Goal: Task Accomplishment & Management: Manage account settings

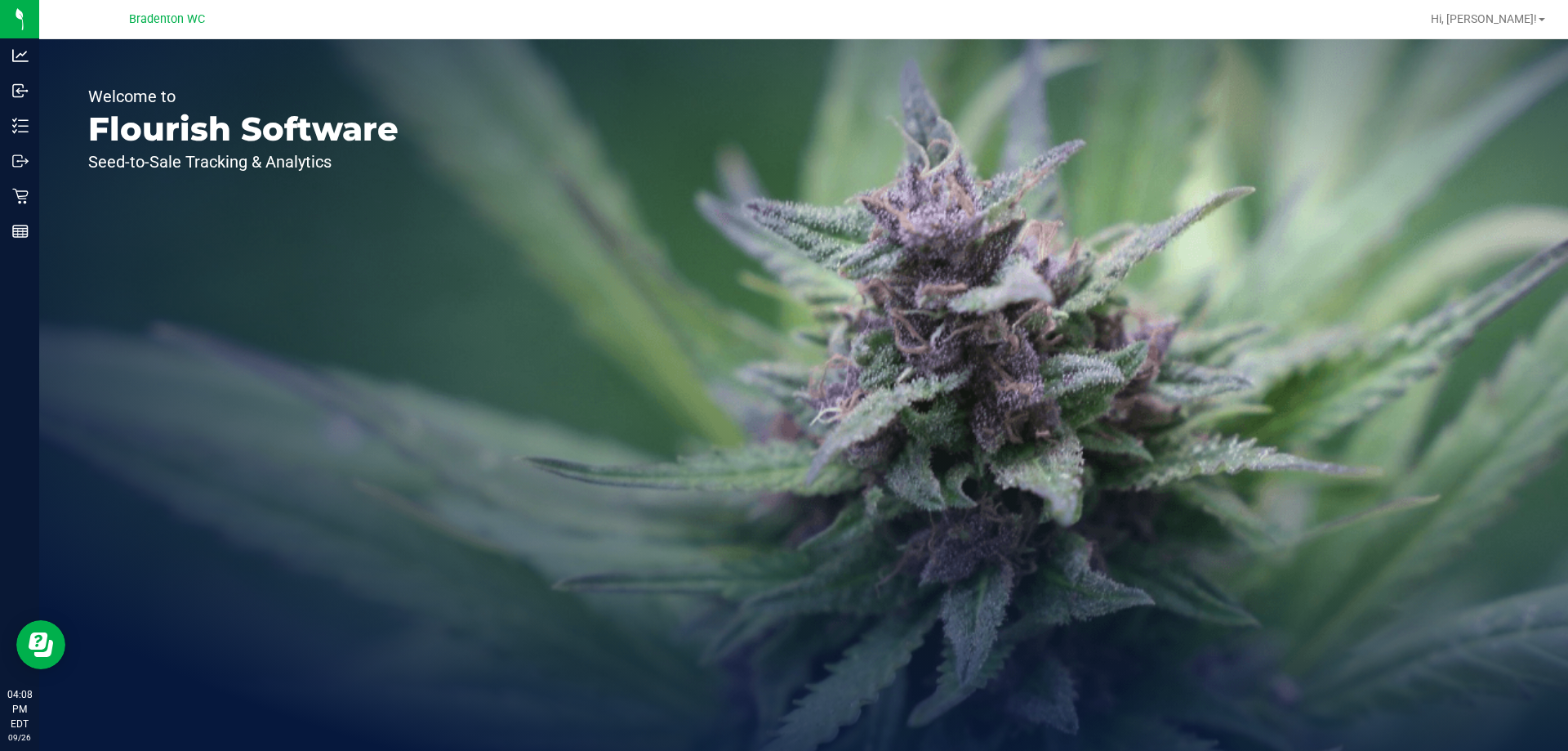
click at [18, 200] on icon at bounding box center [20, 196] width 17 height 17
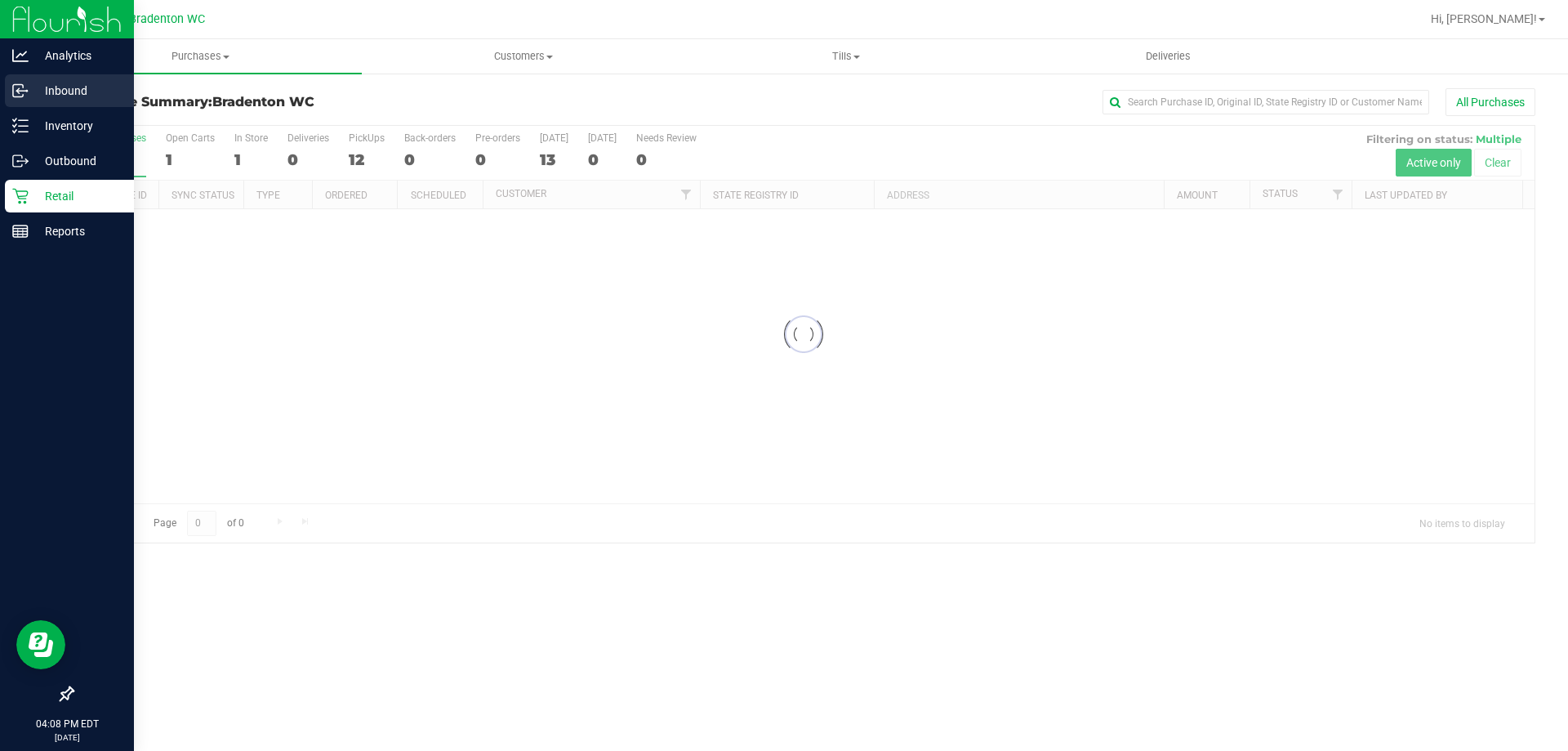
click at [78, 94] on p "Inbound" at bounding box center [77, 91] width 98 height 19
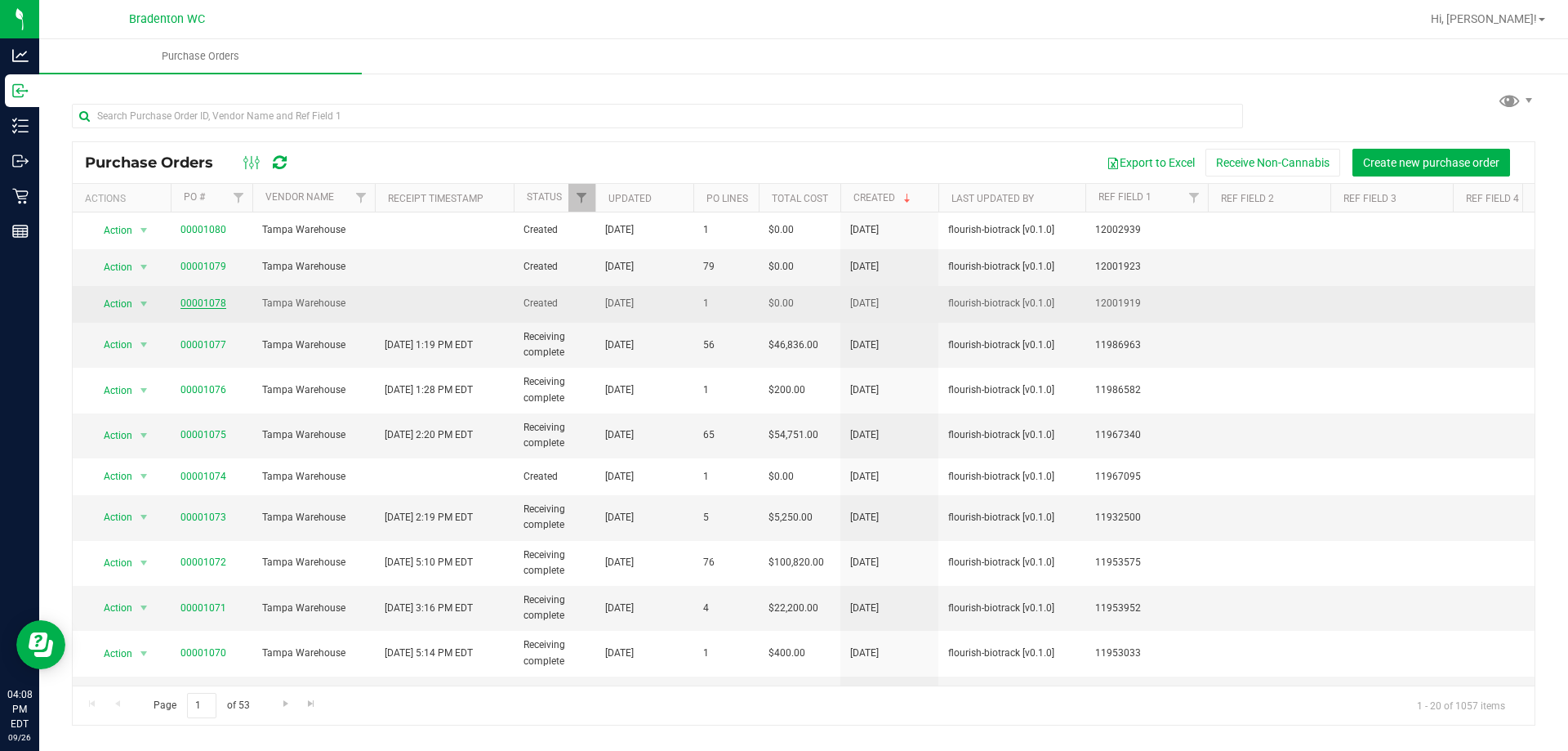
click at [216, 304] on link "00001078" at bounding box center [203, 303] width 46 height 11
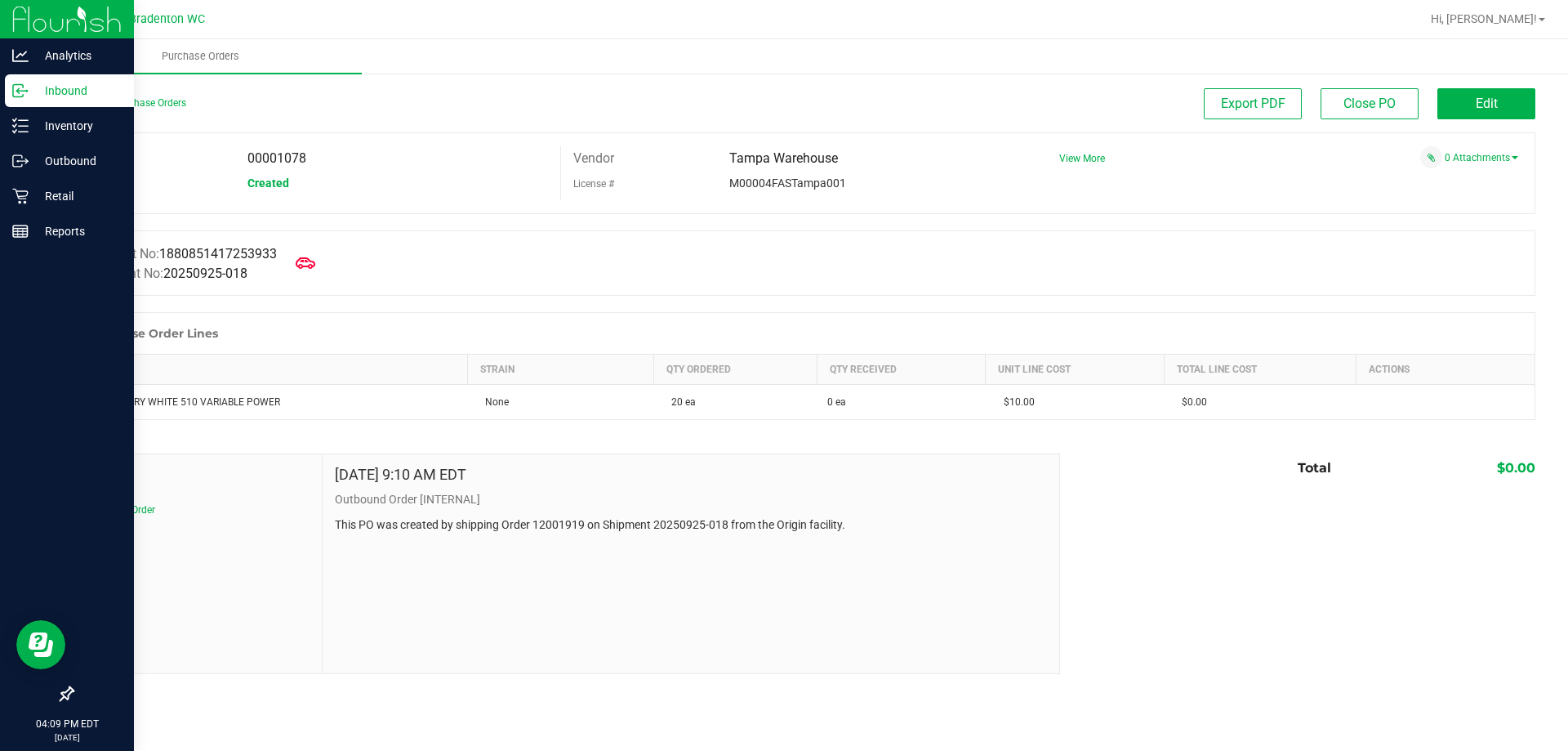
click at [69, 91] on p "Inbound" at bounding box center [77, 91] width 98 height 19
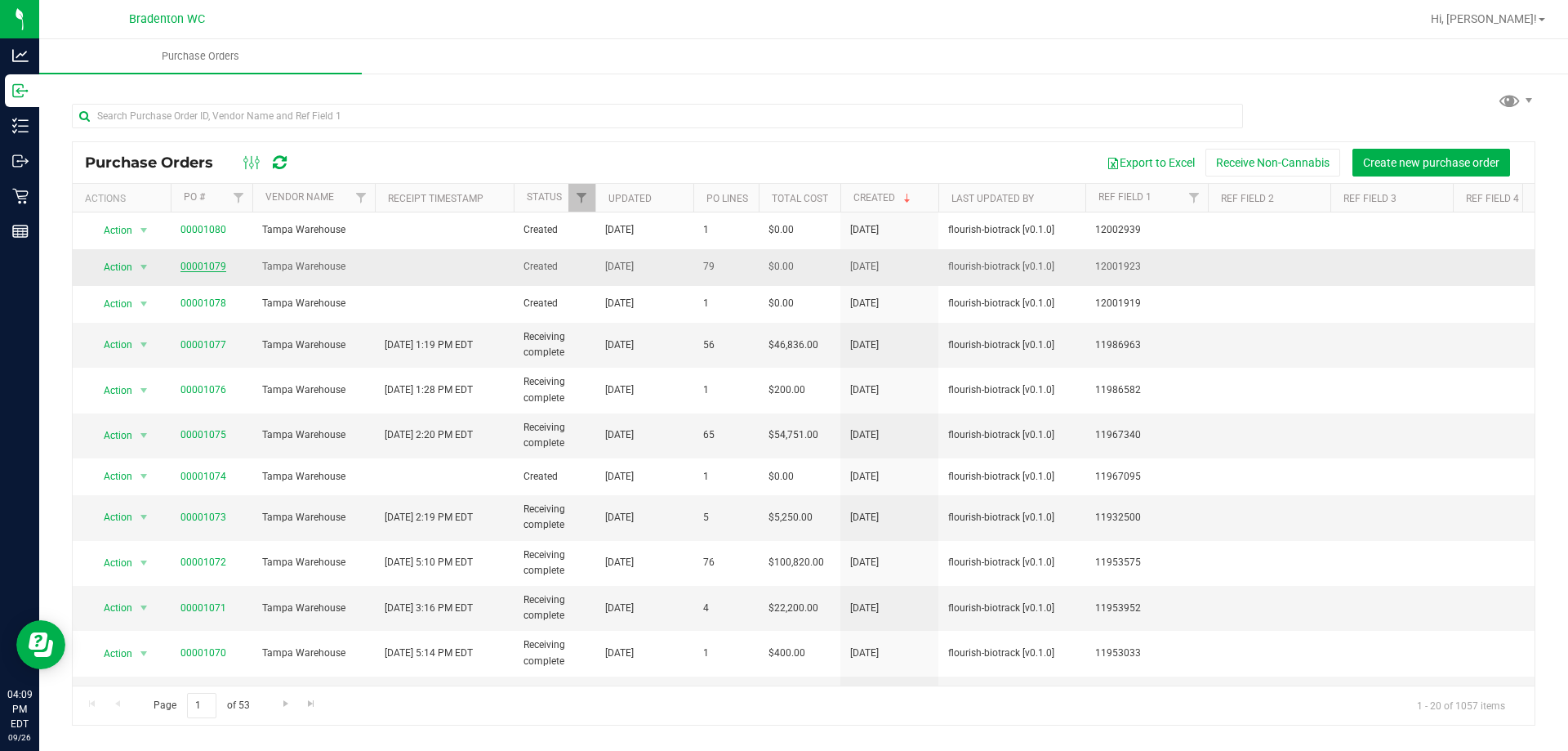
click at [191, 266] on link "00001079" at bounding box center [203, 266] width 46 height 11
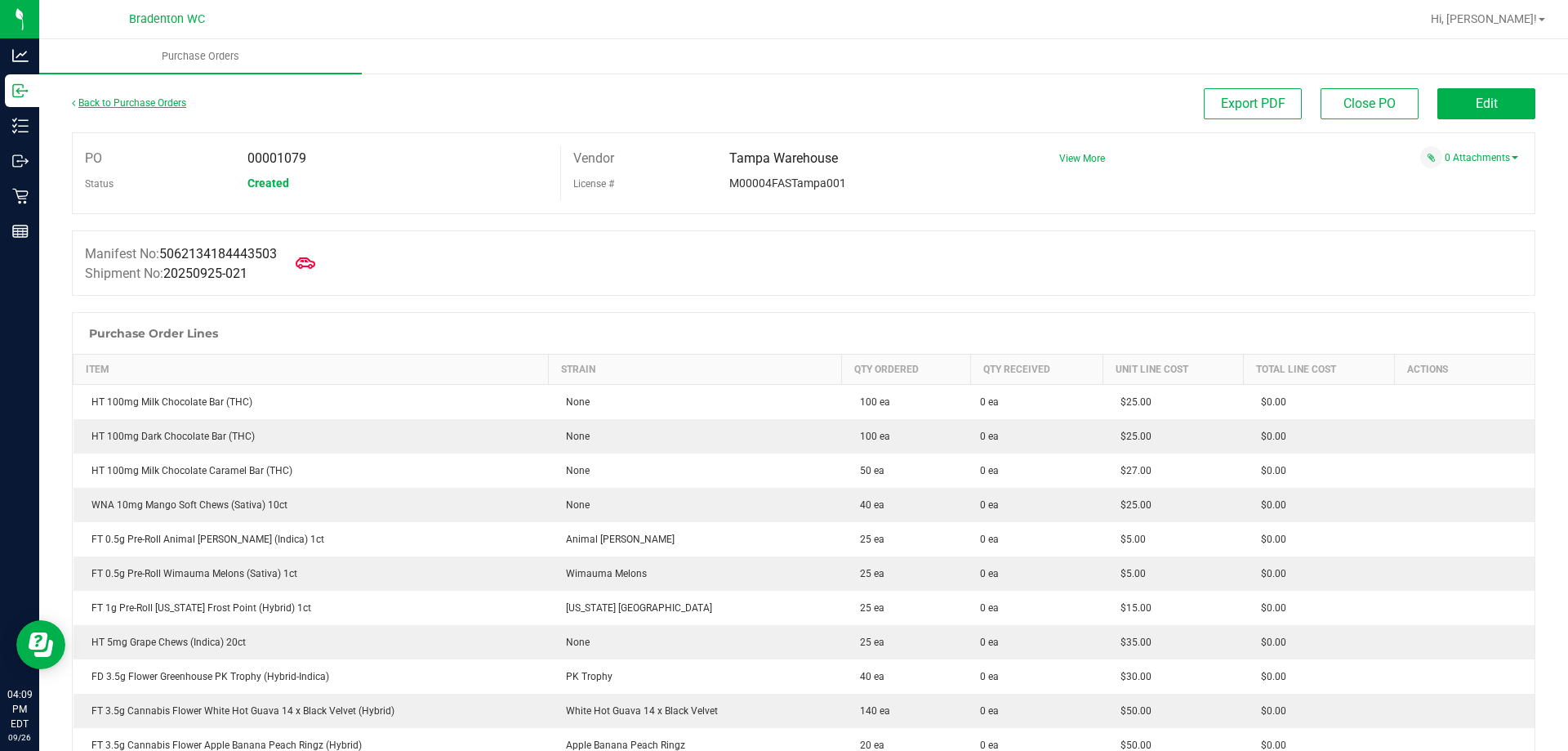
click at [122, 106] on link "Back to Purchase Orders" at bounding box center [129, 103] width 114 height 11
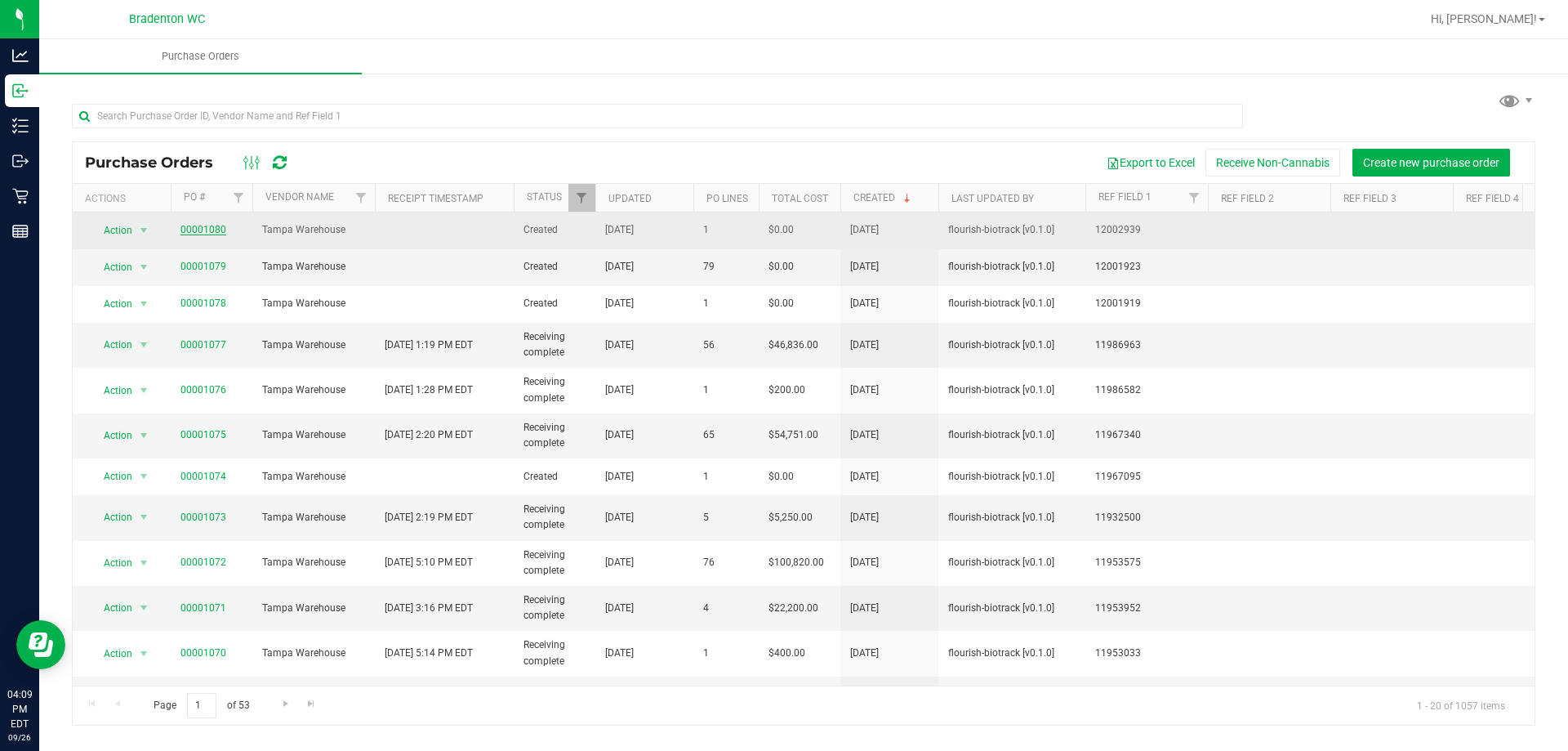
click at [208, 229] on link "00001080" at bounding box center [203, 229] width 46 height 11
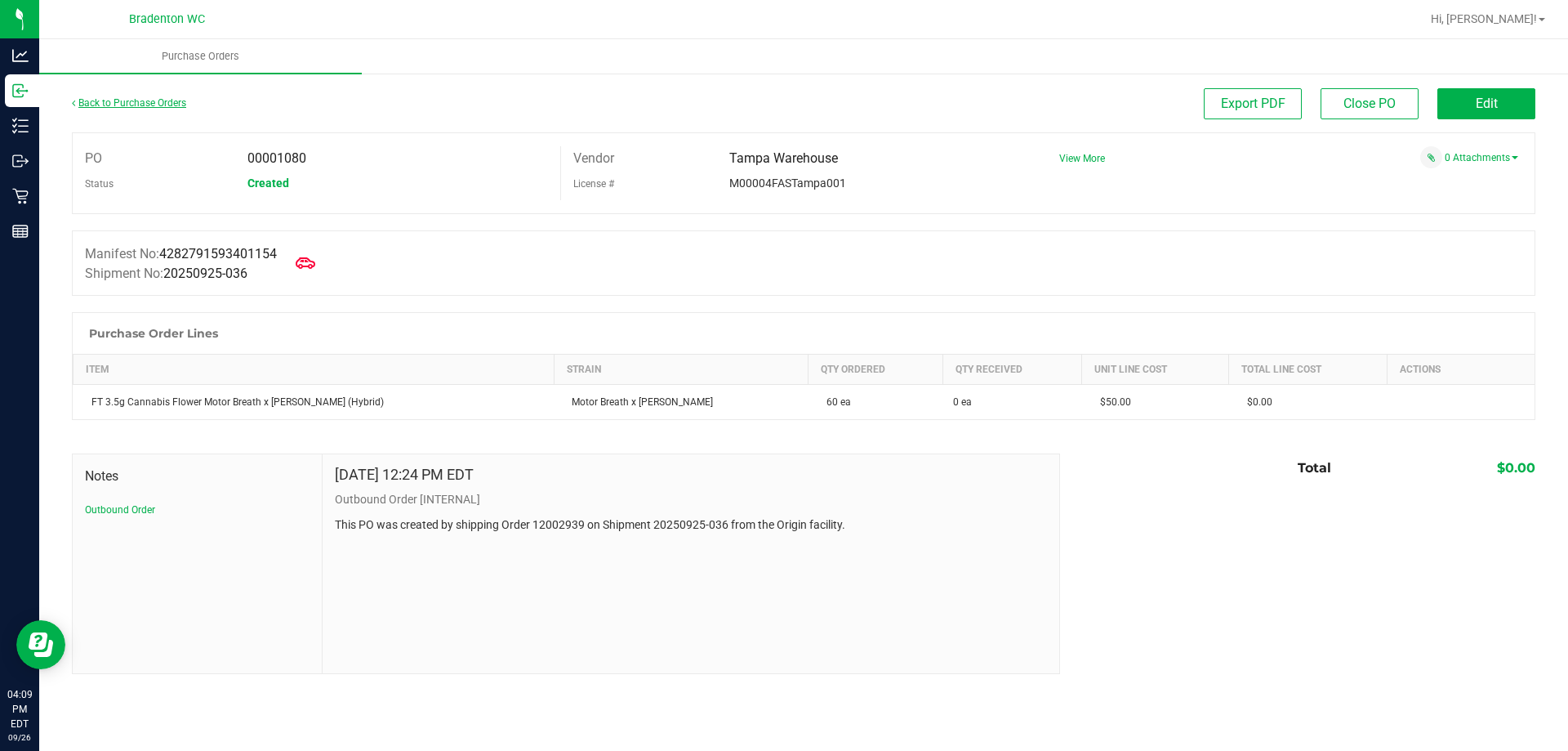
click at [133, 108] on link "Back to Purchase Orders" at bounding box center [129, 103] width 114 height 11
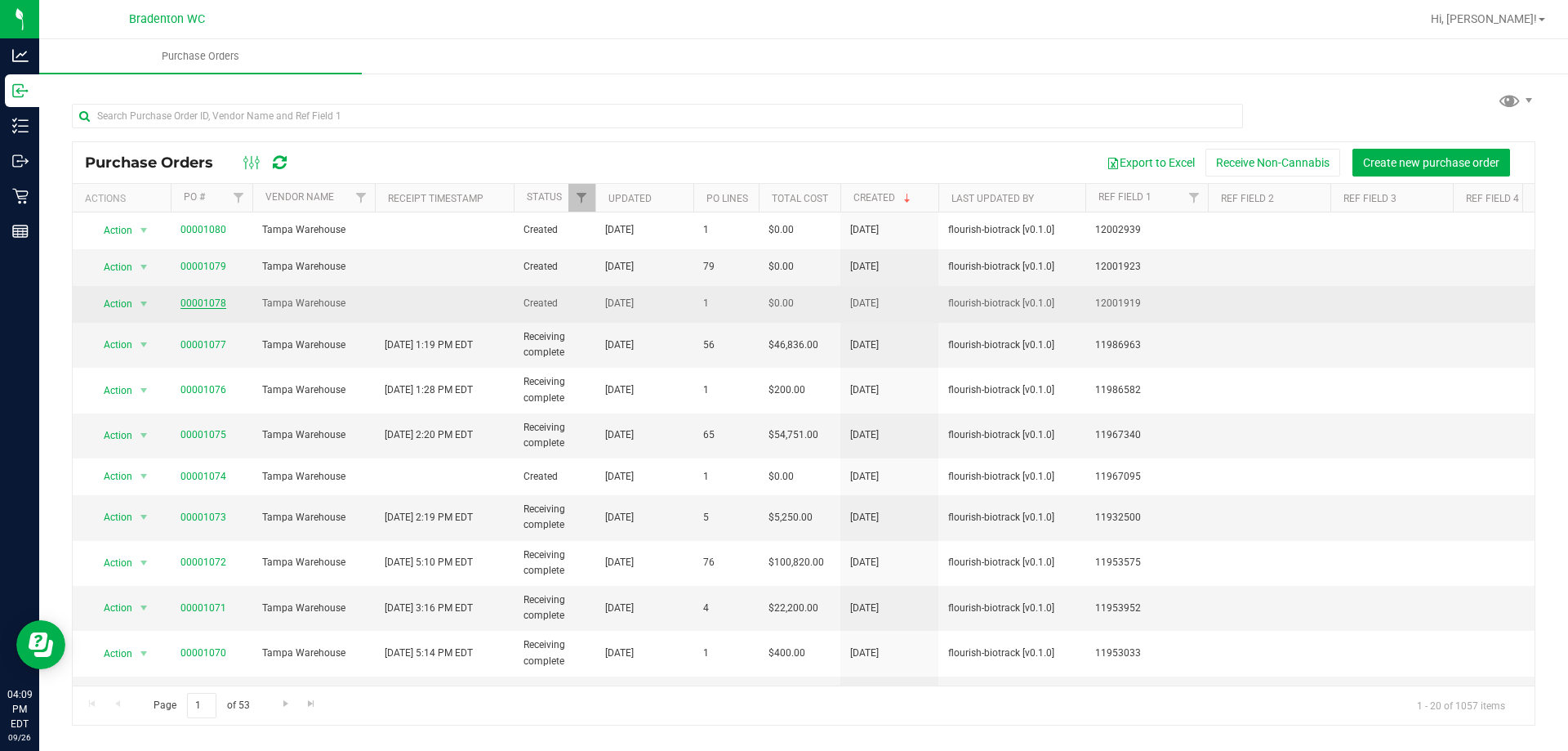
click at [214, 299] on link "00001078" at bounding box center [203, 303] width 46 height 11
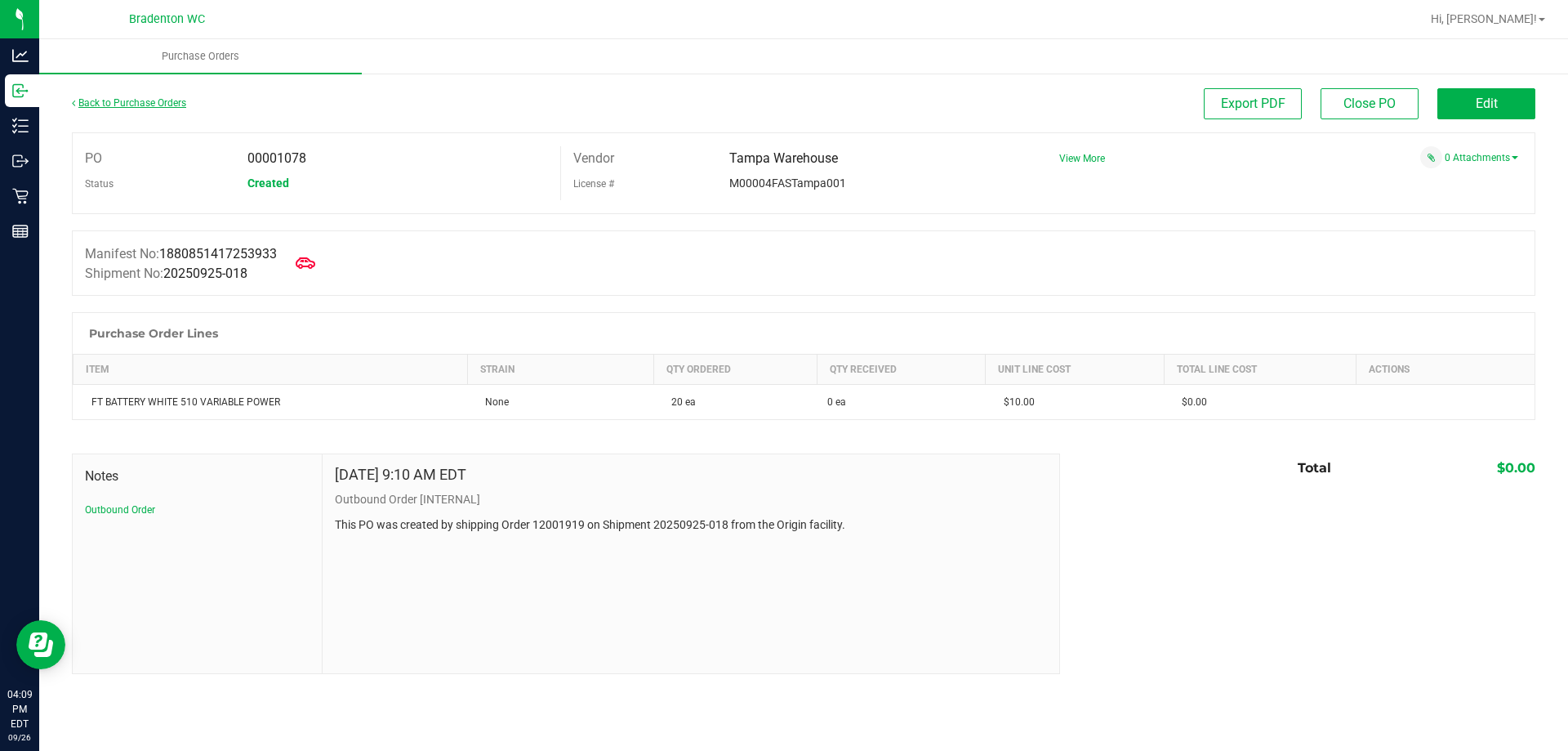
click at [151, 105] on link "Back to Purchase Orders" at bounding box center [129, 103] width 114 height 11
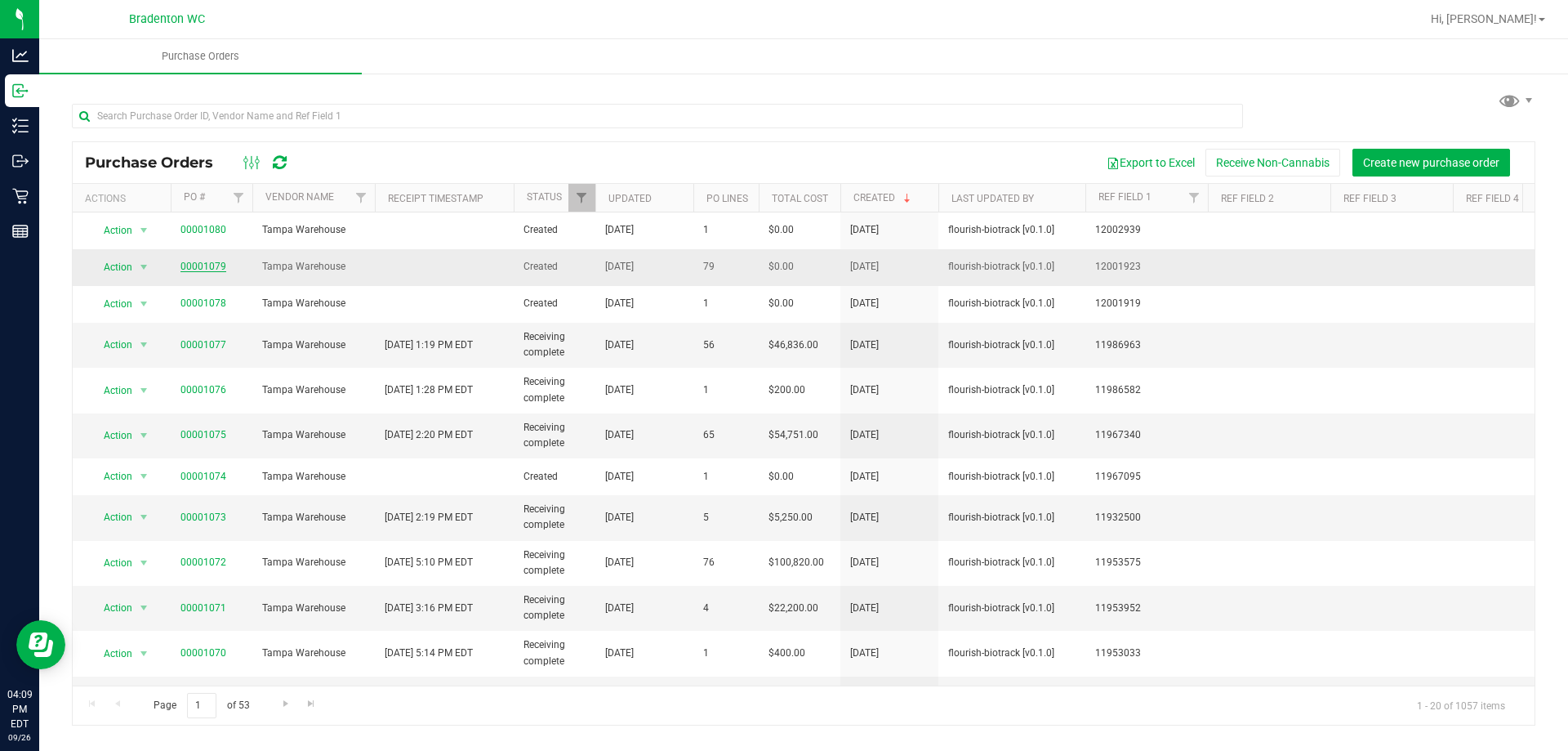
click at [196, 262] on link "00001079" at bounding box center [203, 266] width 46 height 11
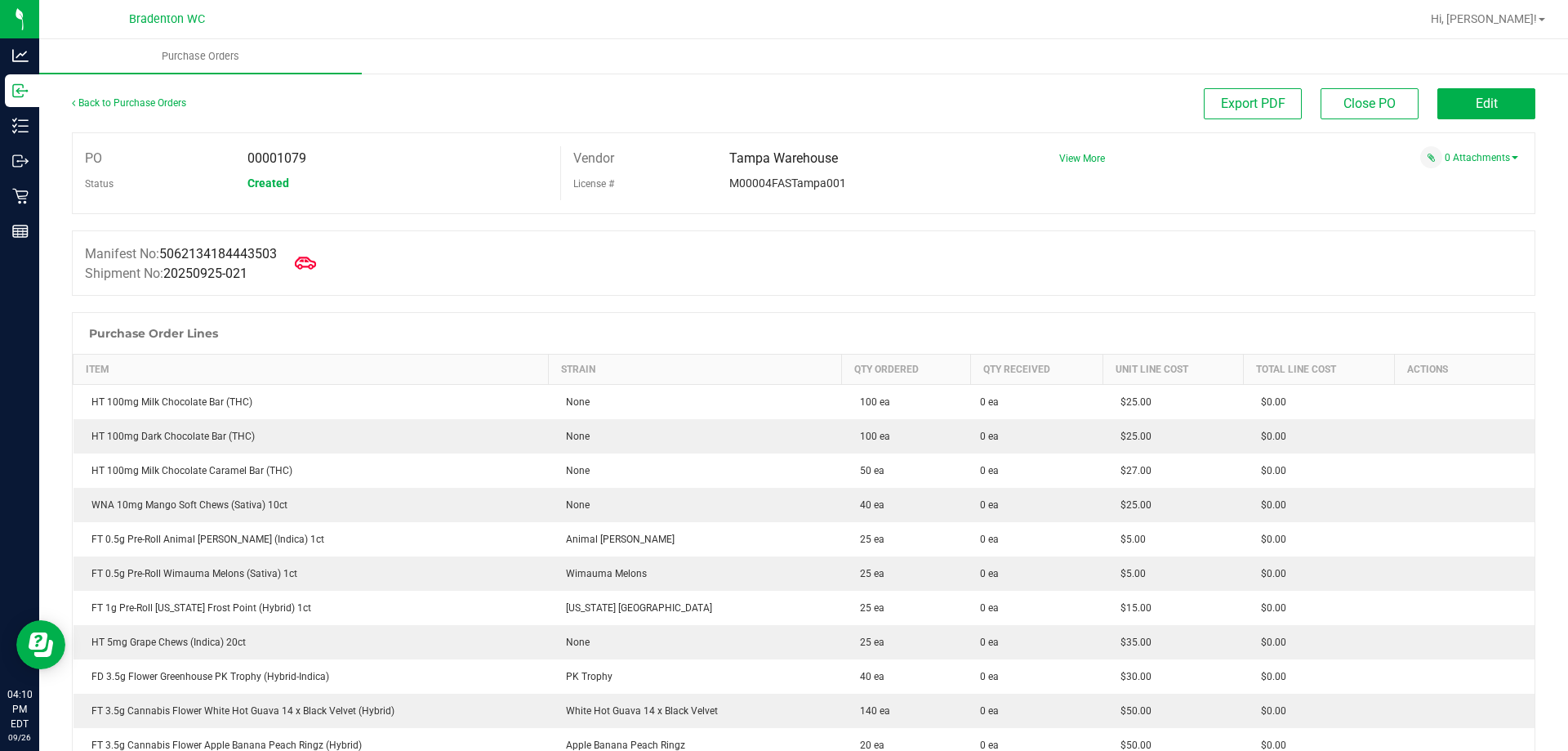
click at [306, 262] on icon at bounding box center [305, 263] width 21 height 21
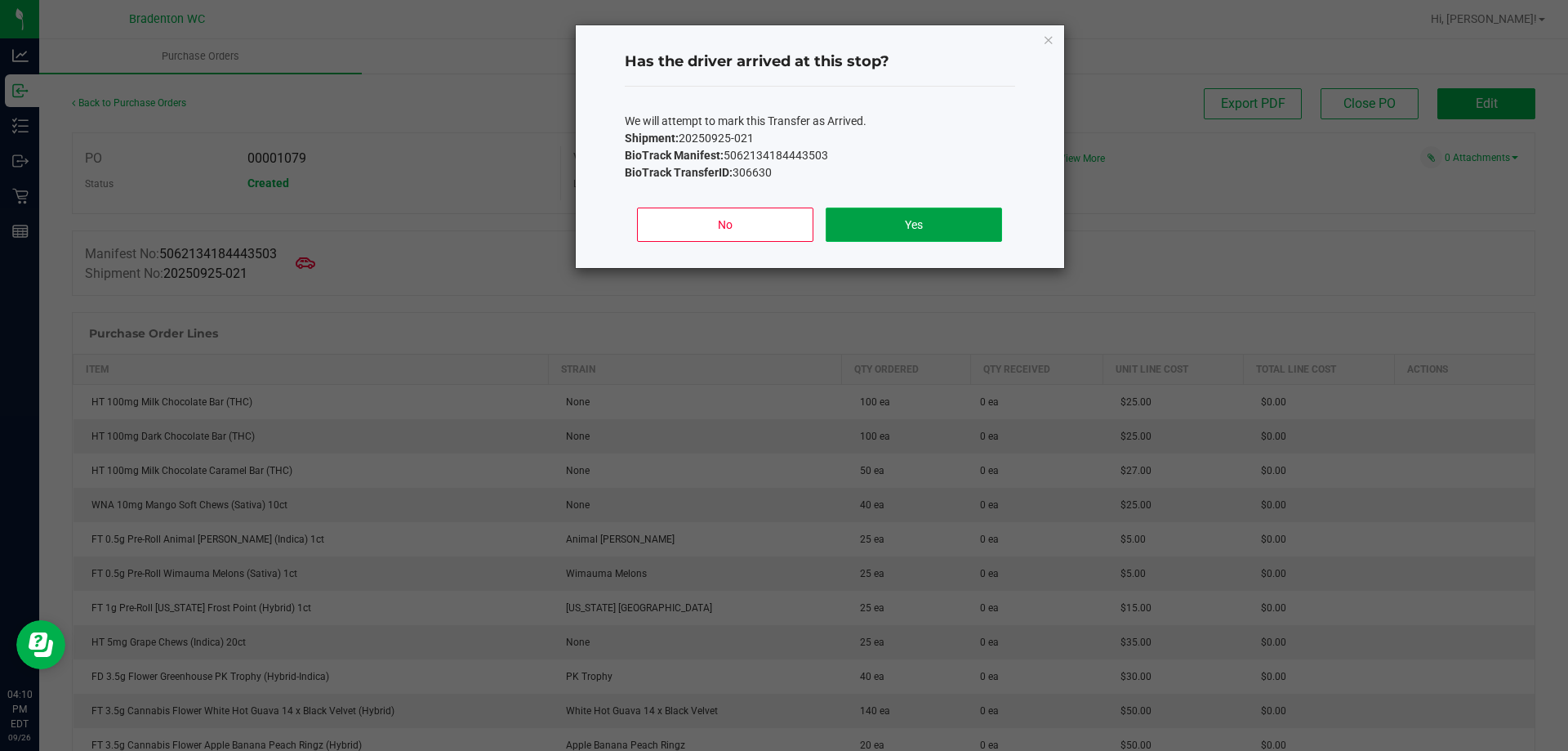
click at [952, 236] on button "Yes" at bounding box center [914, 224] width 176 height 34
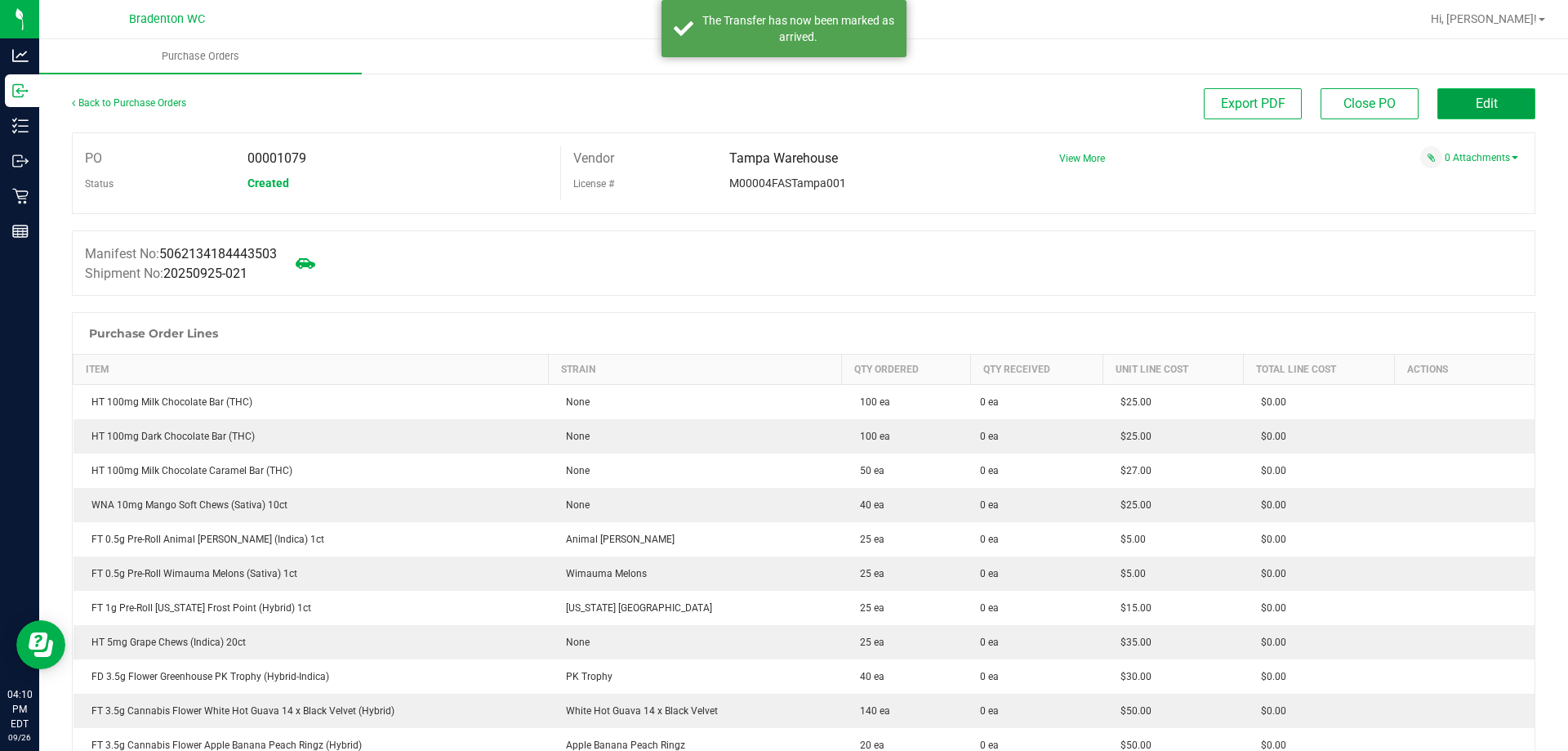
click at [1442, 102] on button "Edit" at bounding box center [1486, 103] width 98 height 31
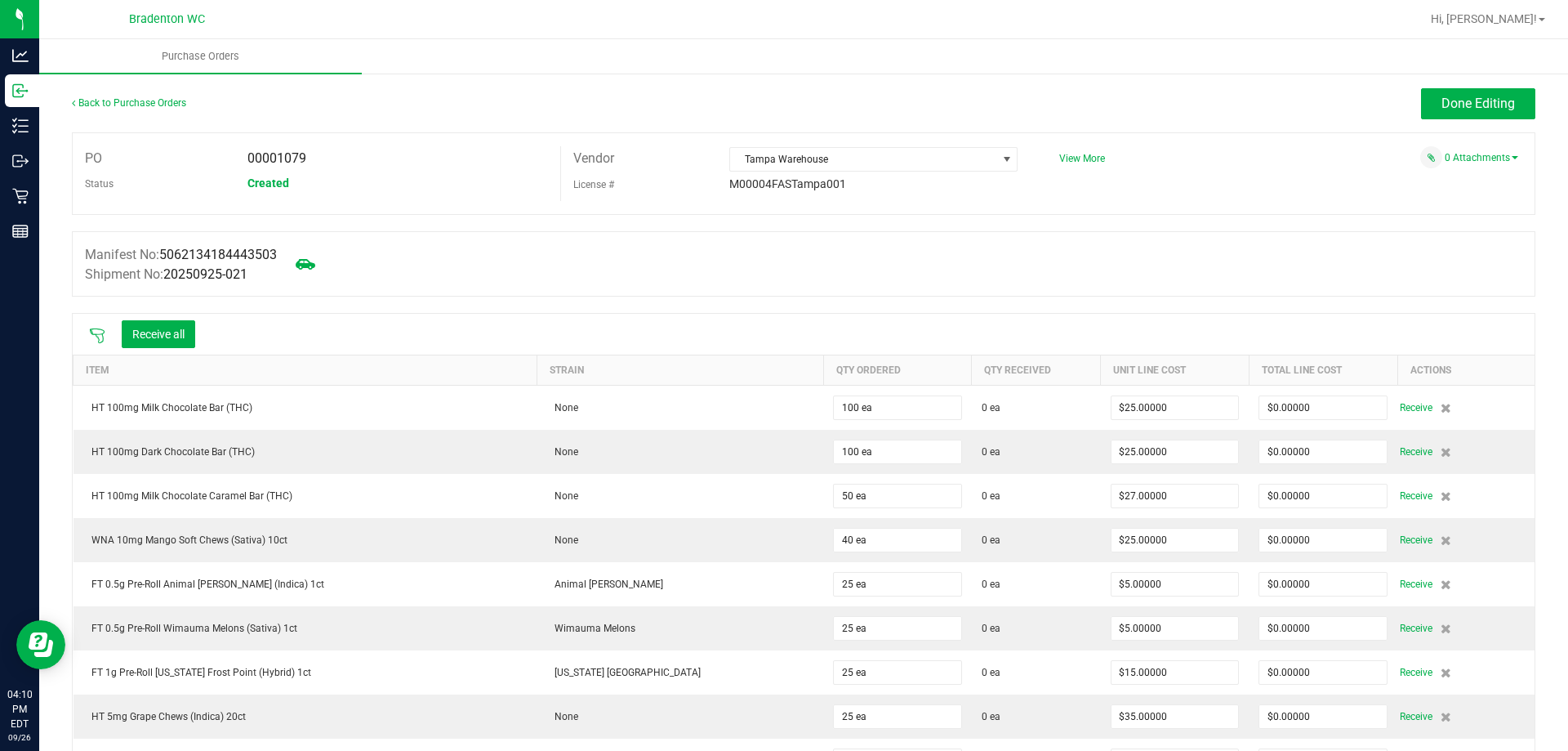
click at [100, 332] on icon at bounding box center [97, 335] width 17 height 17
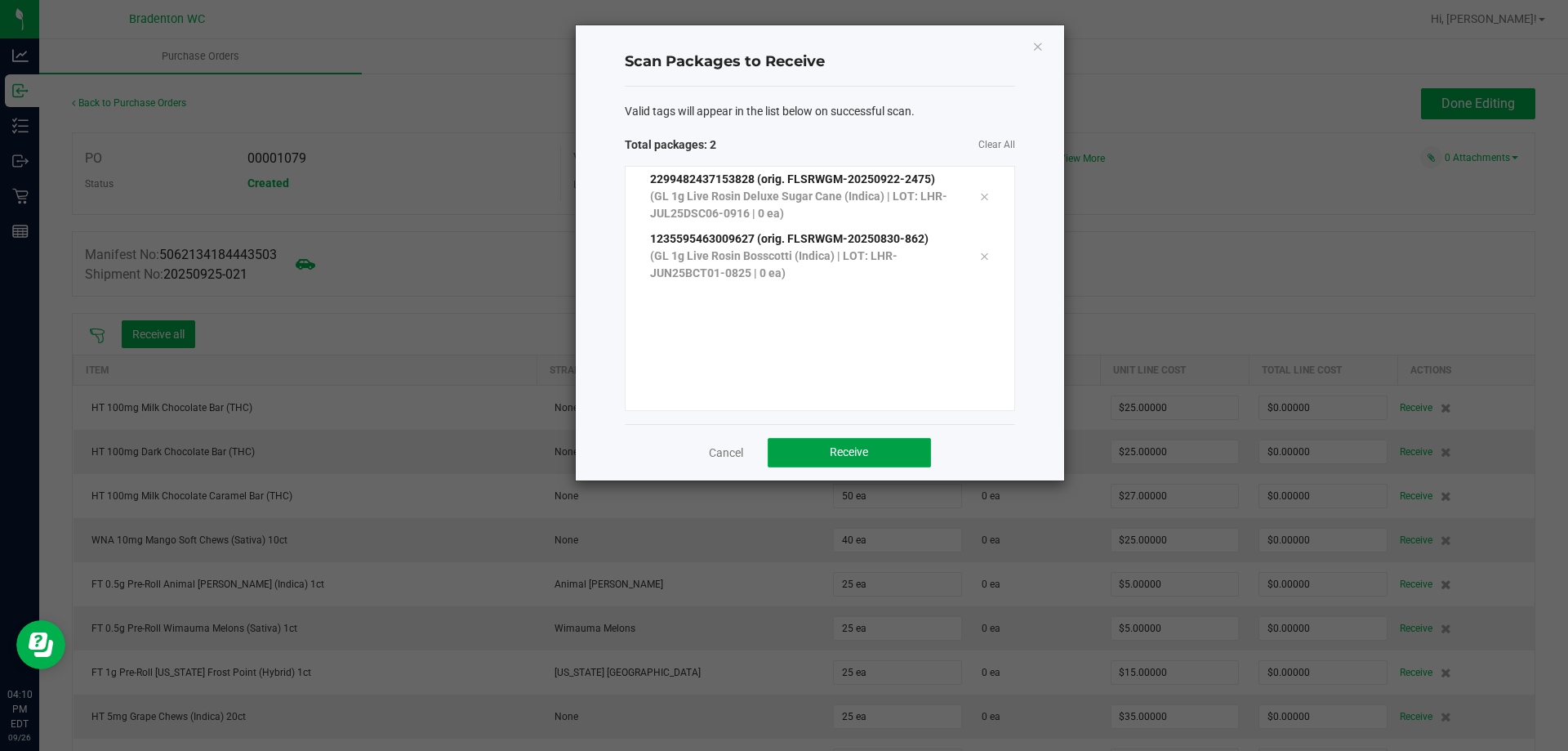
click at [921, 449] on button "Receive" at bounding box center [850, 452] width 164 height 29
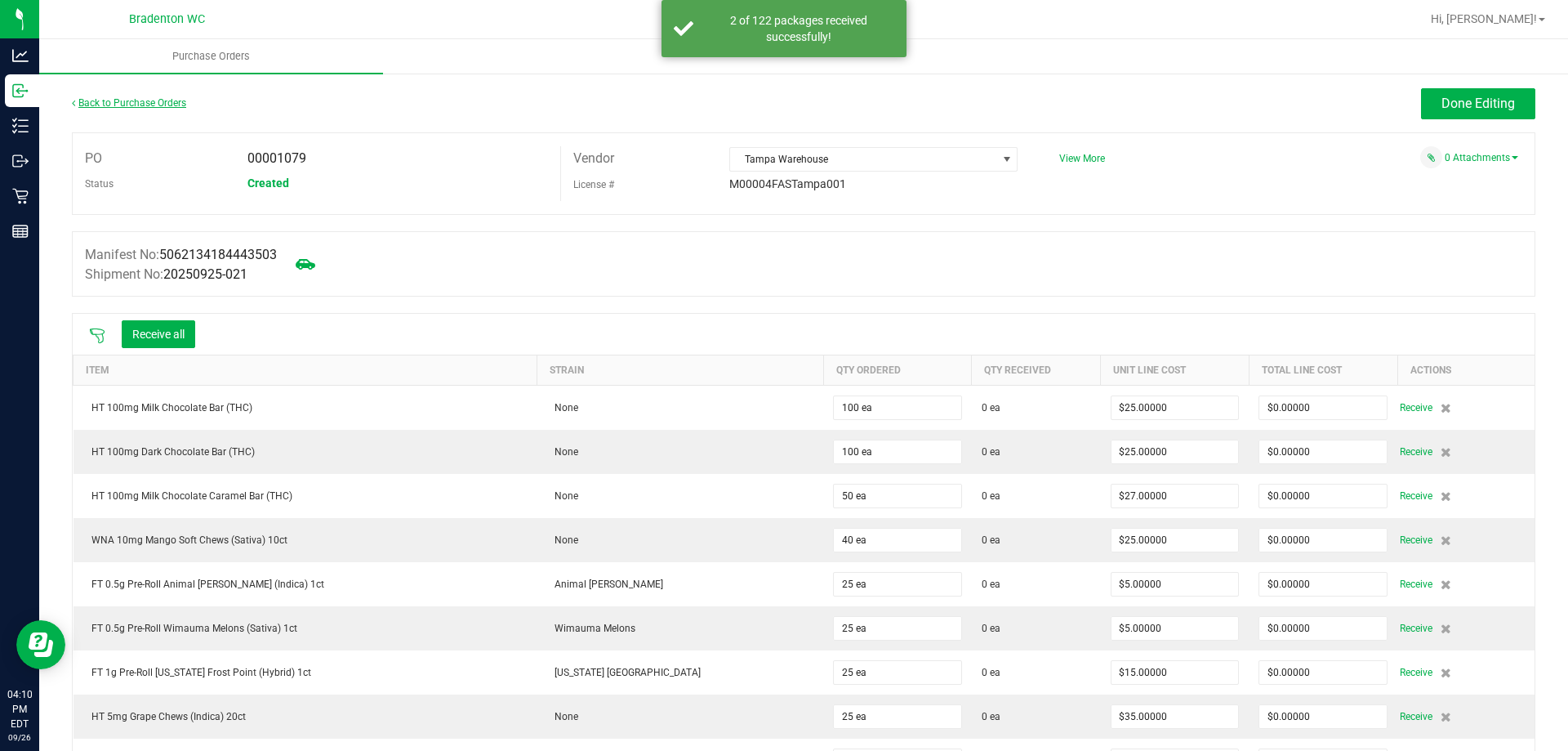
click at [154, 100] on link "Back to Purchase Orders" at bounding box center [129, 103] width 114 height 11
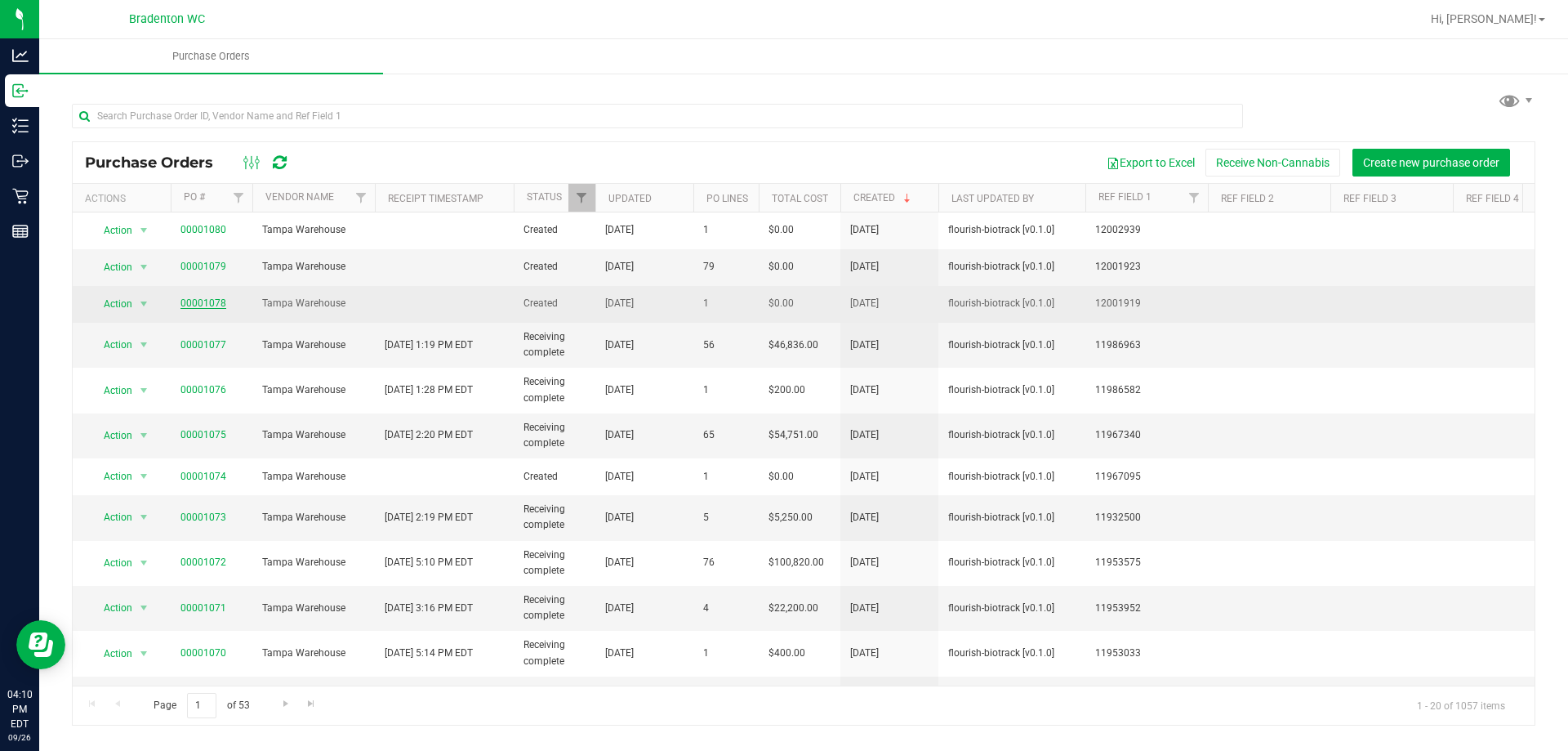
click at [208, 299] on link "00001078" at bounding box center [203, 303] width 46 height 11
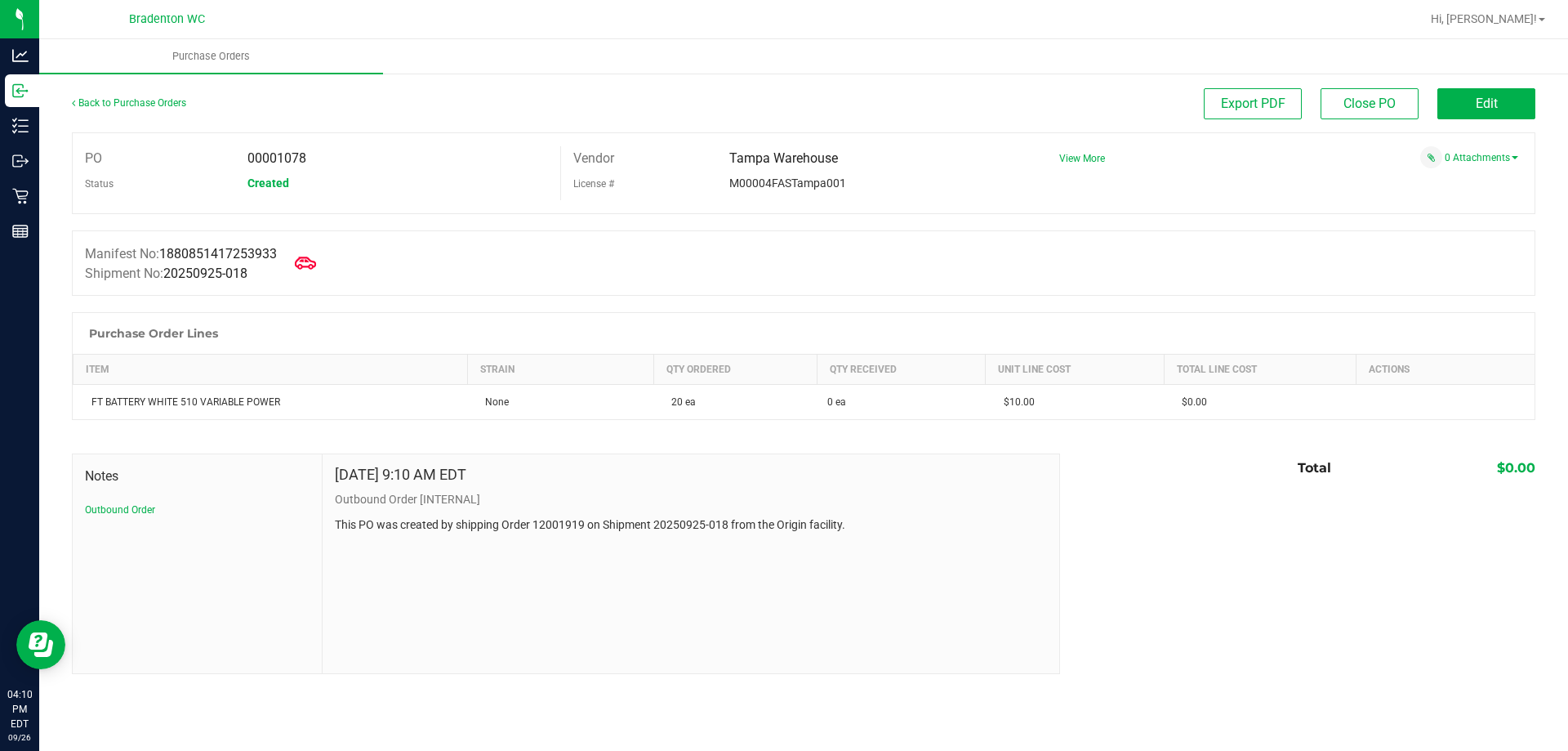
click at [310, 260] on icon at bounding box center [305, 263] width 21 height 12
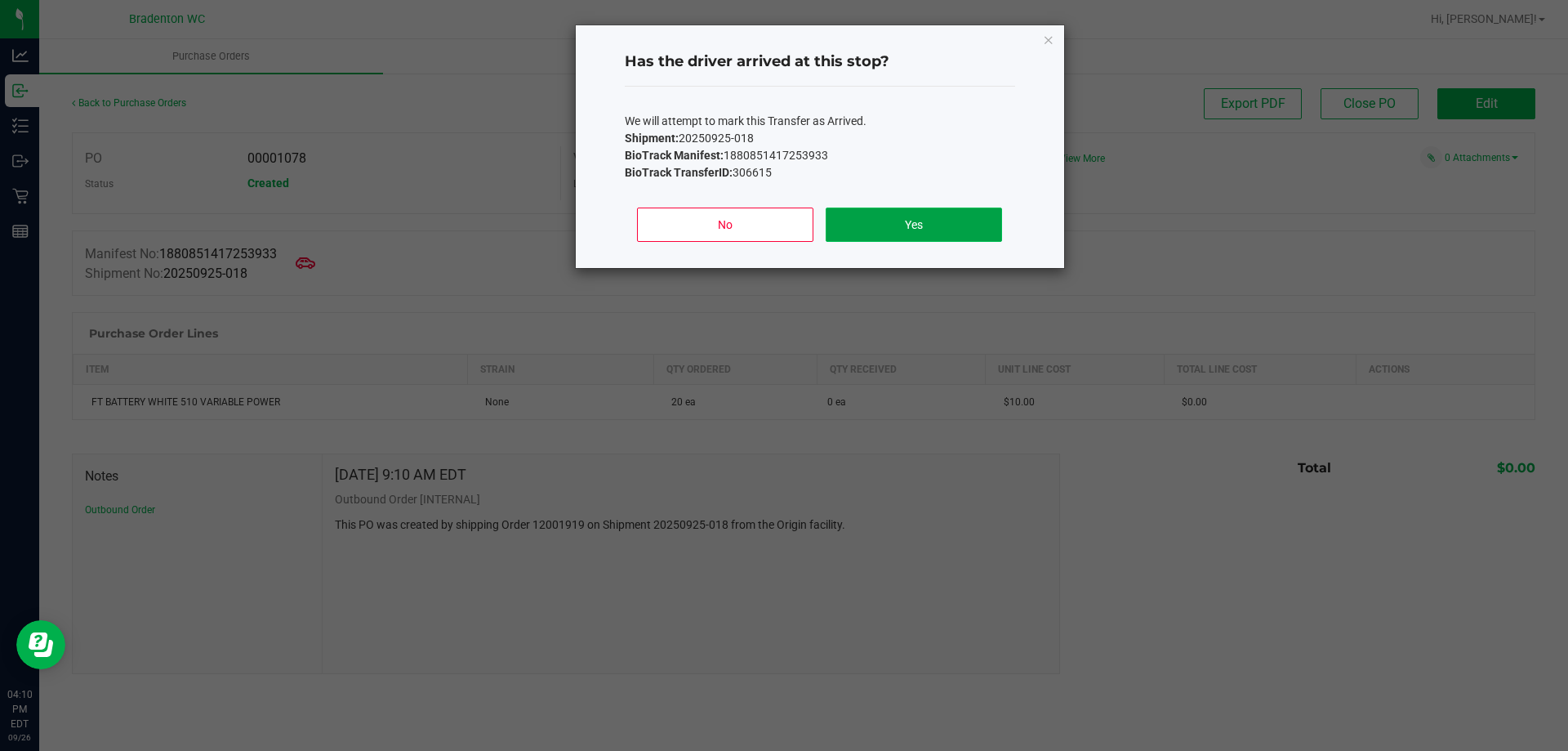
click at [883, 225] on button "Yes" at bounding box center [914, 224] width 176 height 34
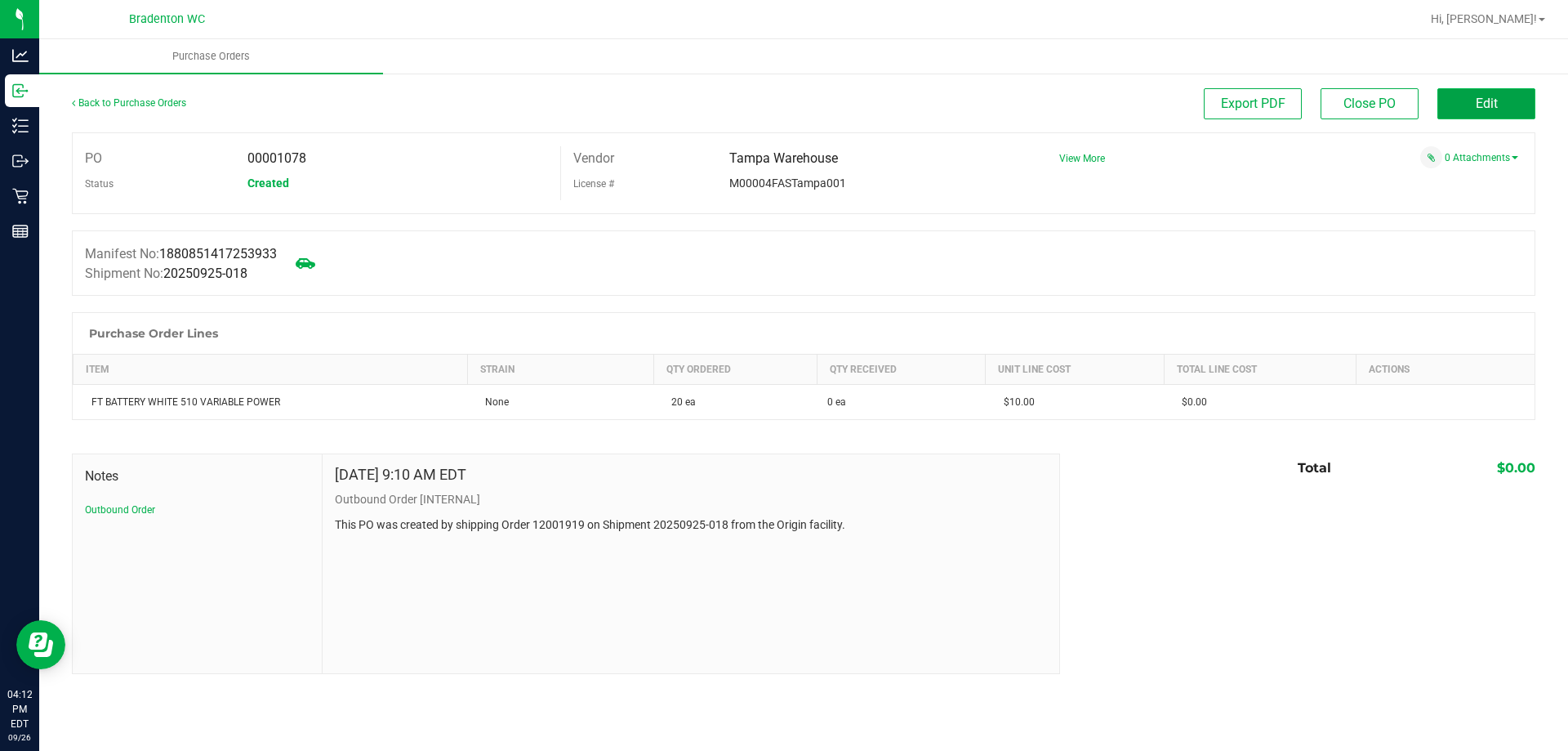
click at [1489, 103] on span "Edit" at bounding box center [1486, 104] width 22 height 16
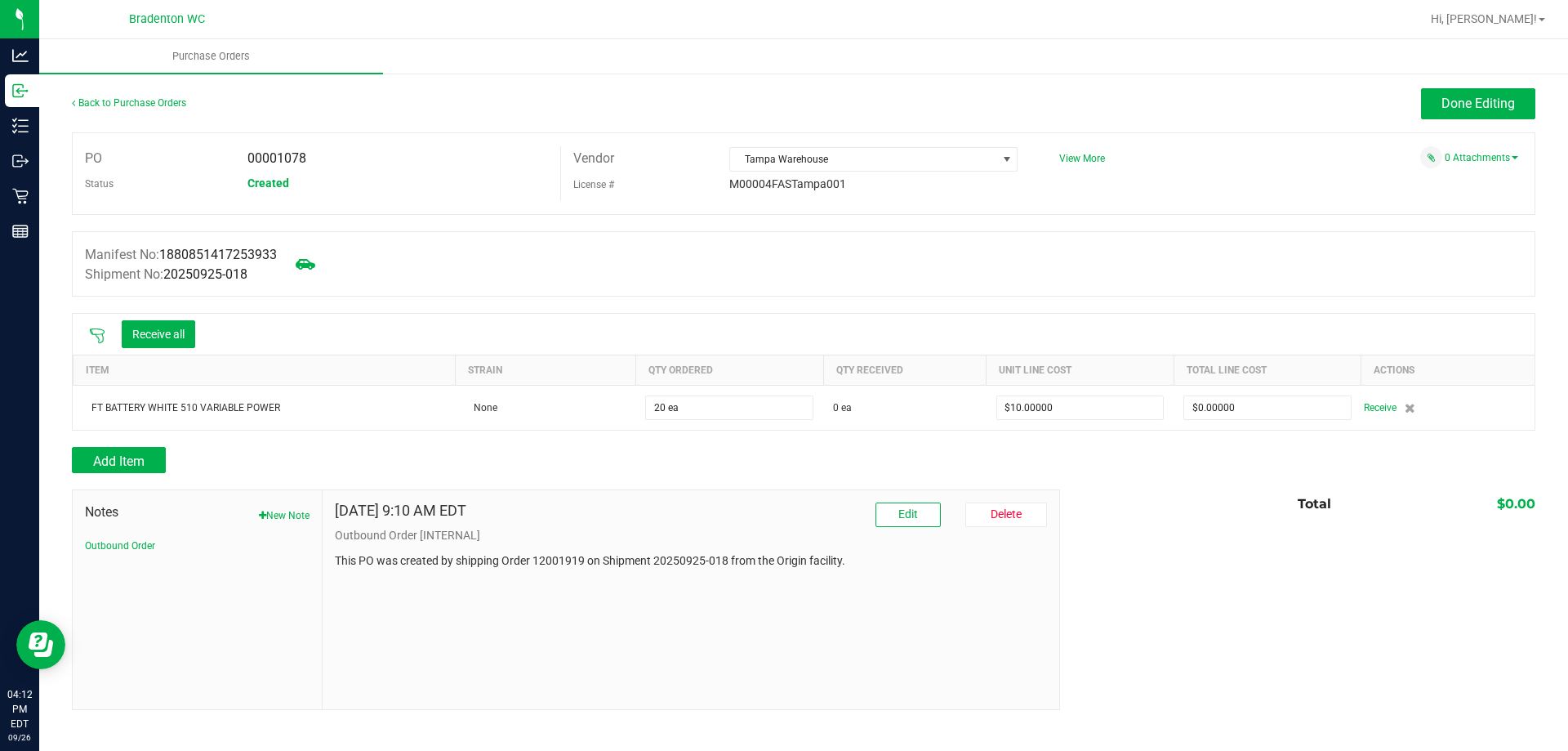
click at [98, 332] on icon at bounding box center [97, 335] width 17 height 17
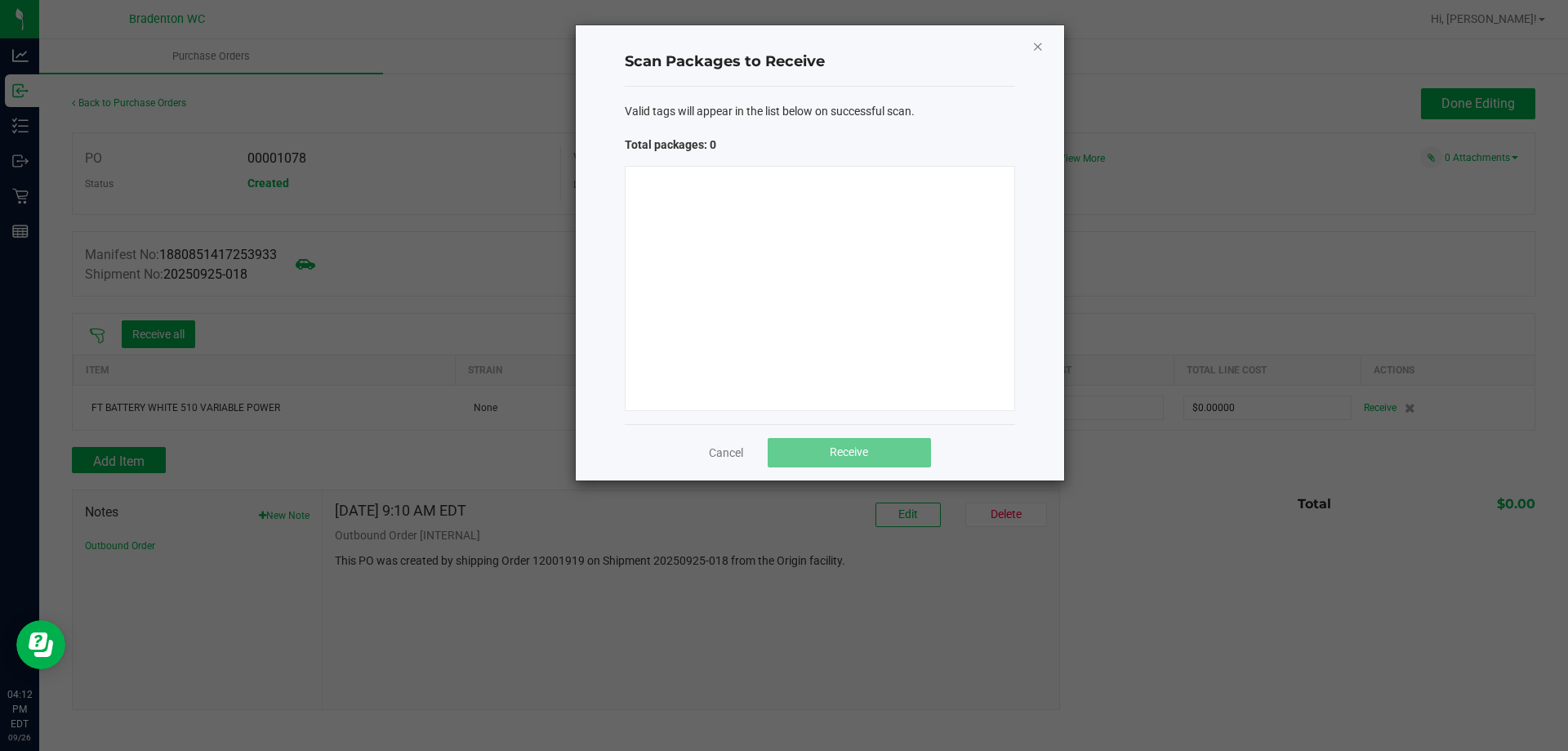
click at [1038, 47] on icon "Close" at bounding box center [1038, 46] width 11 height 19
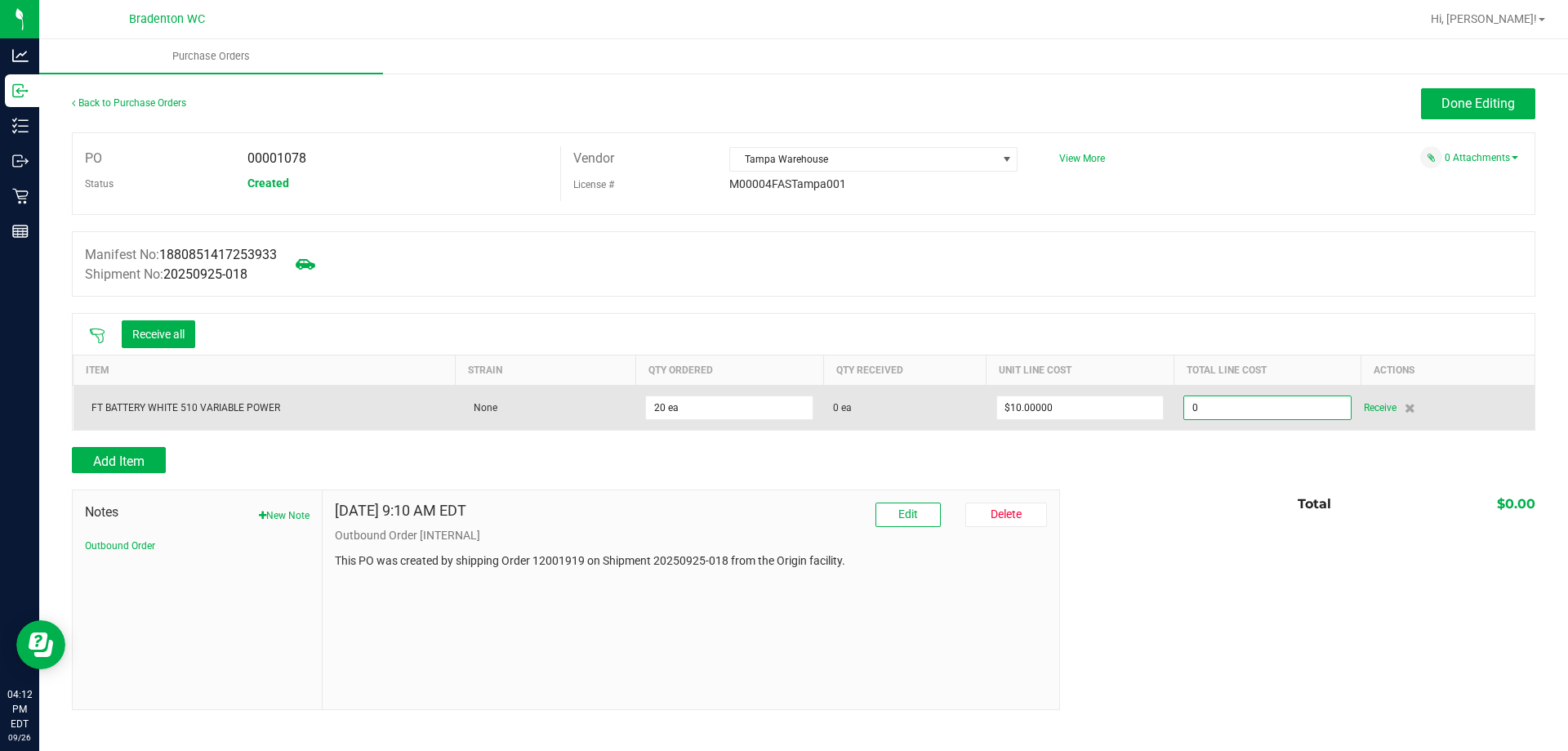
click at [1280, 406] on input "0" at bounding box center [1267, 407] width 166 height 23
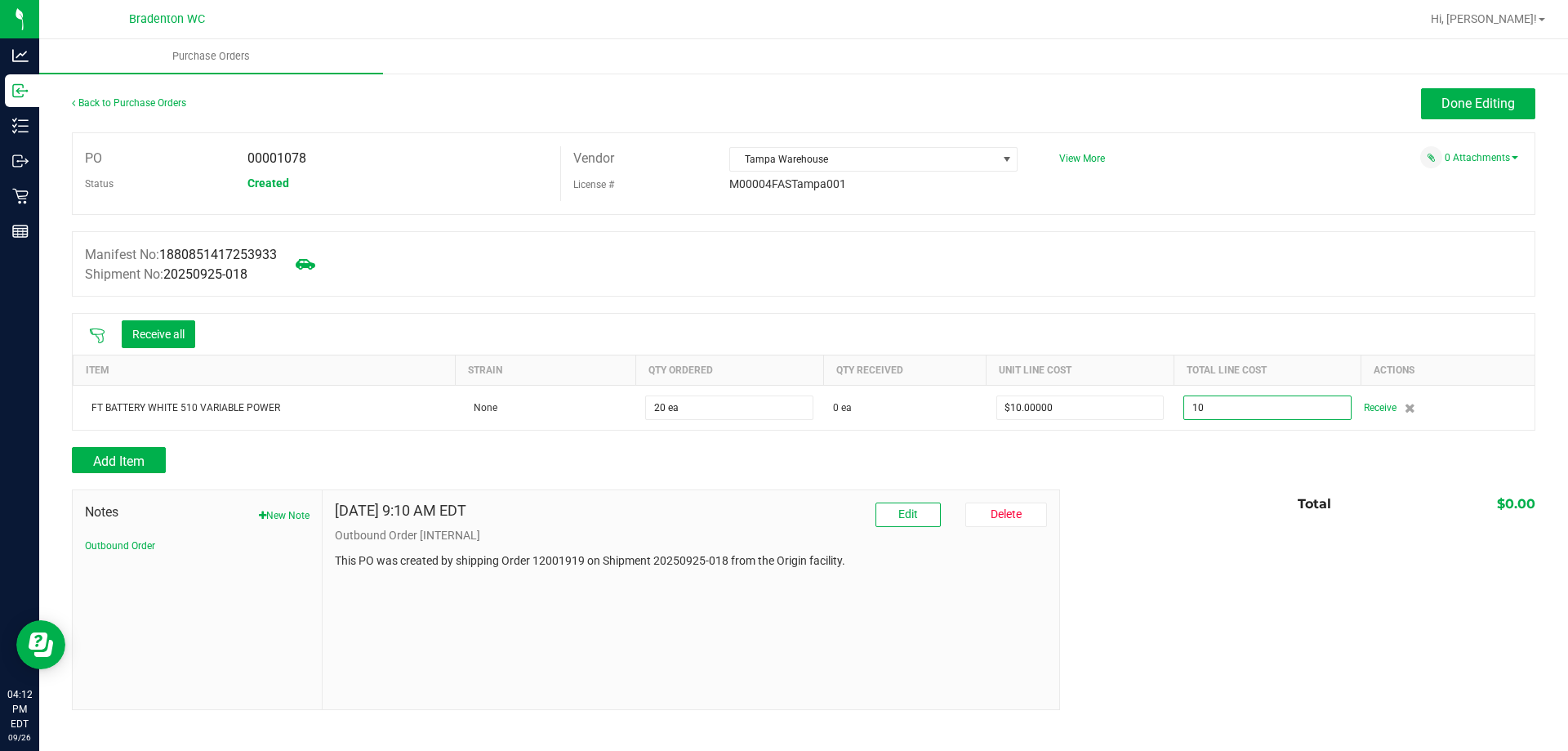
type input "$10.00000"
click at [1294, 321] on body "Analytics Inbound Inventory Outbound Retail Reports 04:12 PM EDT [DATE] 09/26 B…" at bounding box center [784, 376] width 1568 height 751
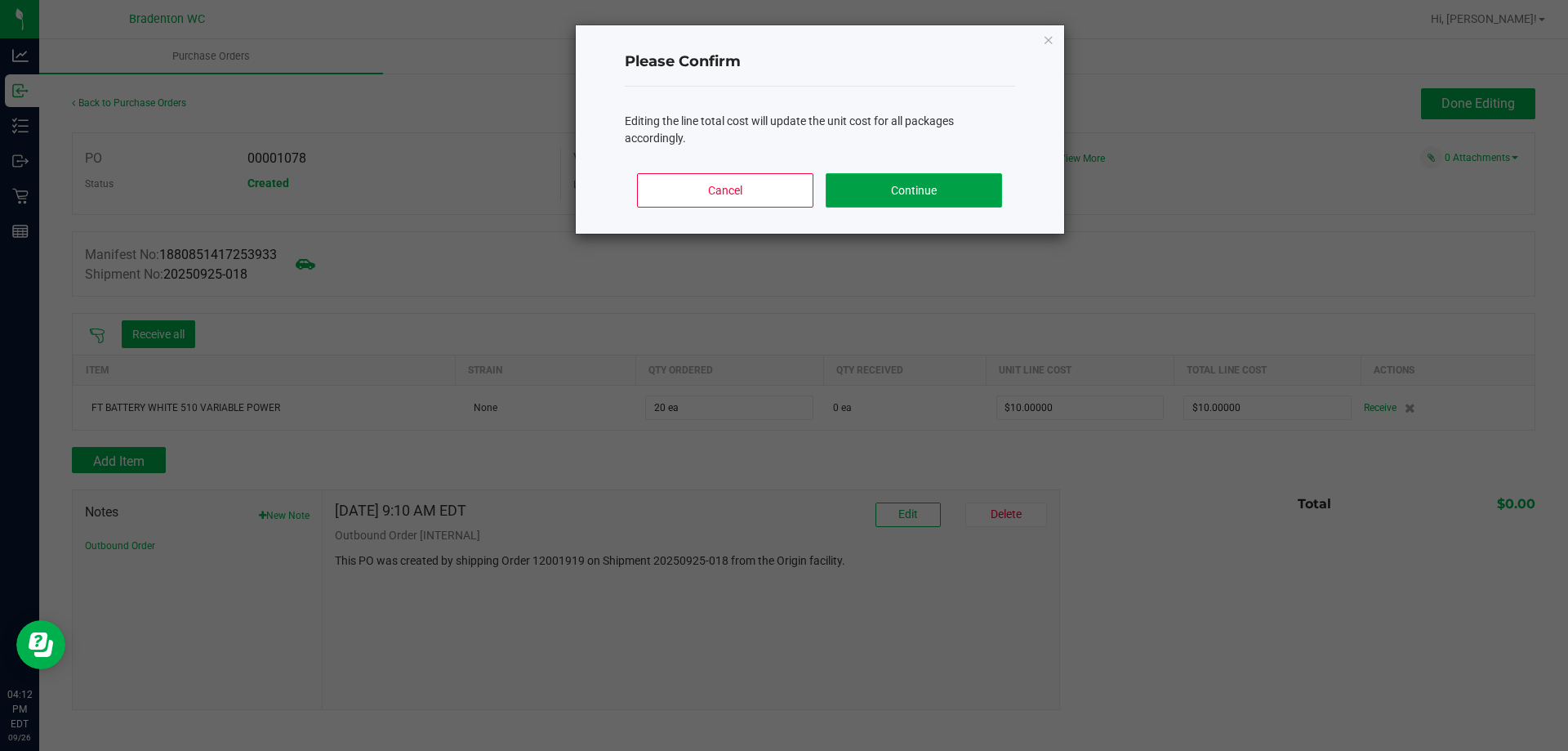
click at [987, 195] on button "Continue" at bounding box center [914, 190] width 176 height 34
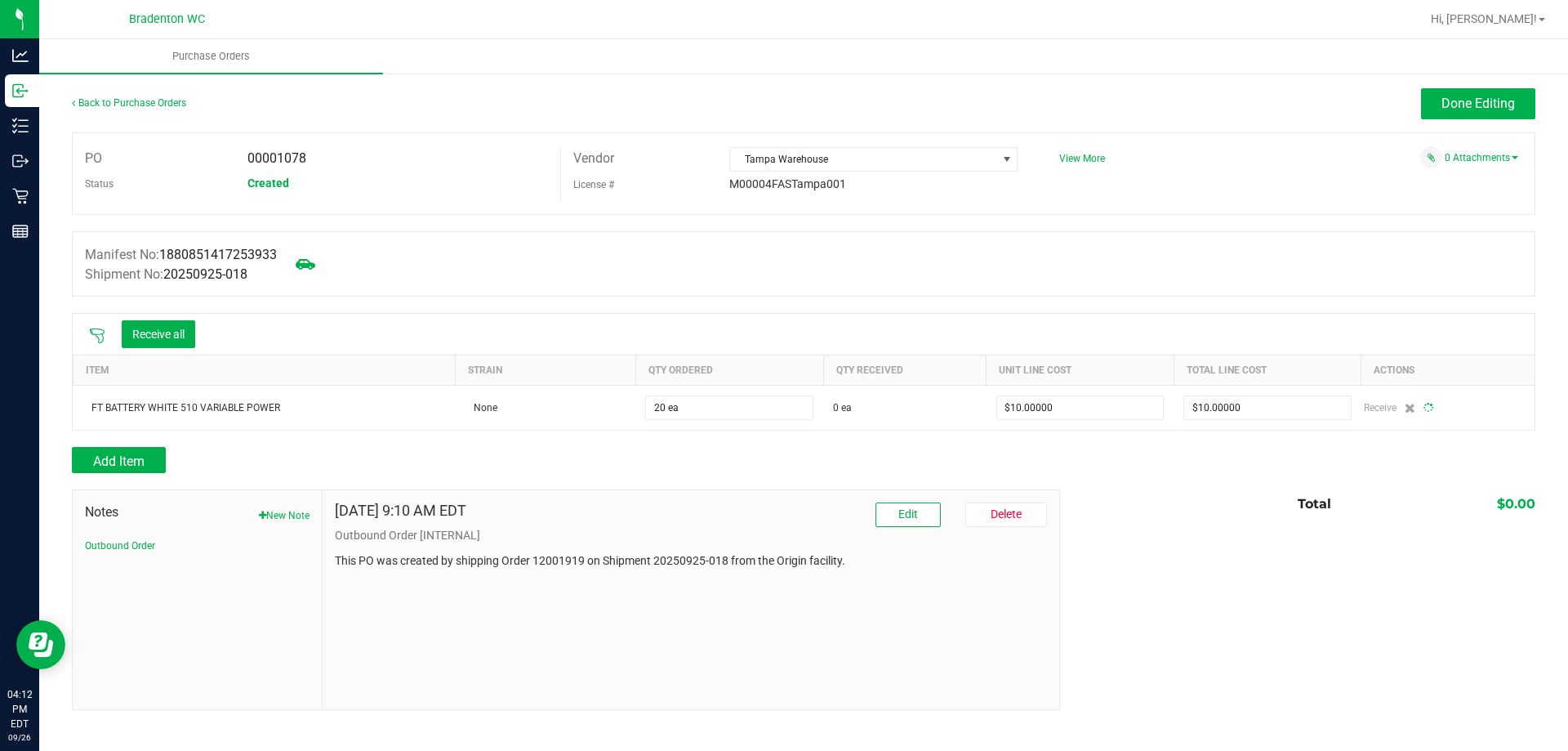
type input "20"
type input "$0.50000"
click at [154, 323] on button "Receive all" at bounding box center [158, 334] width 74 height 28
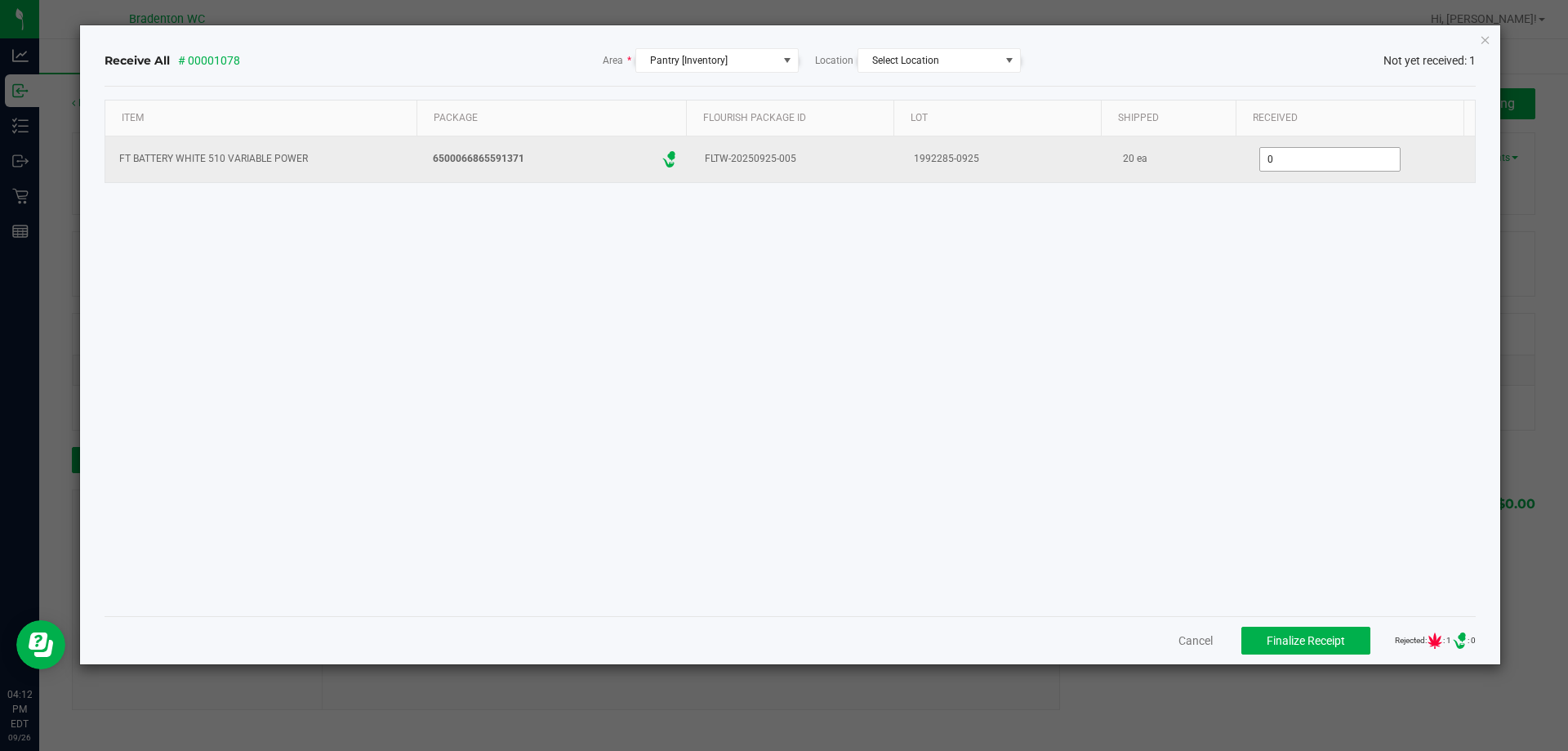
click at [1321, 164] on input "0" at bounding box center [1330, 159] width 140 height 23
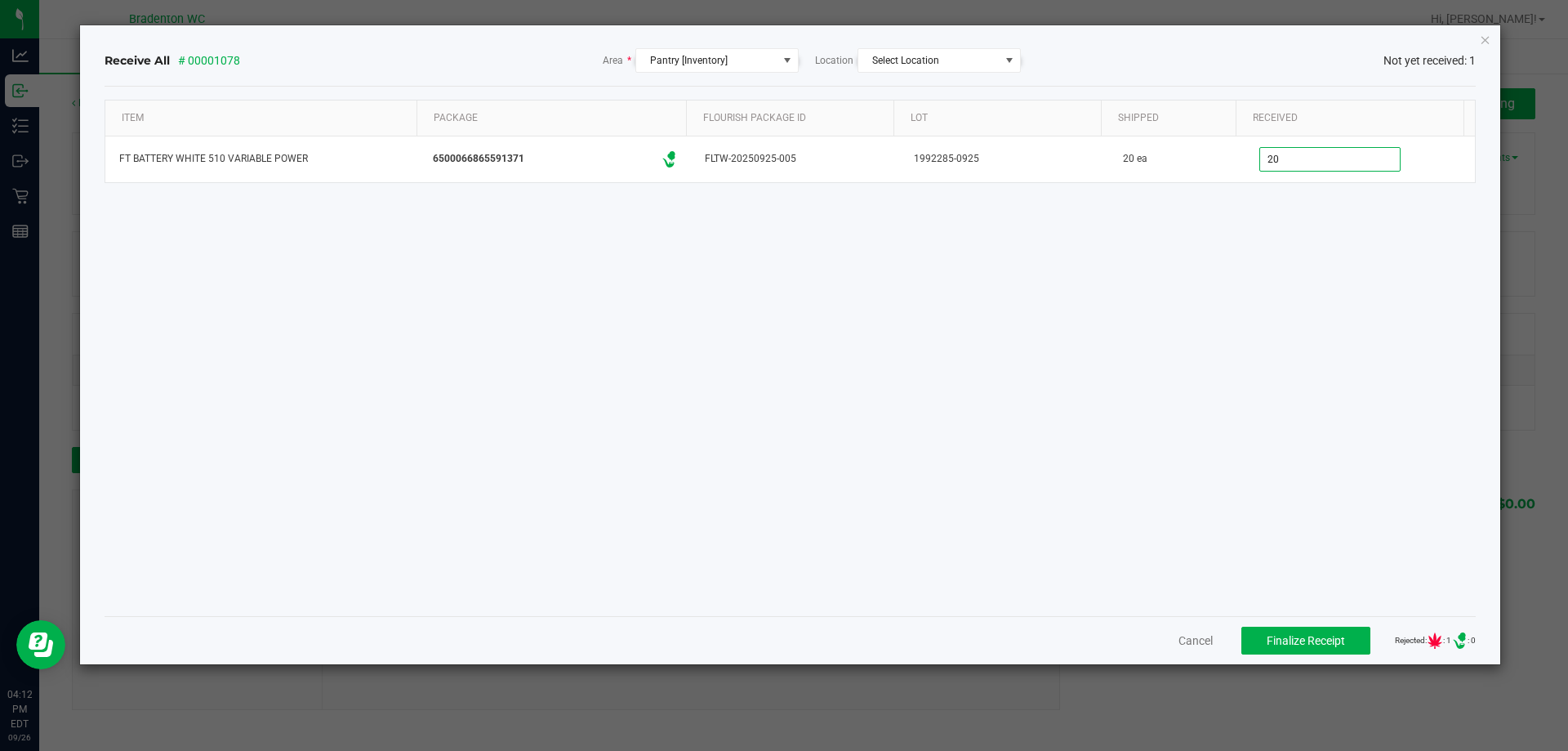
type input "20 ea"
click at [1105, 299] on div "Item Package Flourish Package ID Lot Shipped Received FT BATTERY WHITE 510 VARI…" at bounding box center [791, 351] width 1372 height 503
click at [1295, 634] on span "Finalize Receipt" at bounding box center [1306, 640] width 78 height 13
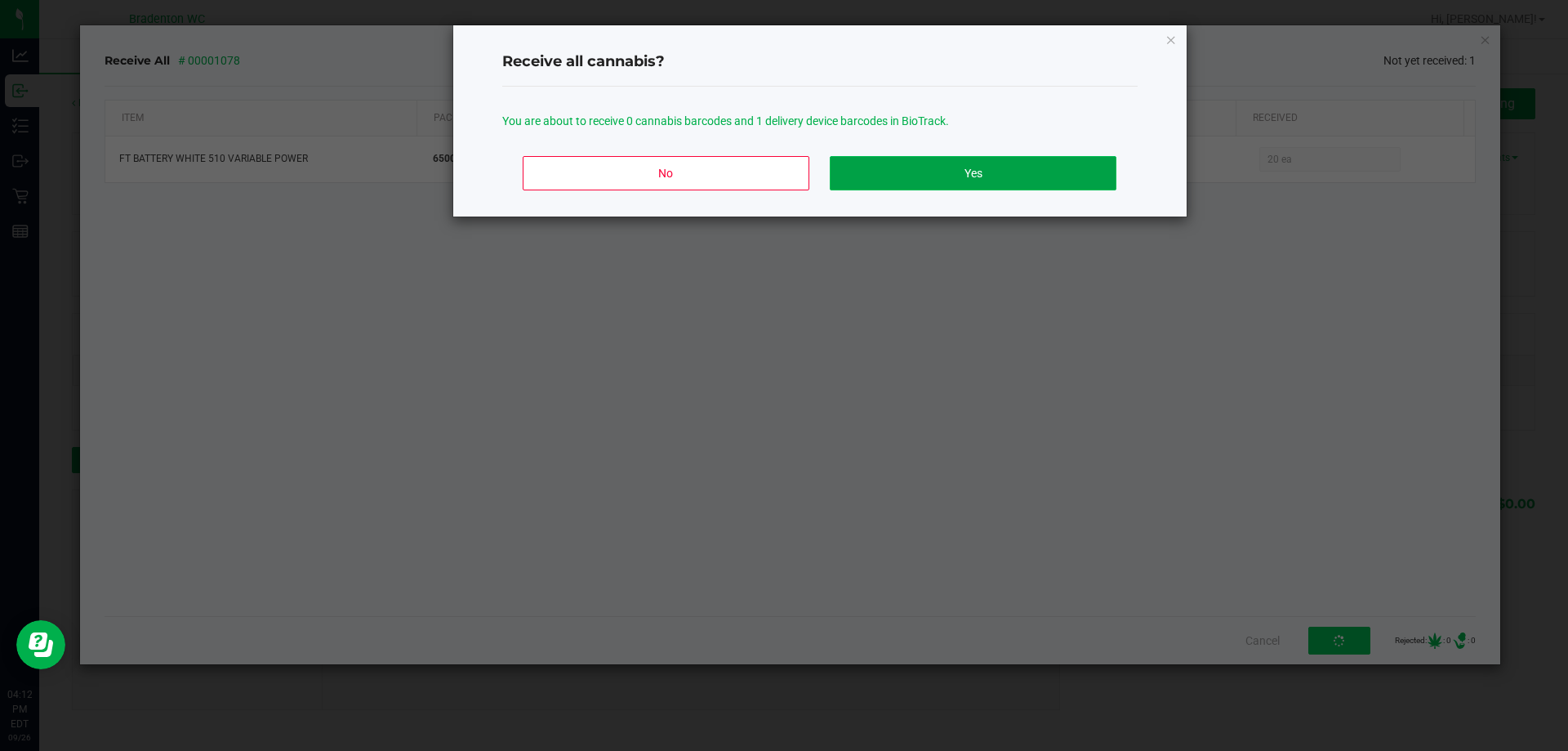
click at [930, 162] on button "Yes" at bounding box center [973, 172] width 286 height 34
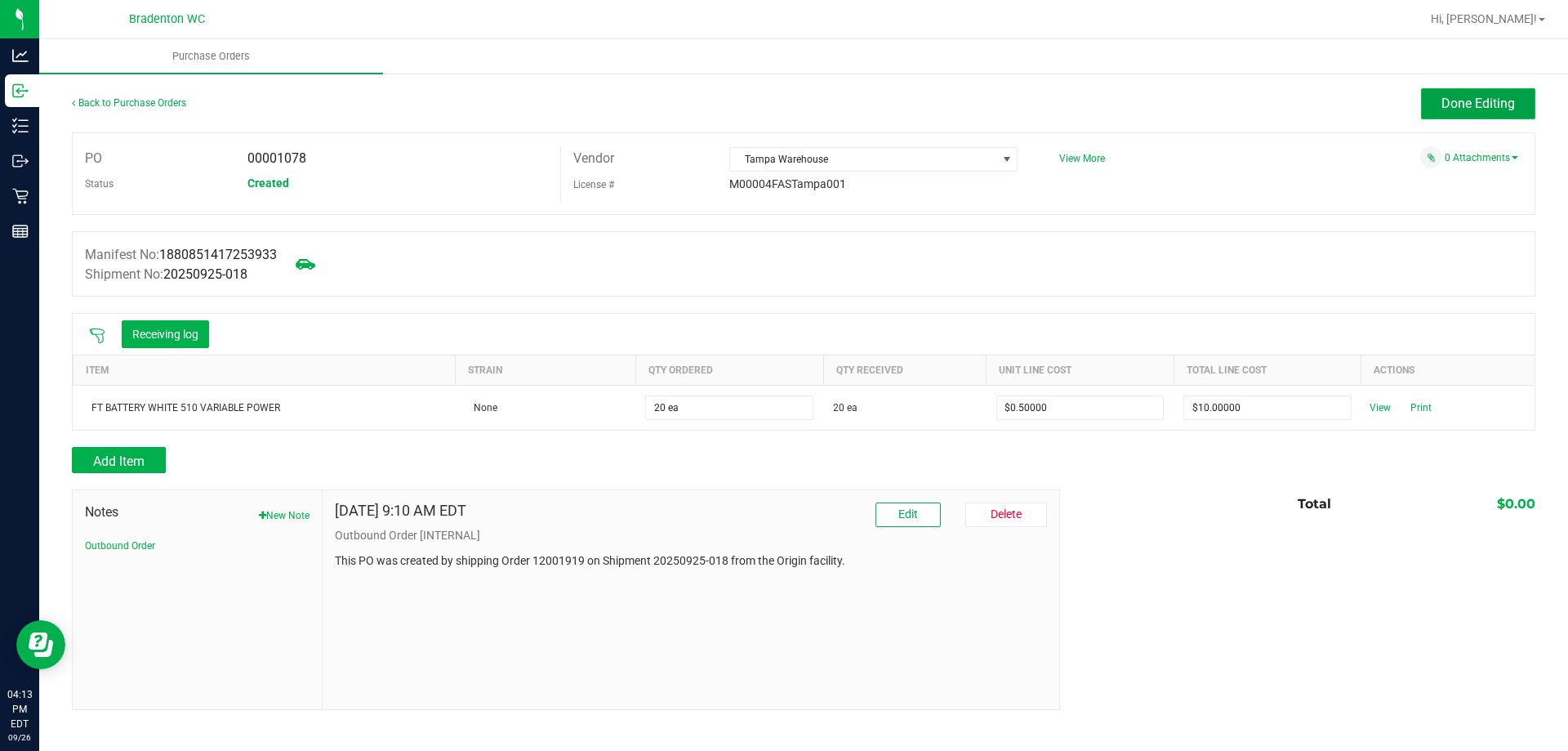
click at [1464, 106] on span "Done Editing" at bounding box center [1478, 104] width 74 height 16
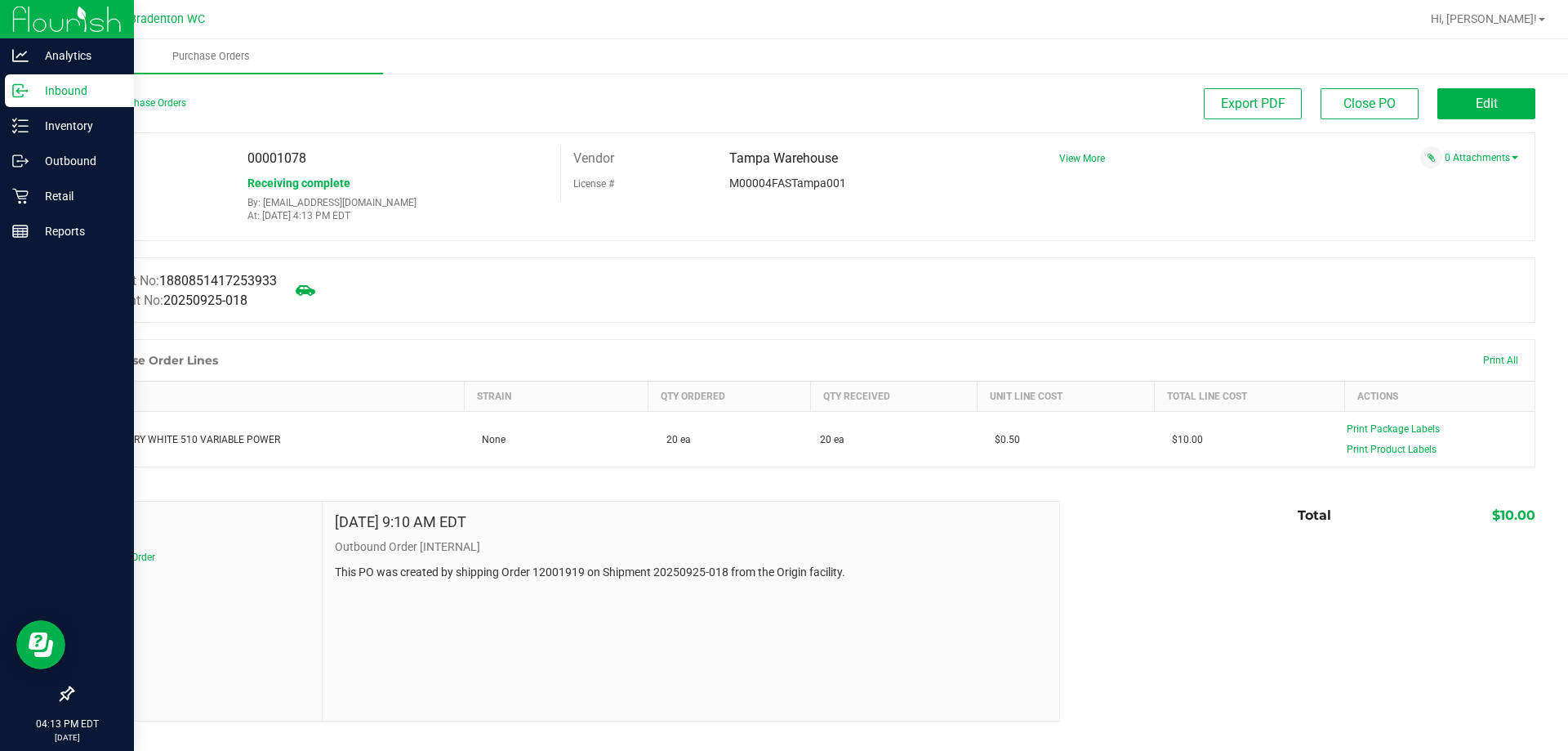
click at [83, 96] on p "Inbound" at bounding box center [77, 91] width 98 height 19
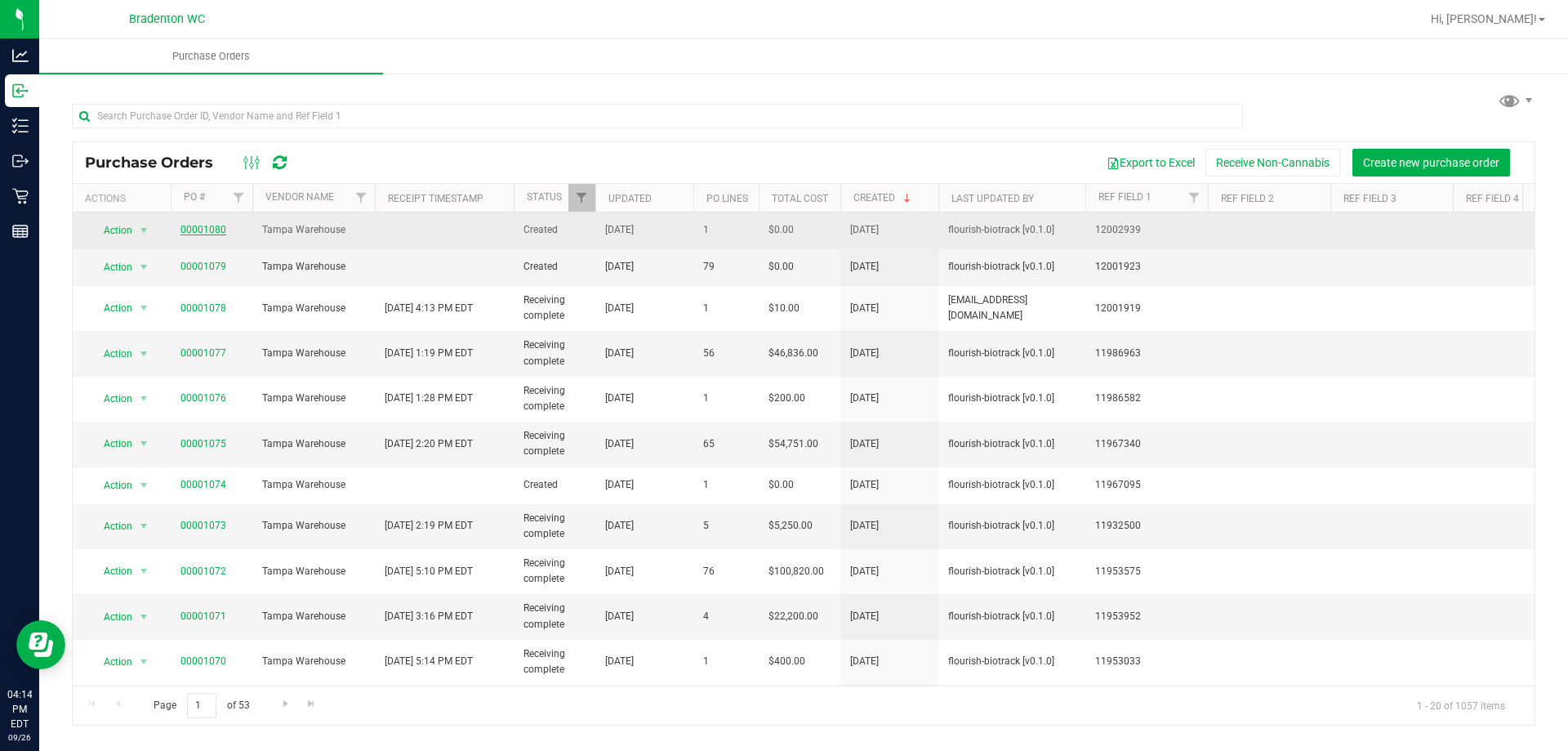
click at [217, 224] on link "00001080" at bounding box center [203, 229] width 46 height 11
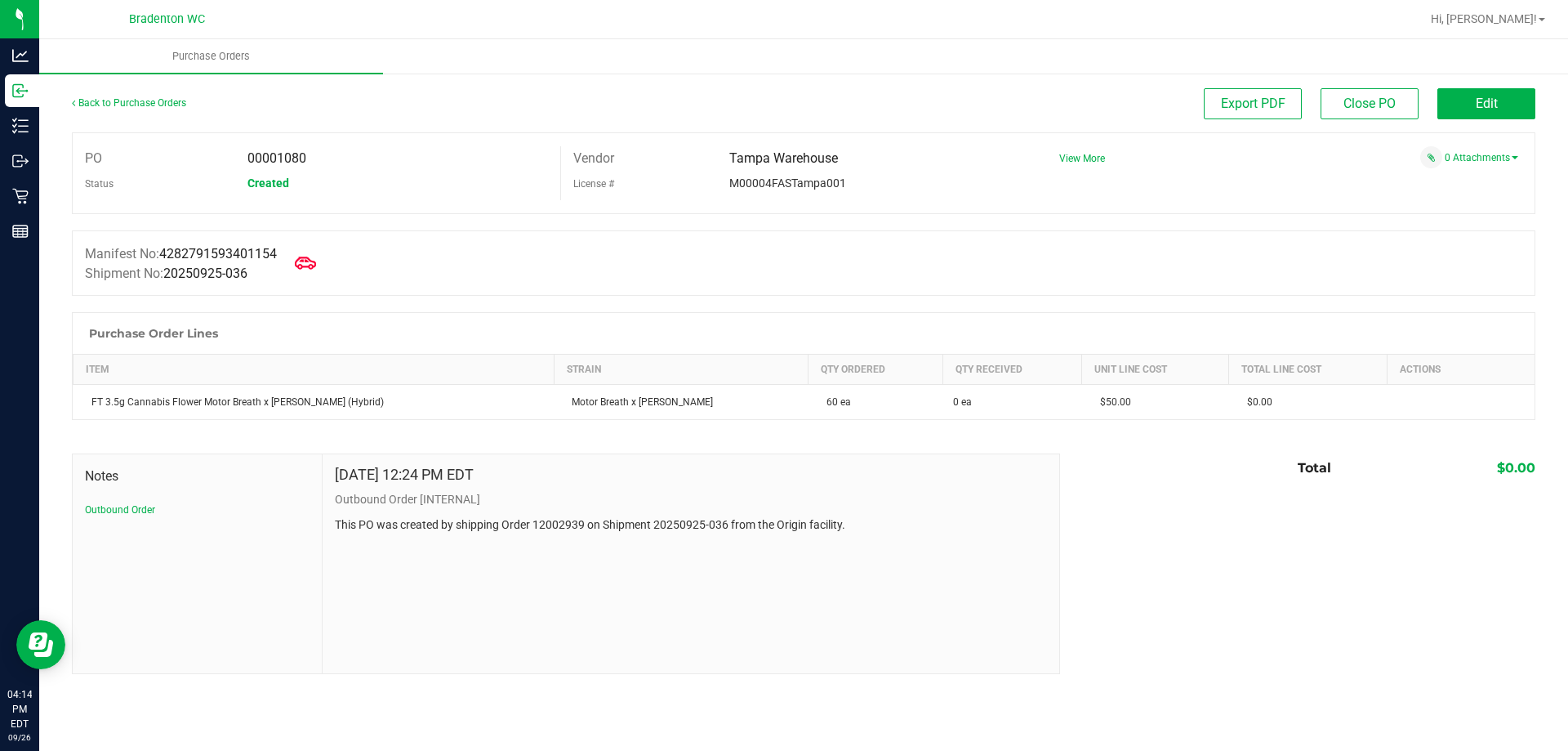
click at [313, 266] on icon at bounding box center [305, 263] width 21 height 21
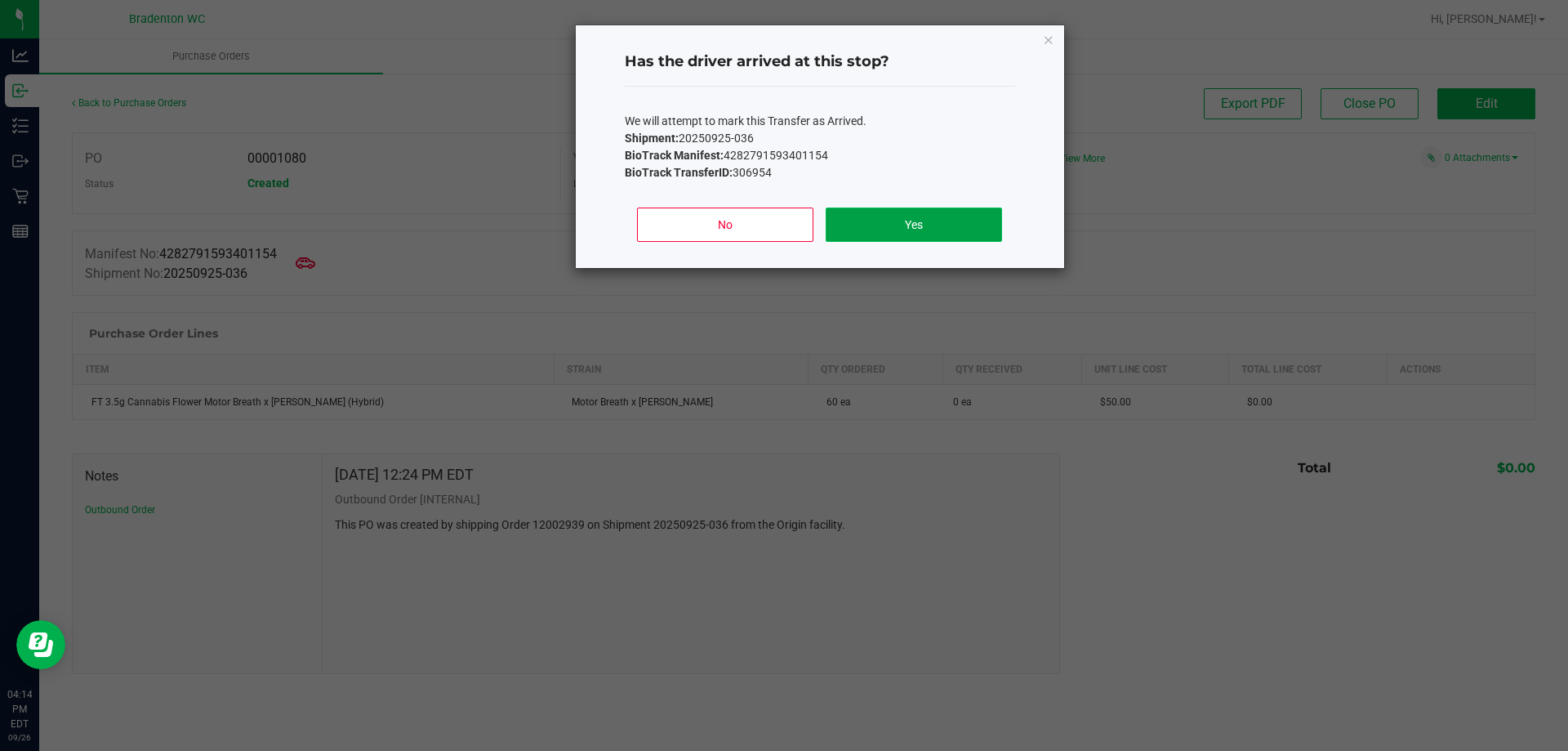
click at [865, 229] on button "Yes" at bounding box center [914, 224] width 176 height 34
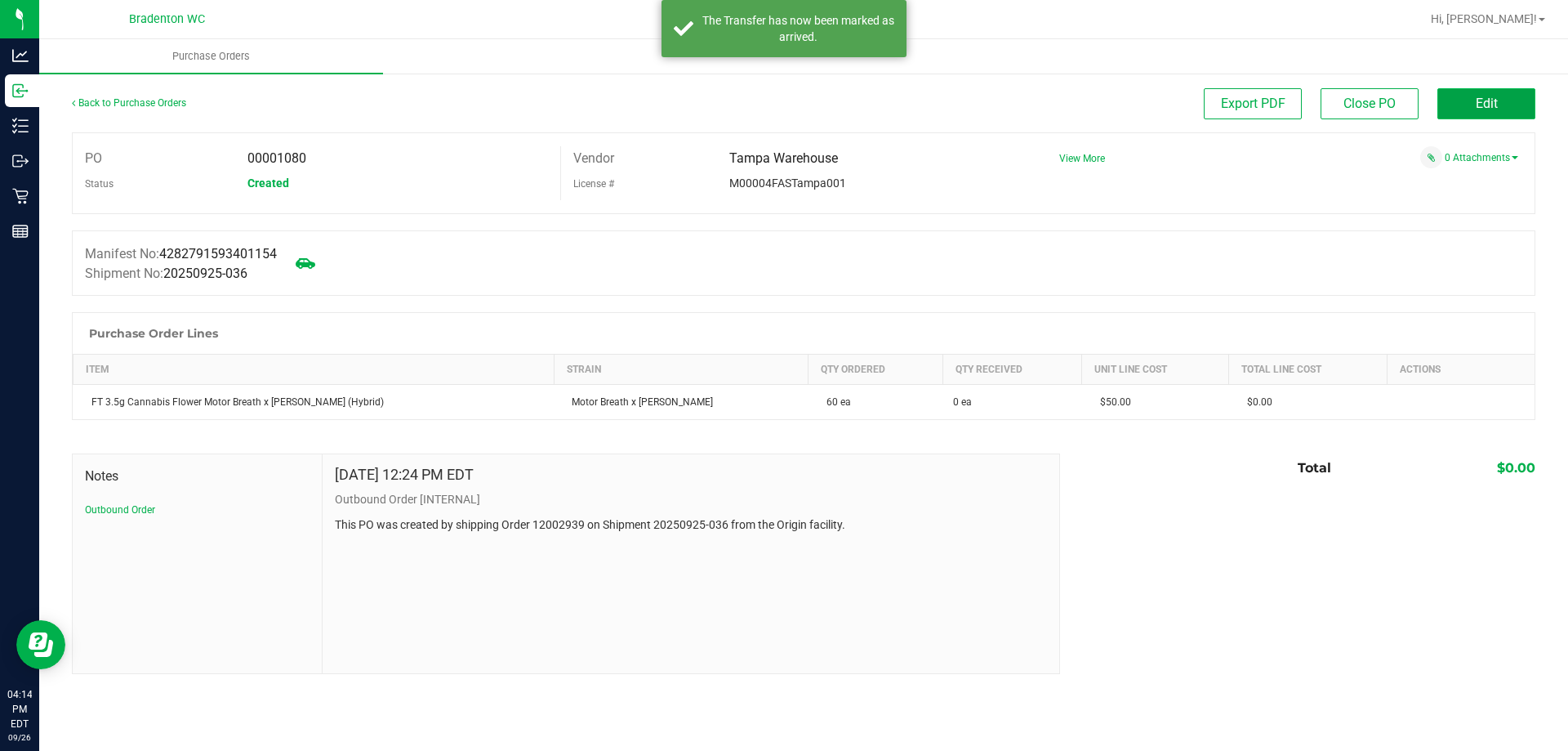
click at [1489, 99] on span "Edit" at bounding box center [1486, 104] width 22 height 16
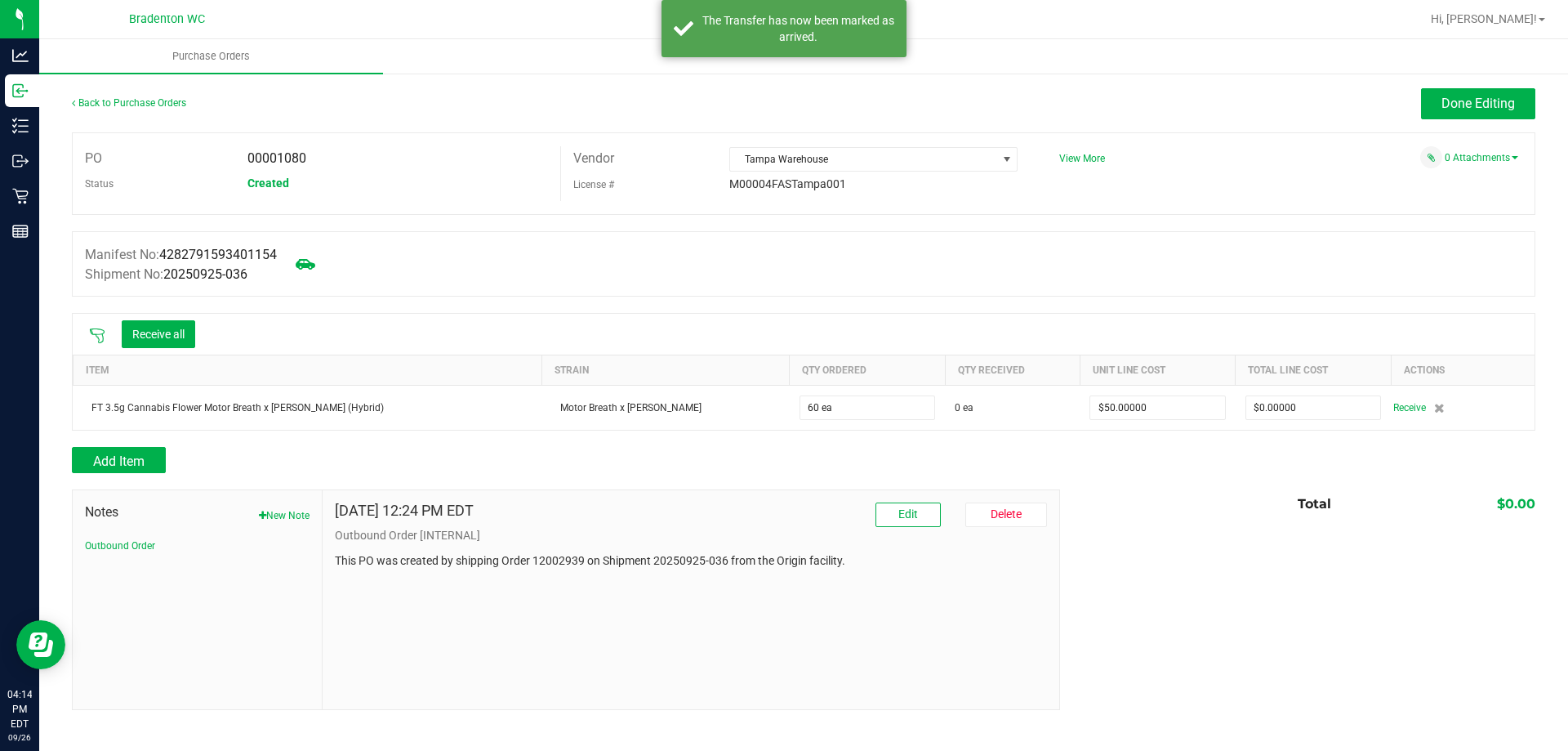
click at [98, 332] on icon at bounding box center [97, 335] width 17 height 17
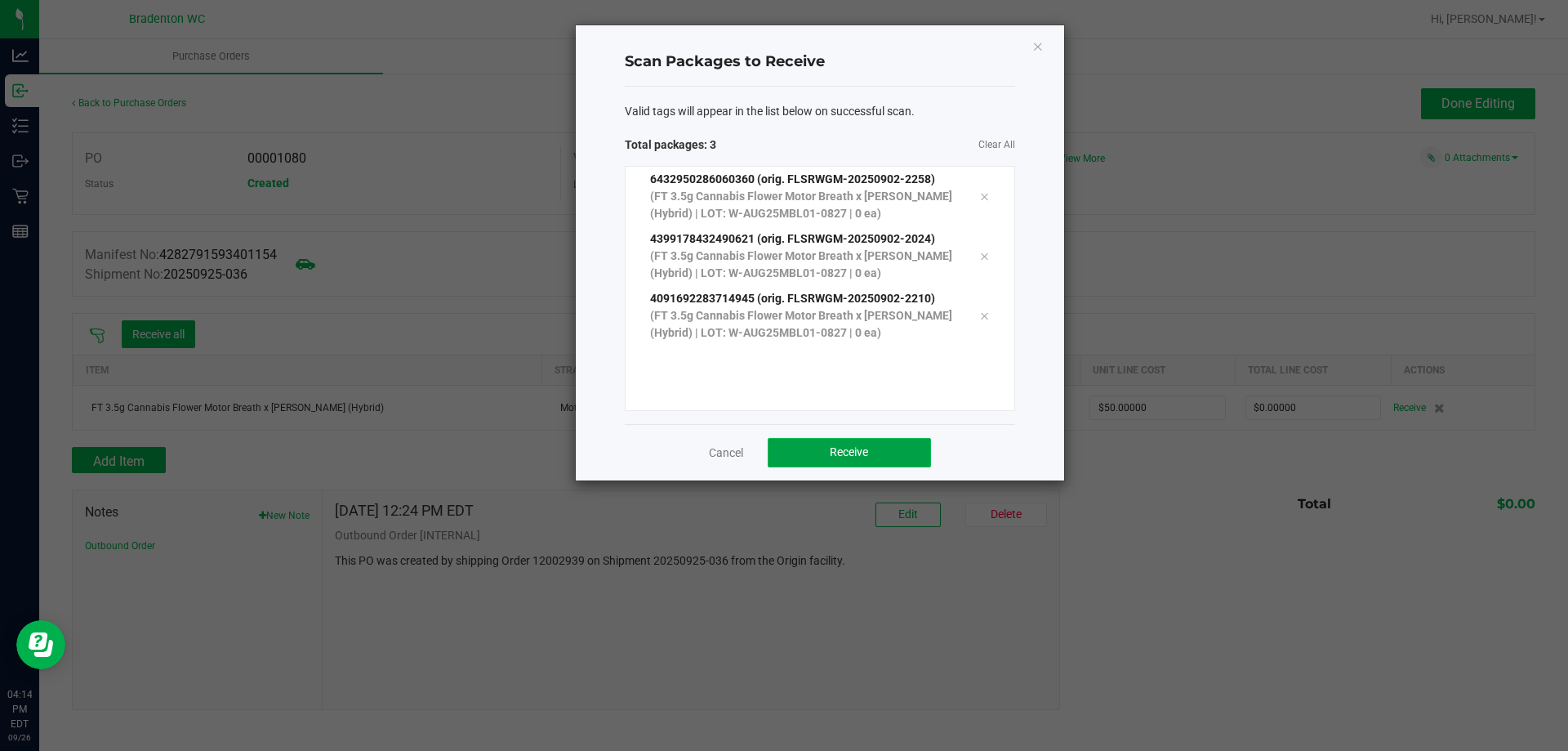
click at [881, 453] on button "Receive" at bounding box center [850, 452] width 164 height 29
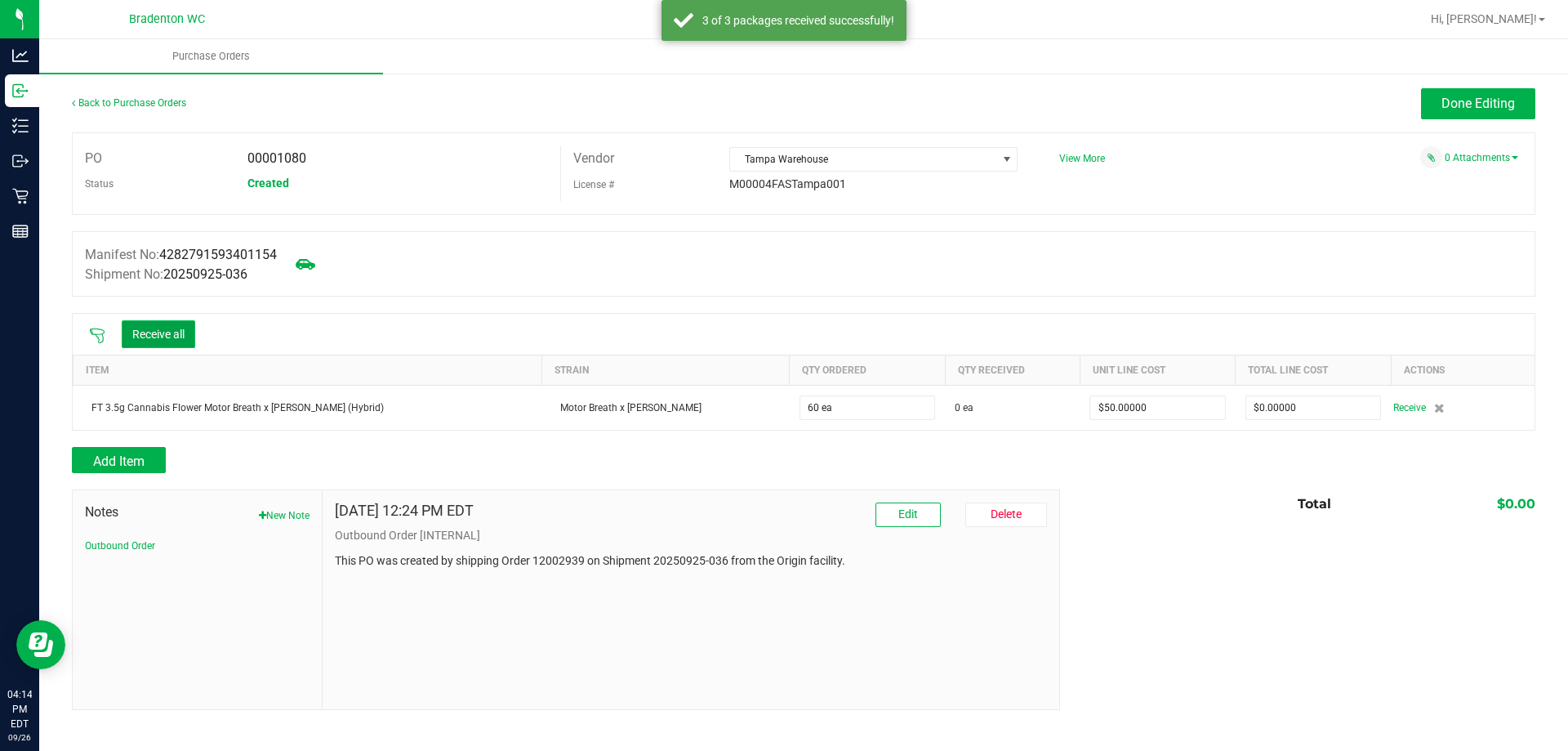
click at [184, 337] on button "Receive all" at bounding box center [158, 334] width 74 height 28
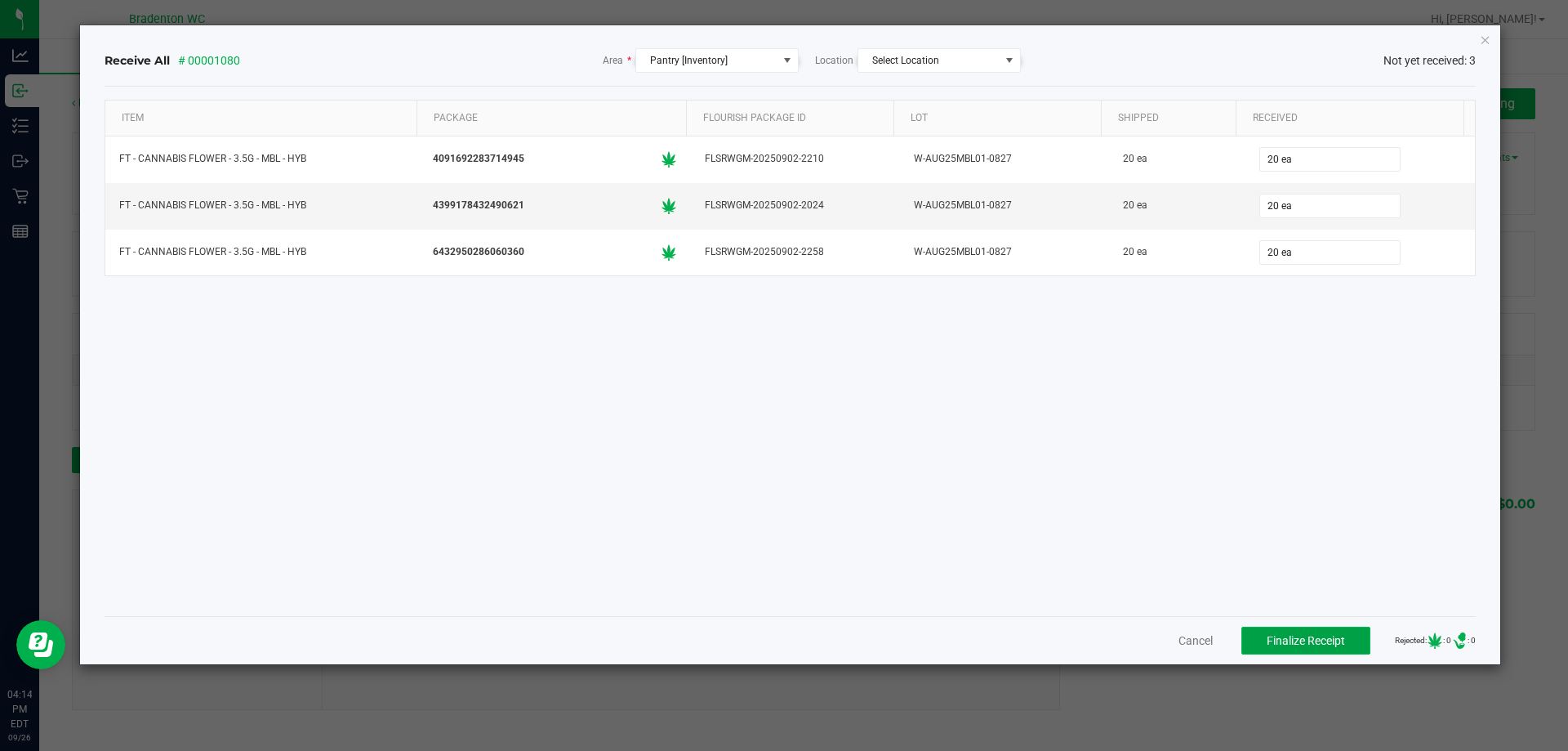
click at [1302, 646] on span "Finalize Receipt" at bounding box center [1306, 640] width 78 height 13
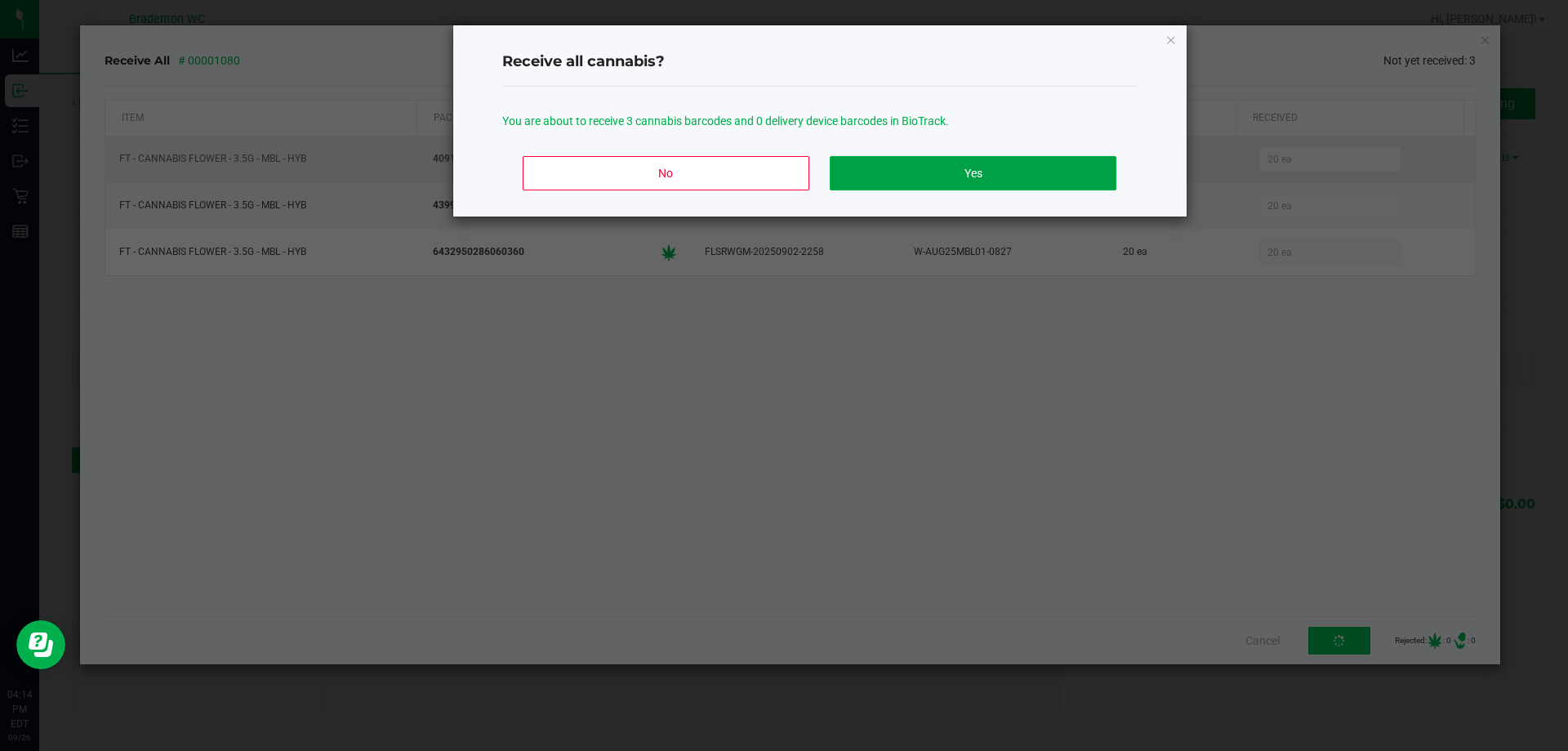
drag, startPoint x: 885, startPoint y: 171, endPoint x: 896, endPoint y: 172, distance: 11.0
click at [885, 172] on button "Yes" at bounding box center [973, 172] width 286 height 34
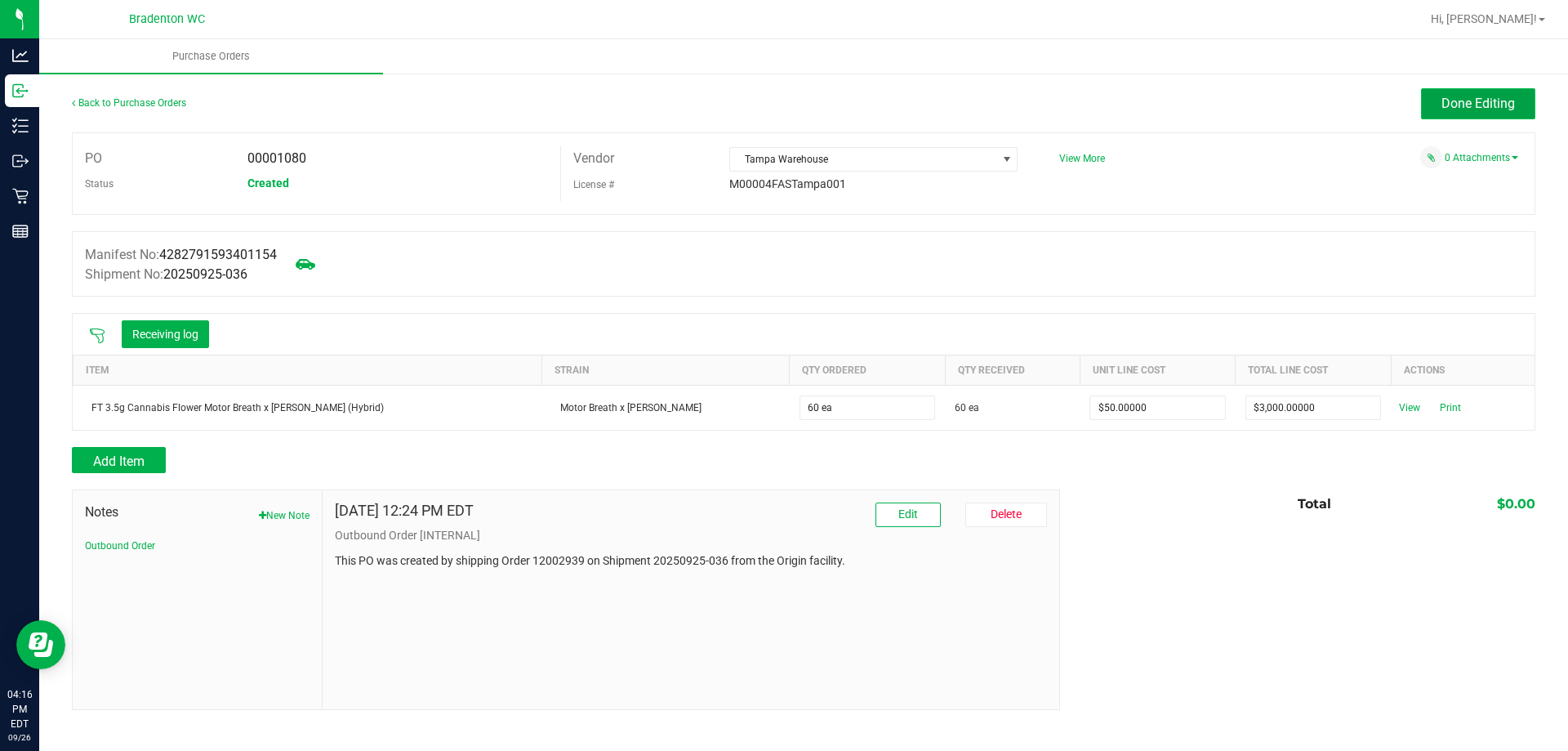
click at [1453, 97] on span "Done Editing" at bounding box center [1478, 104] width 74 height 16
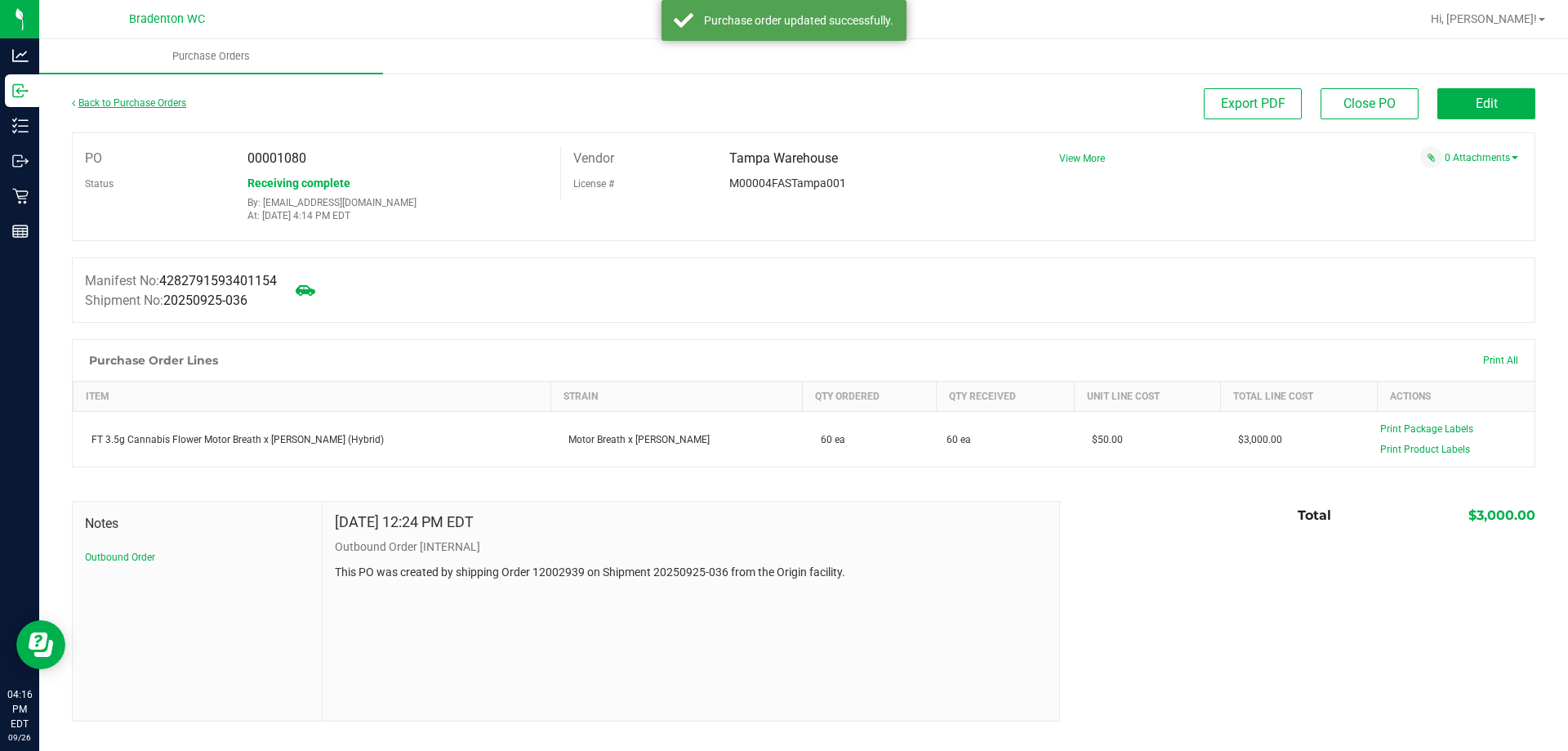
click at [146, 102] on link "Back to Purchase Orders" at bounding box center [129, 103] width 114 height 11
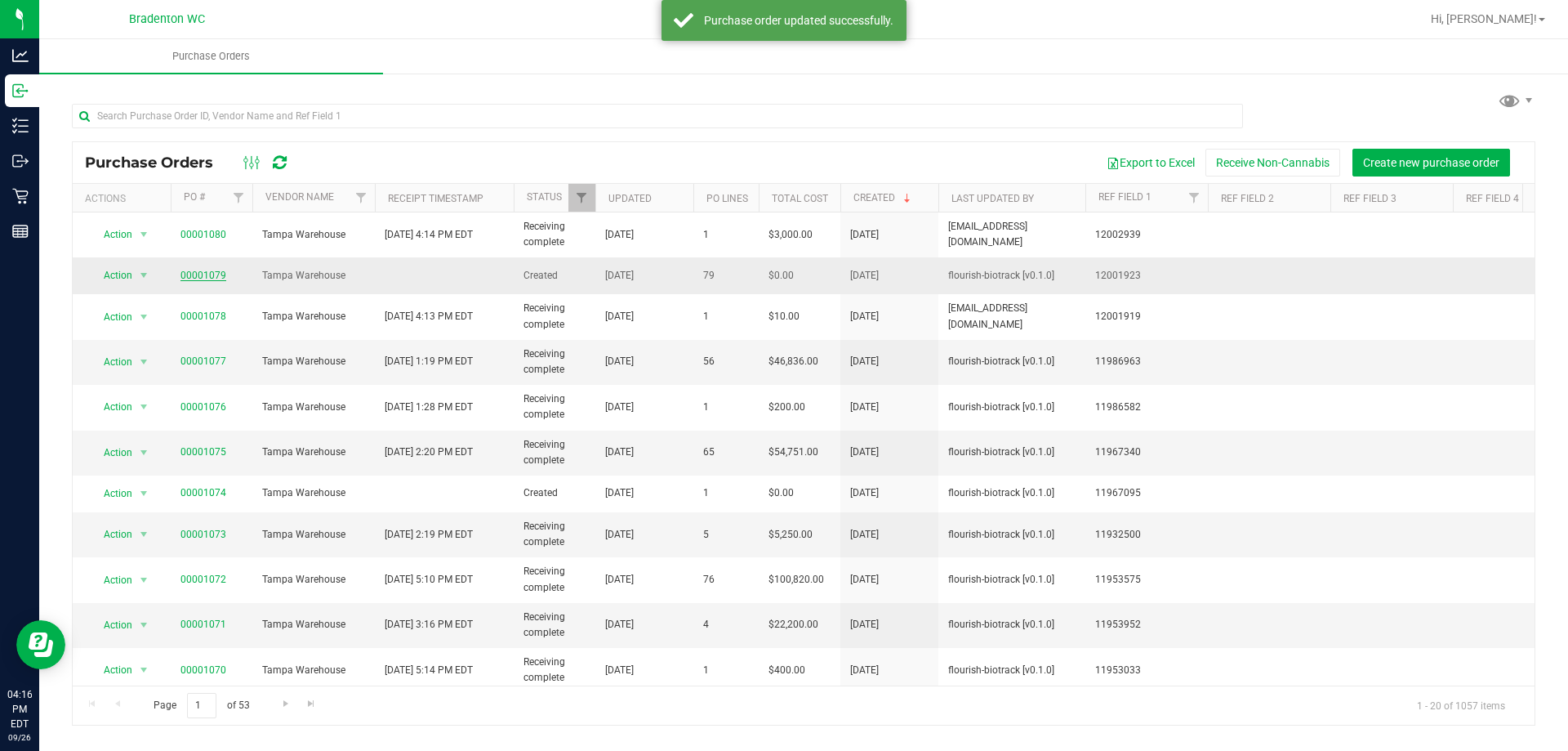
click at [184, 281] on link "00001079" at bounding box center [203, 275] width 46 height 11
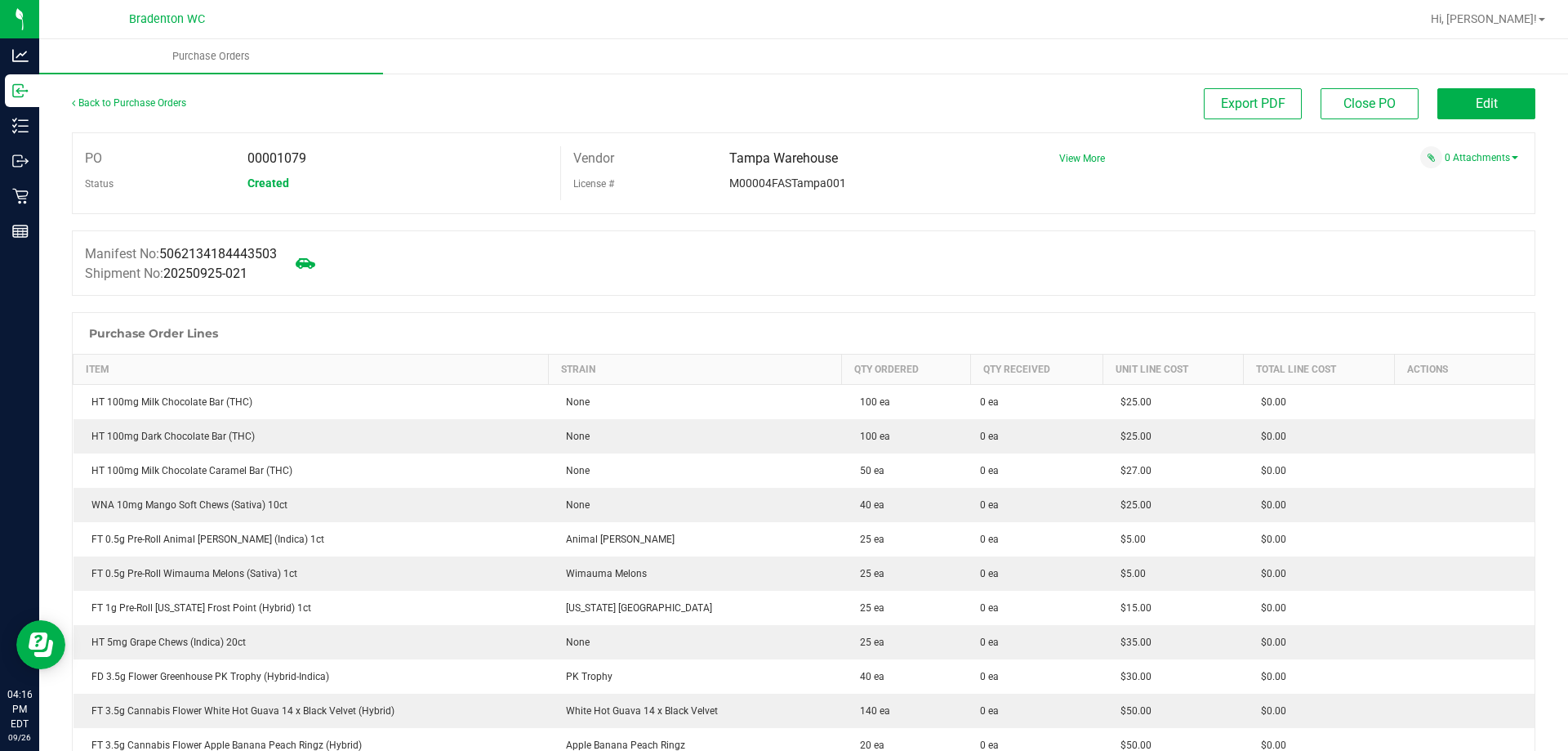
click at [1489, 101] on button "Edit" at bounding box center [1486, 103] width 98 height 31
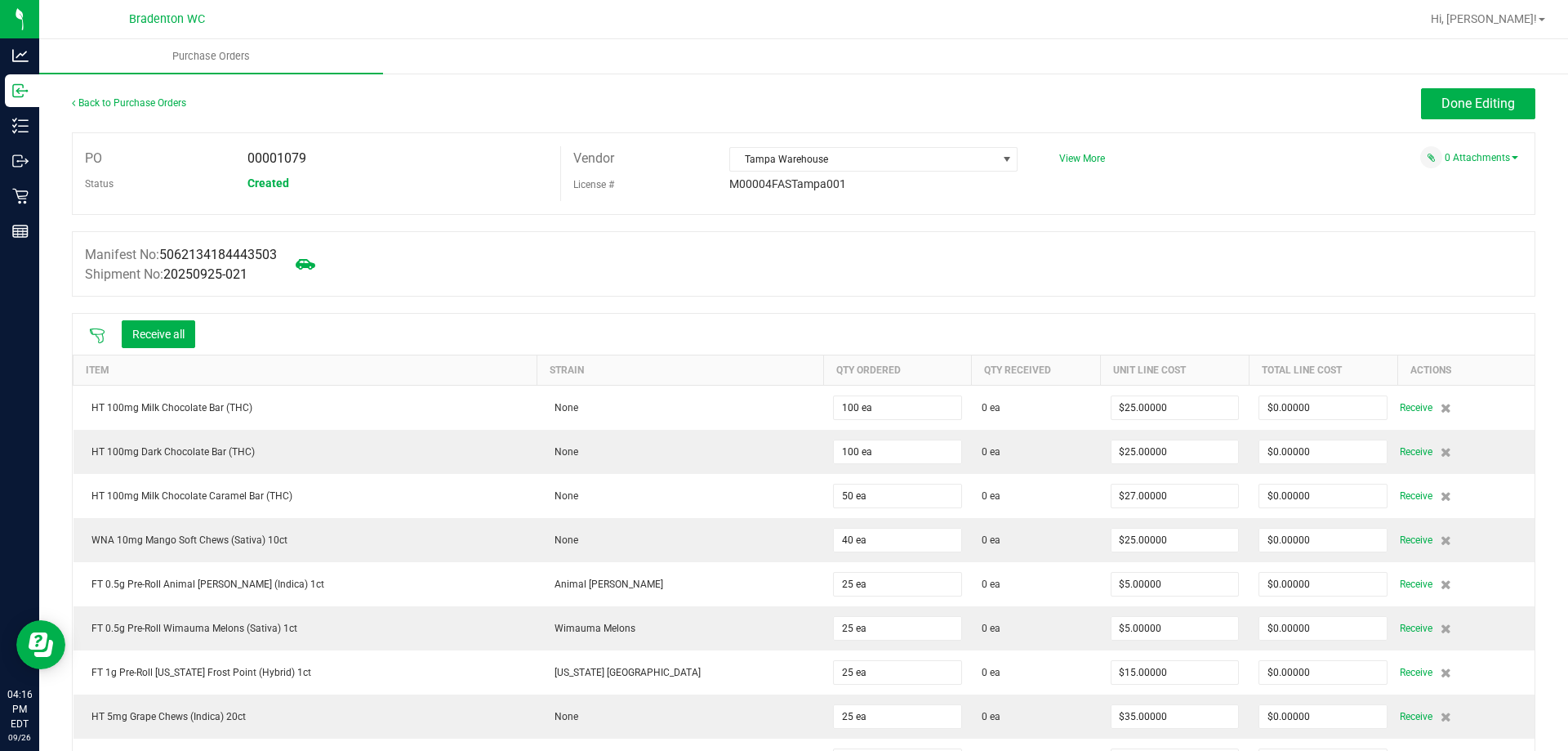
click at [90, 334] on icon at bounding box center [97, 335] width 17 height 17
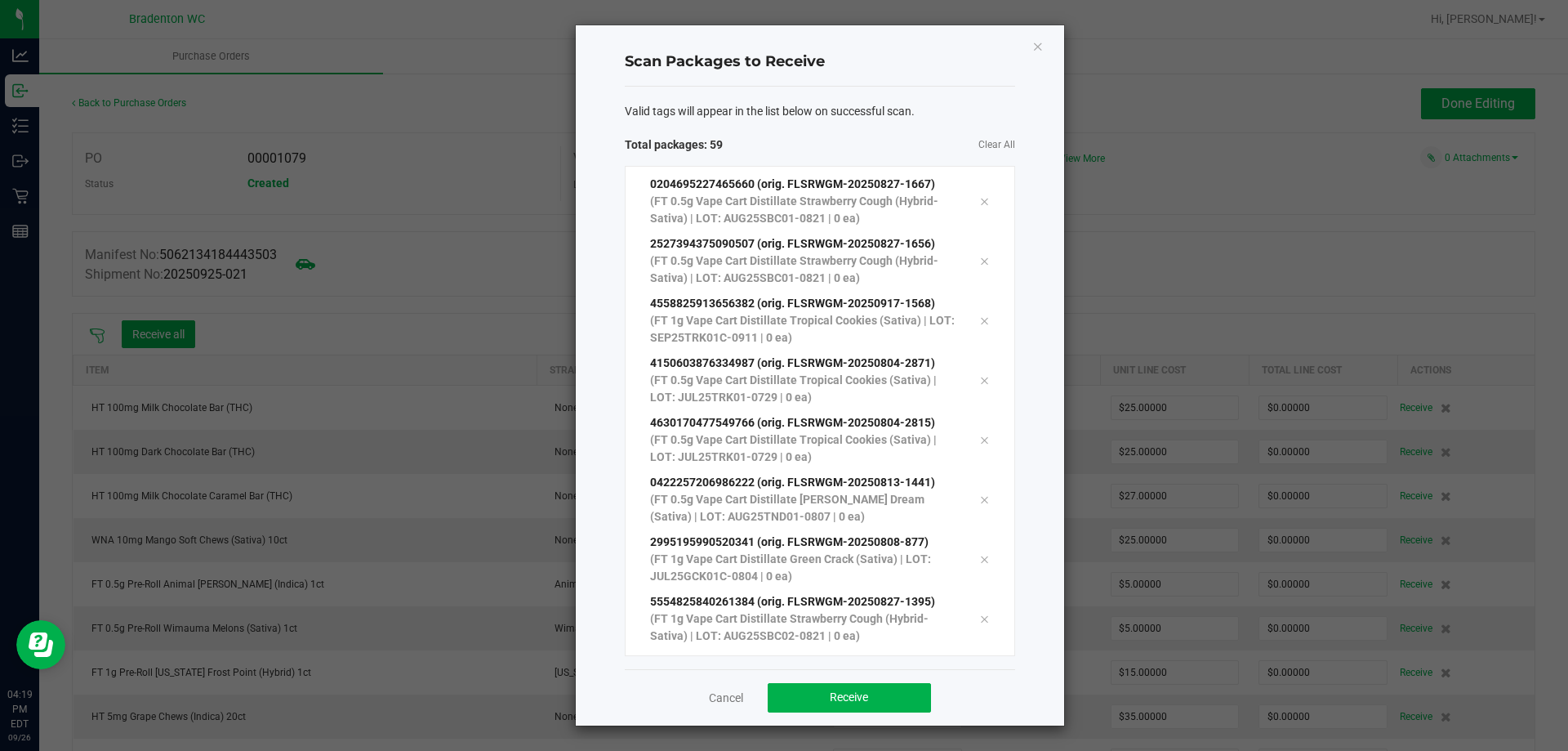
scroll to position [3011, 0]
click at [878, 703] on button "Receive" at bounding box center [850, 696] width 164 height 29
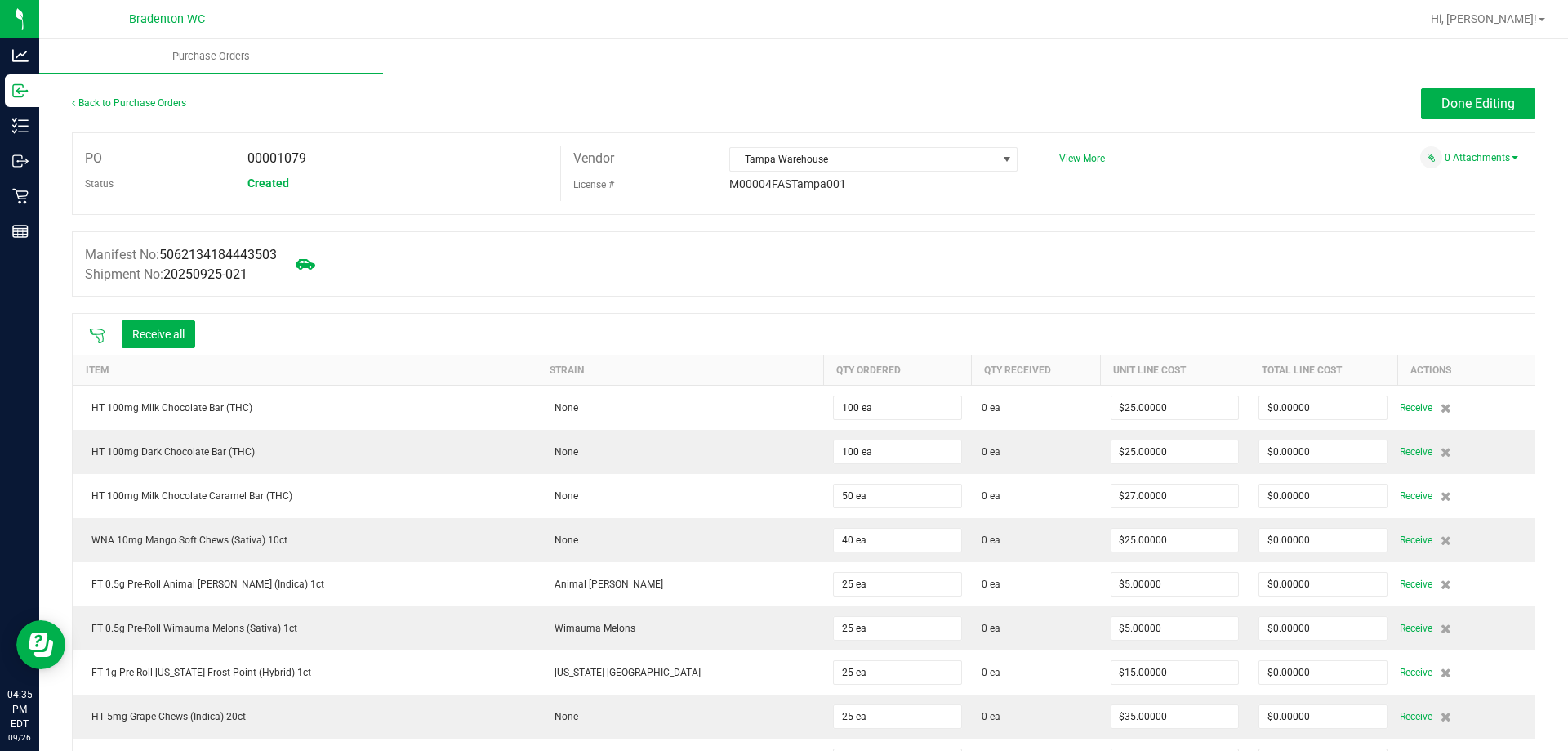
click at [92, 331] on icon at bounding box center [97, 335] width 15 height 15
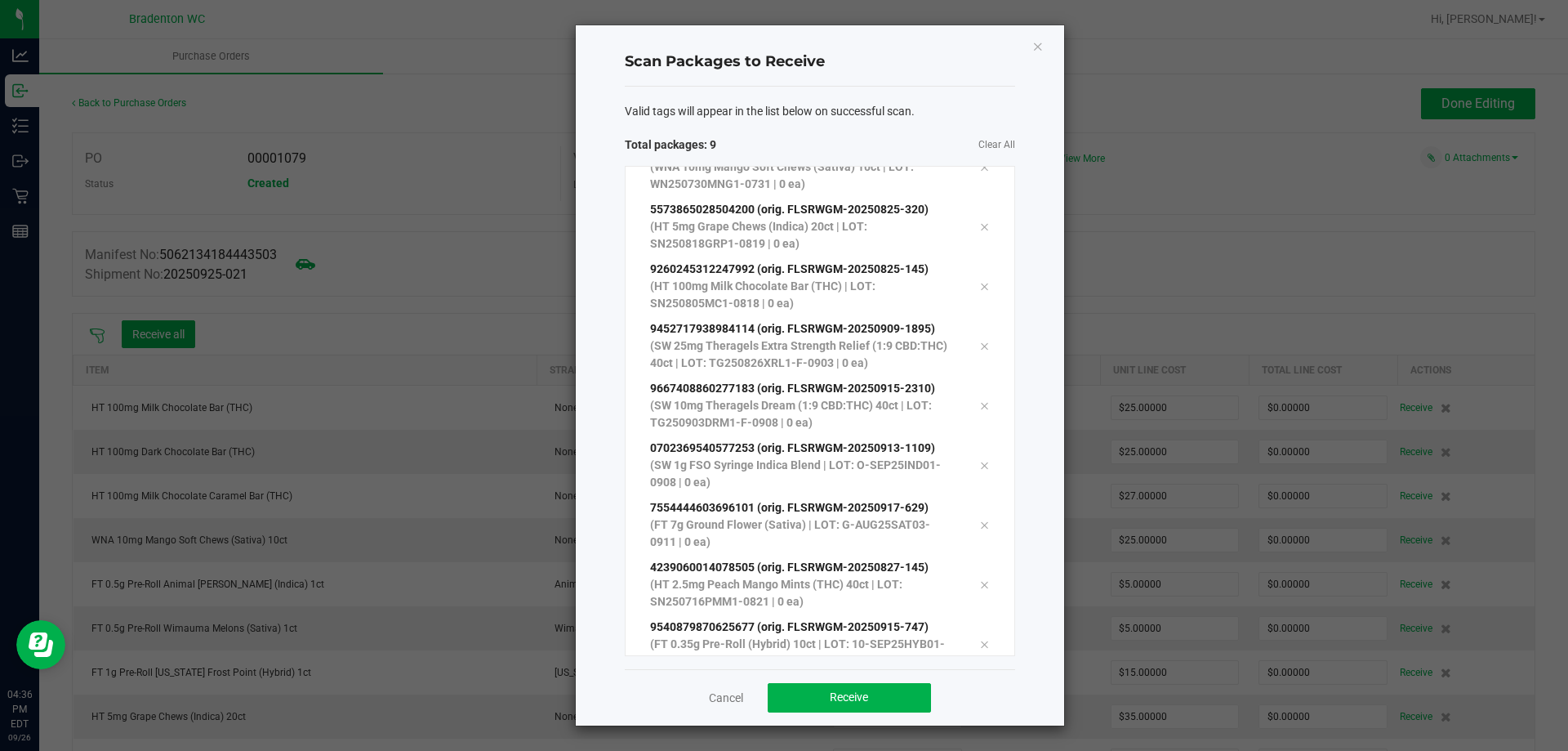
scroll to position [89, 0]
click at [846, 704] on span "Receive" at bounding box center [850, 696] width 39 height 13
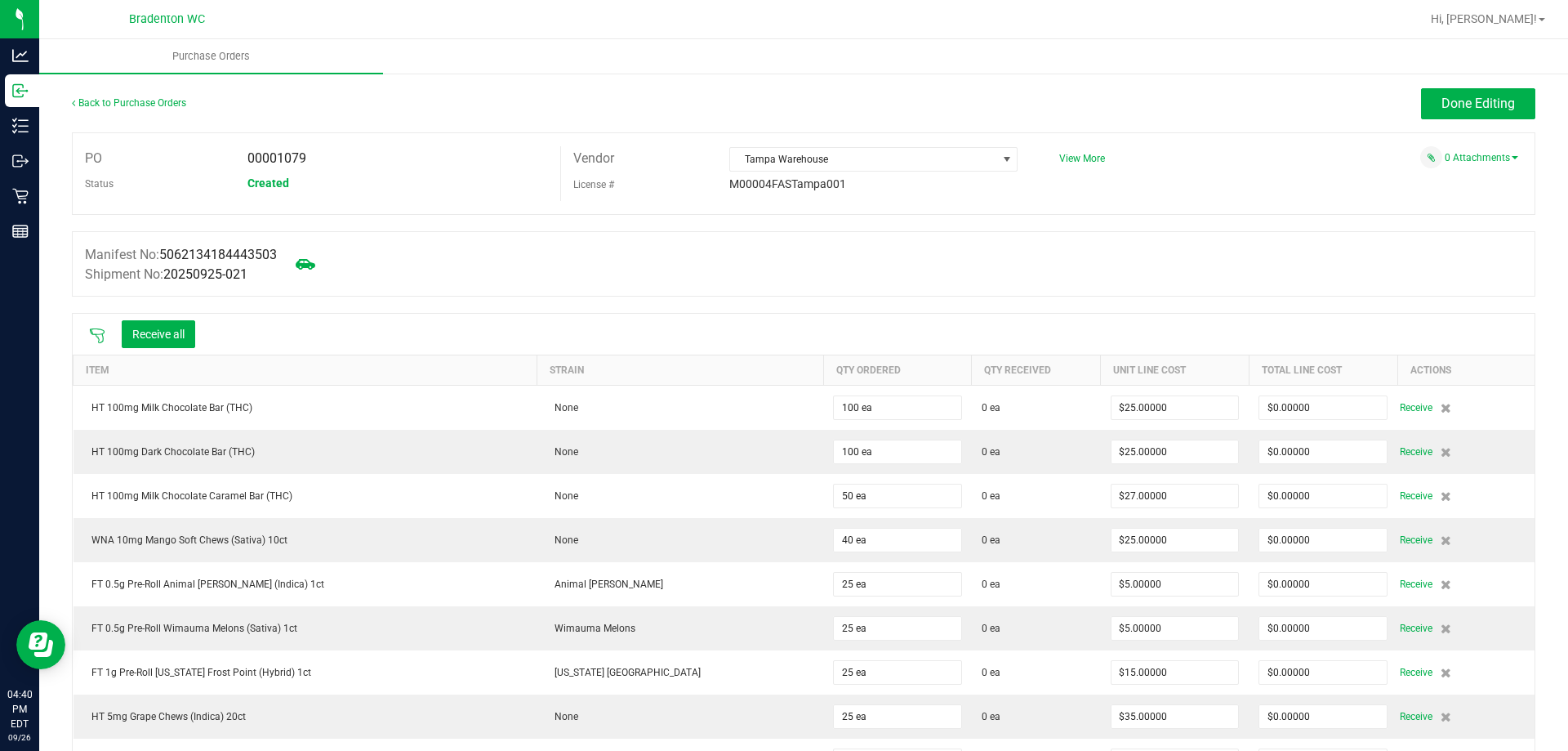
click at [98, 341] on icon at bounding box center [97, 335] width 17 height 17
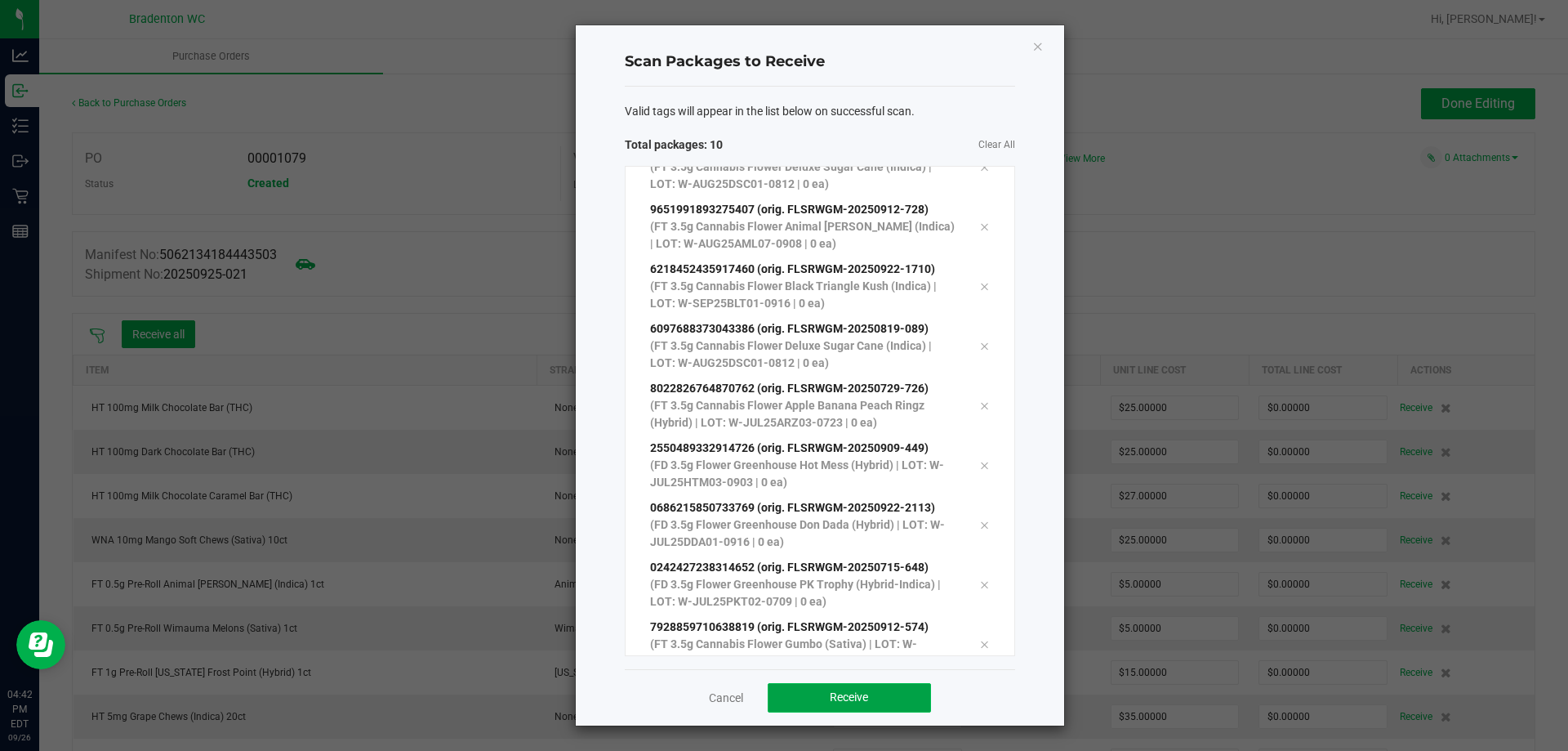
click at [859, 702] on span "Receive" at bounding box center [850, 696] width 39 height 13
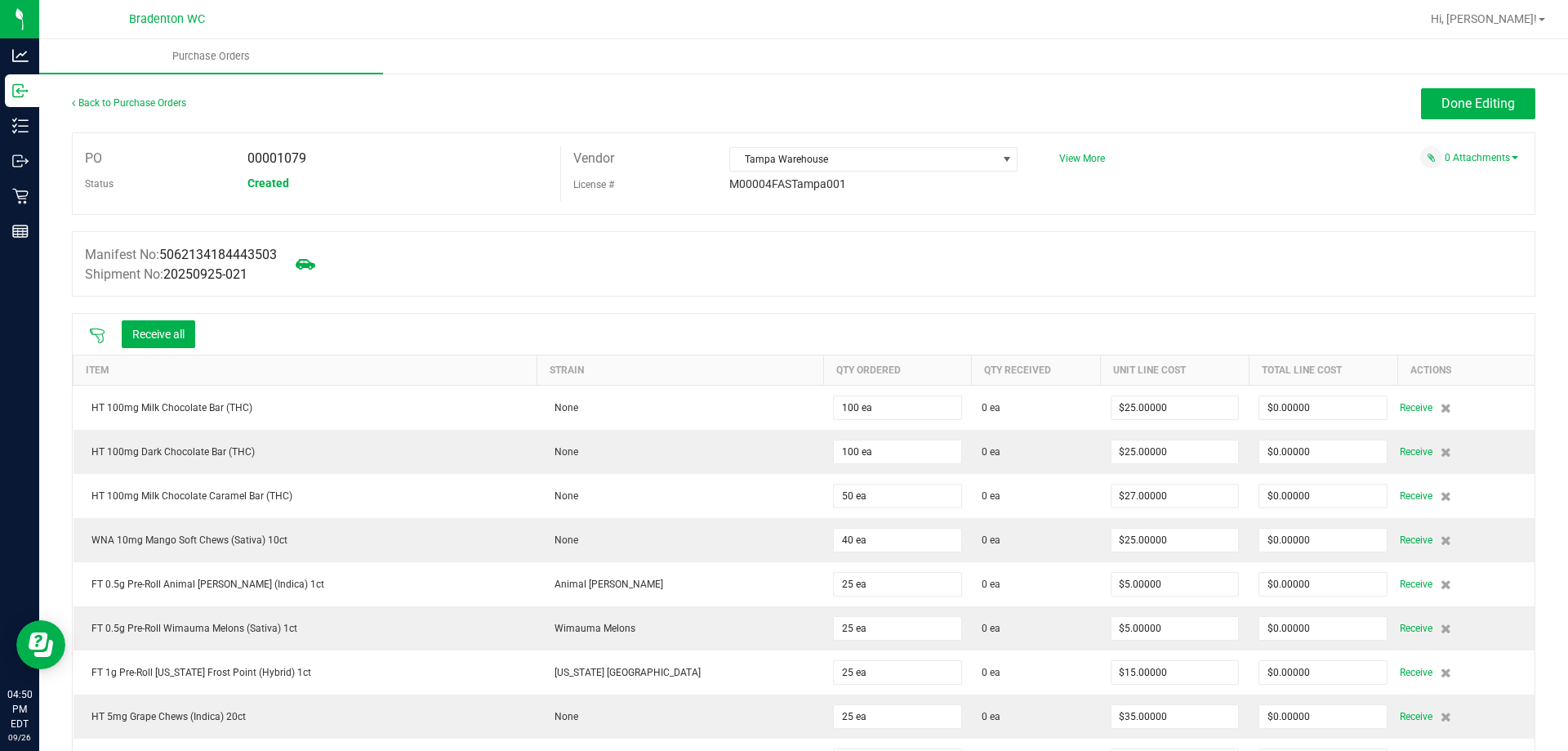
click at [97, 334] on icon at bounding box center [97, 335] width 15 height 15
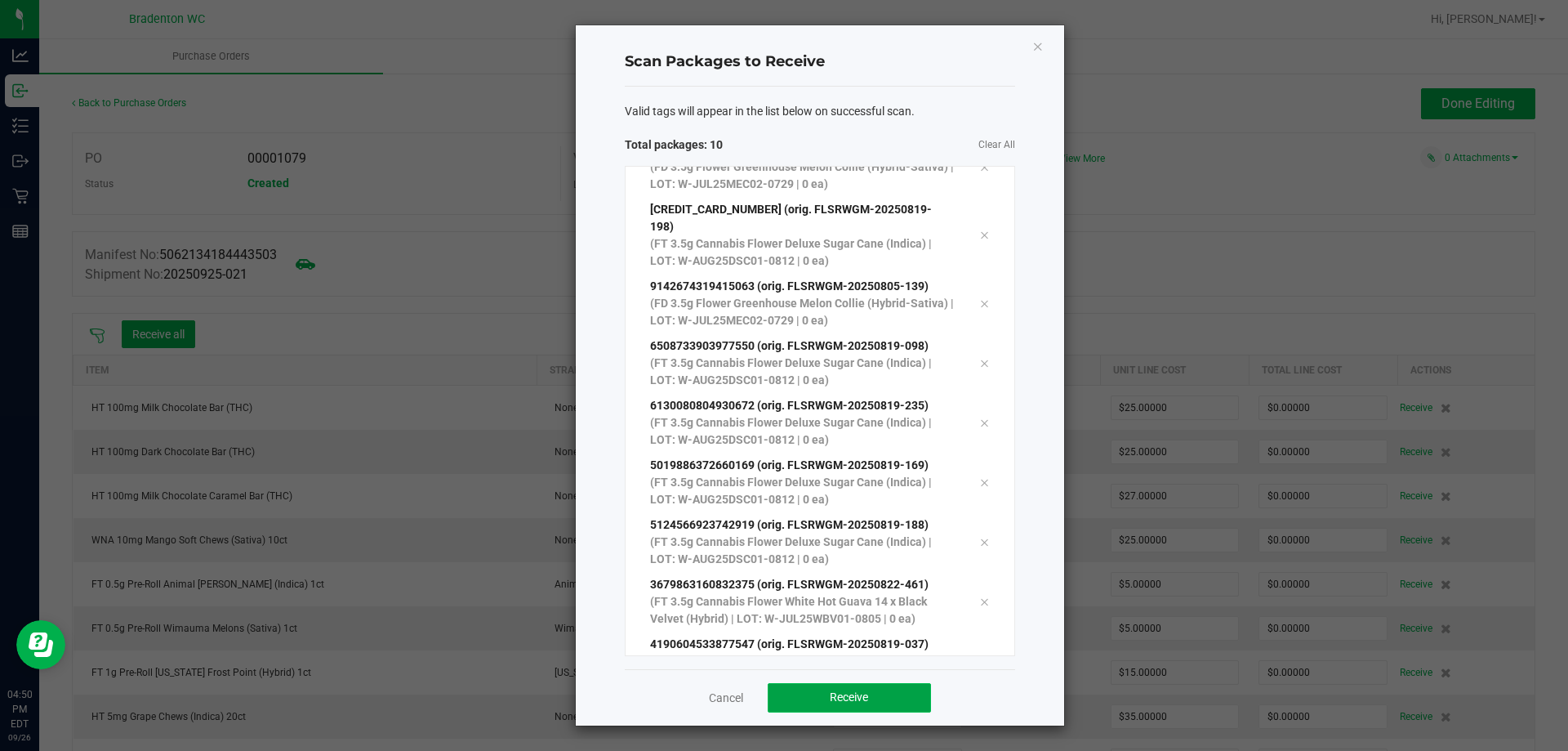
click at [869, 702] on button "Receive" at bounding box center [850, 696] width 164 height 29
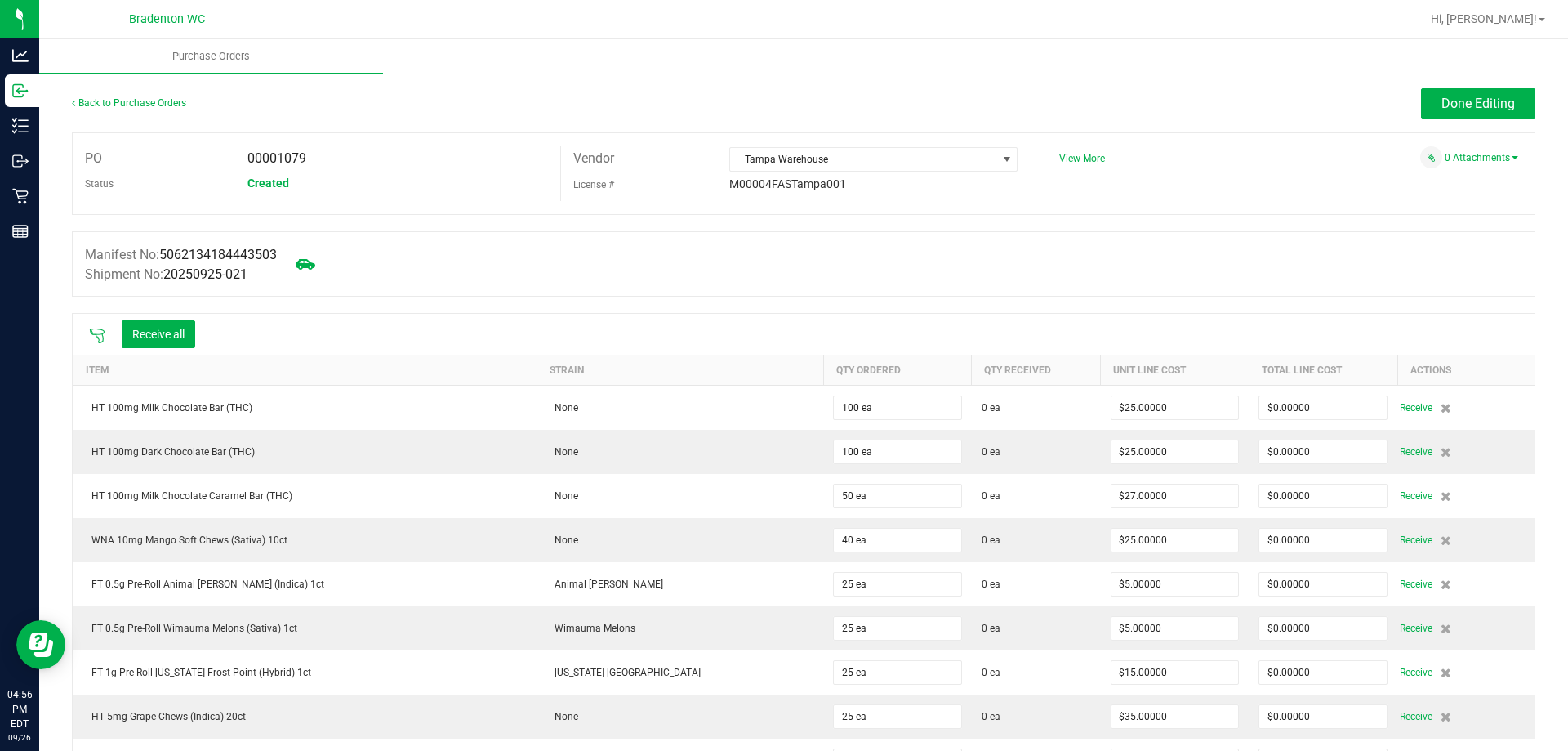
click at [91, 336] on icon at bounding box center [97, 335] width 17 height 17
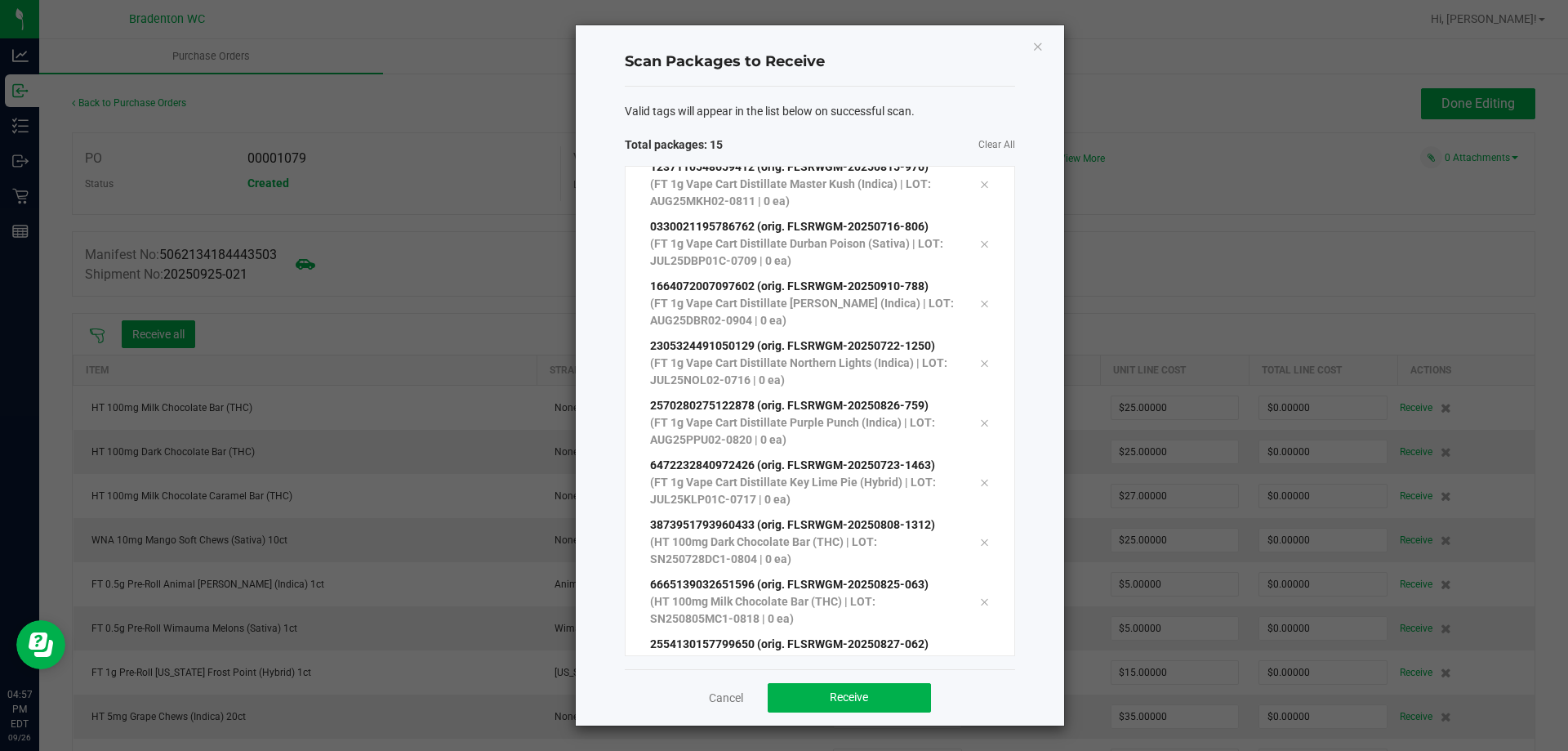
scroll to position [387, 0]
click at [841, 703] on span "Receive" at bounding box center [850, 696] width 39 height 13
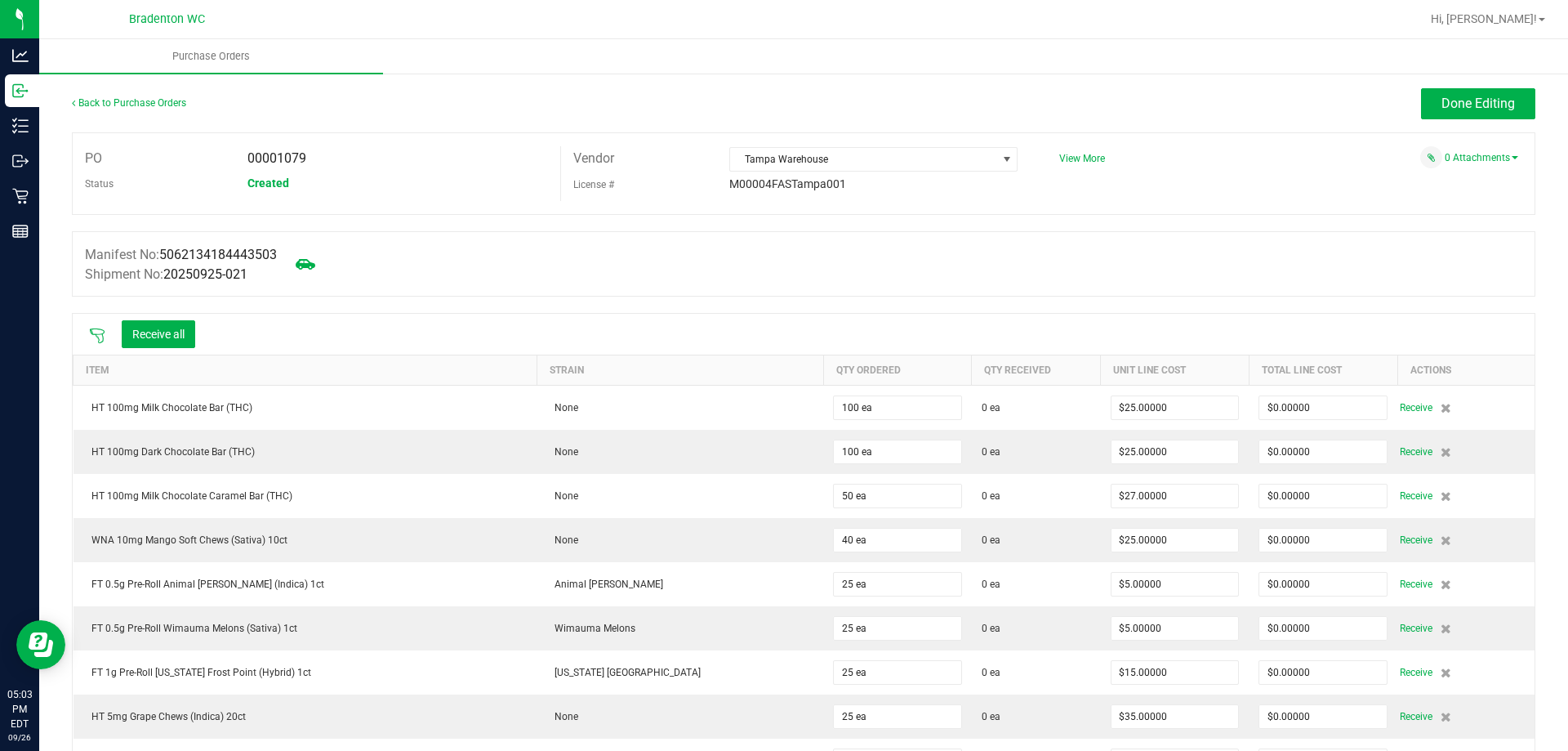
click at [98, 330] on icon at bounding box center [97, 335] width 17 height 17
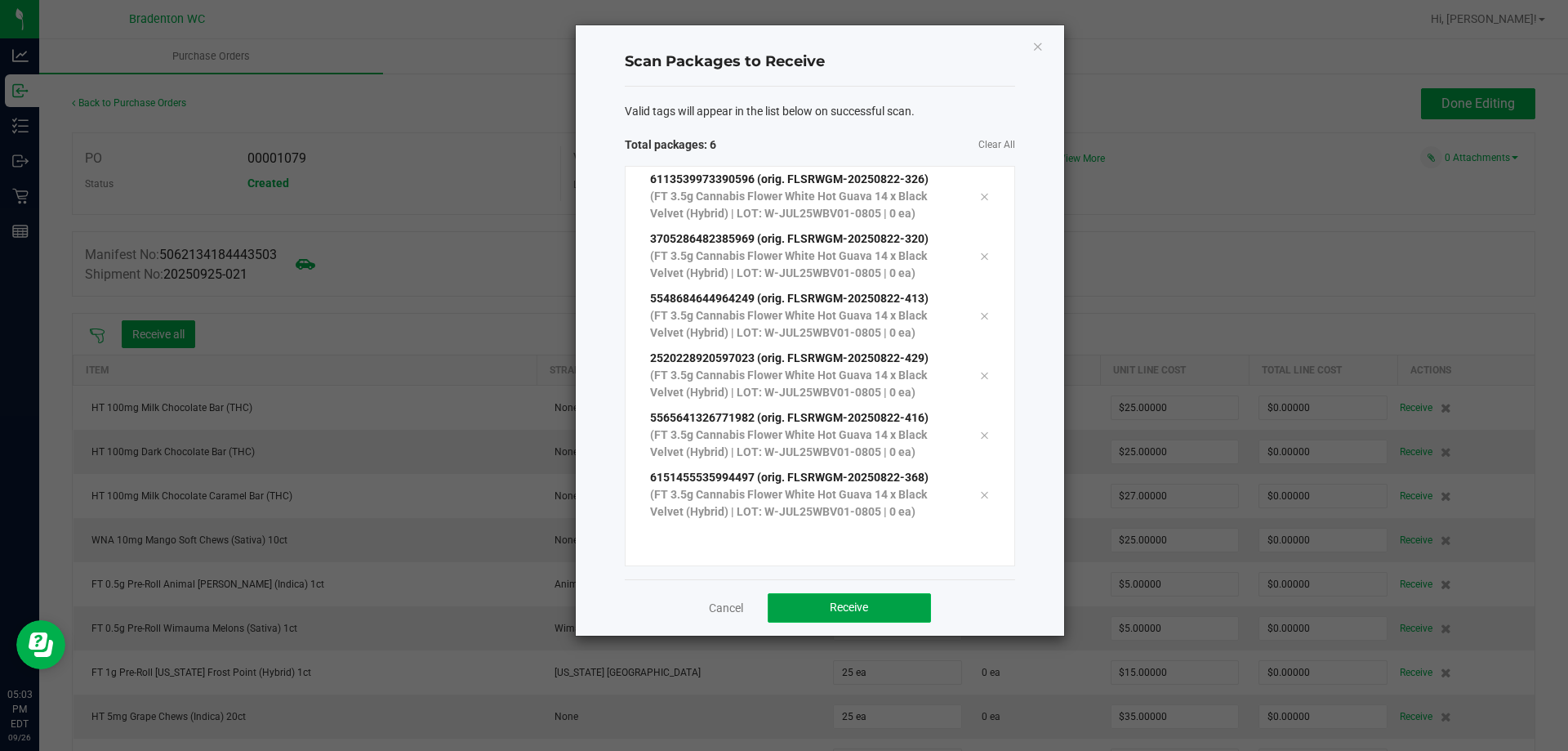
click at [857, 604] on span "Receive" at bounding box center [850, 607] width 39 height 13
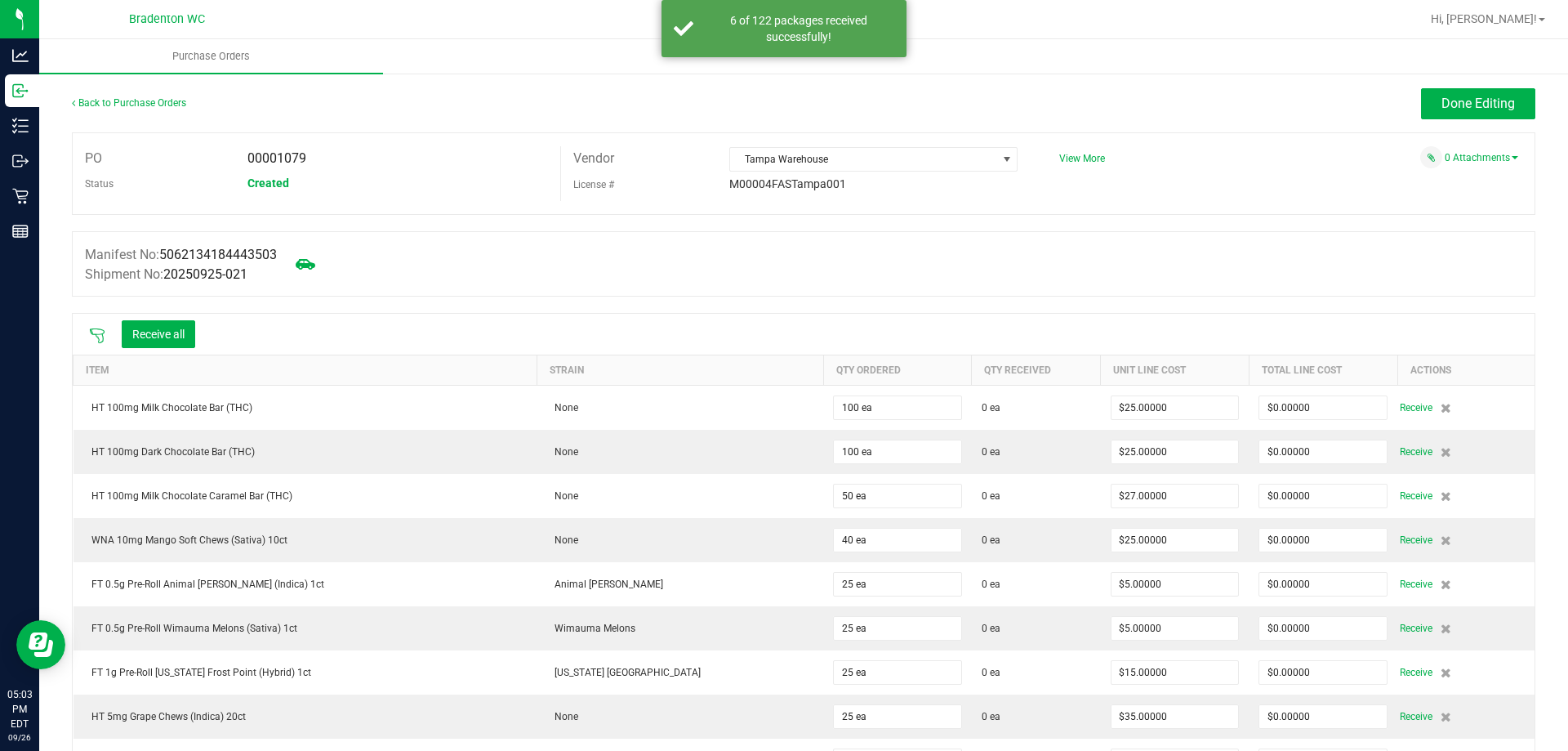
click at [98, 333] on icon at bounding box center [97, 335] width 15 height 15
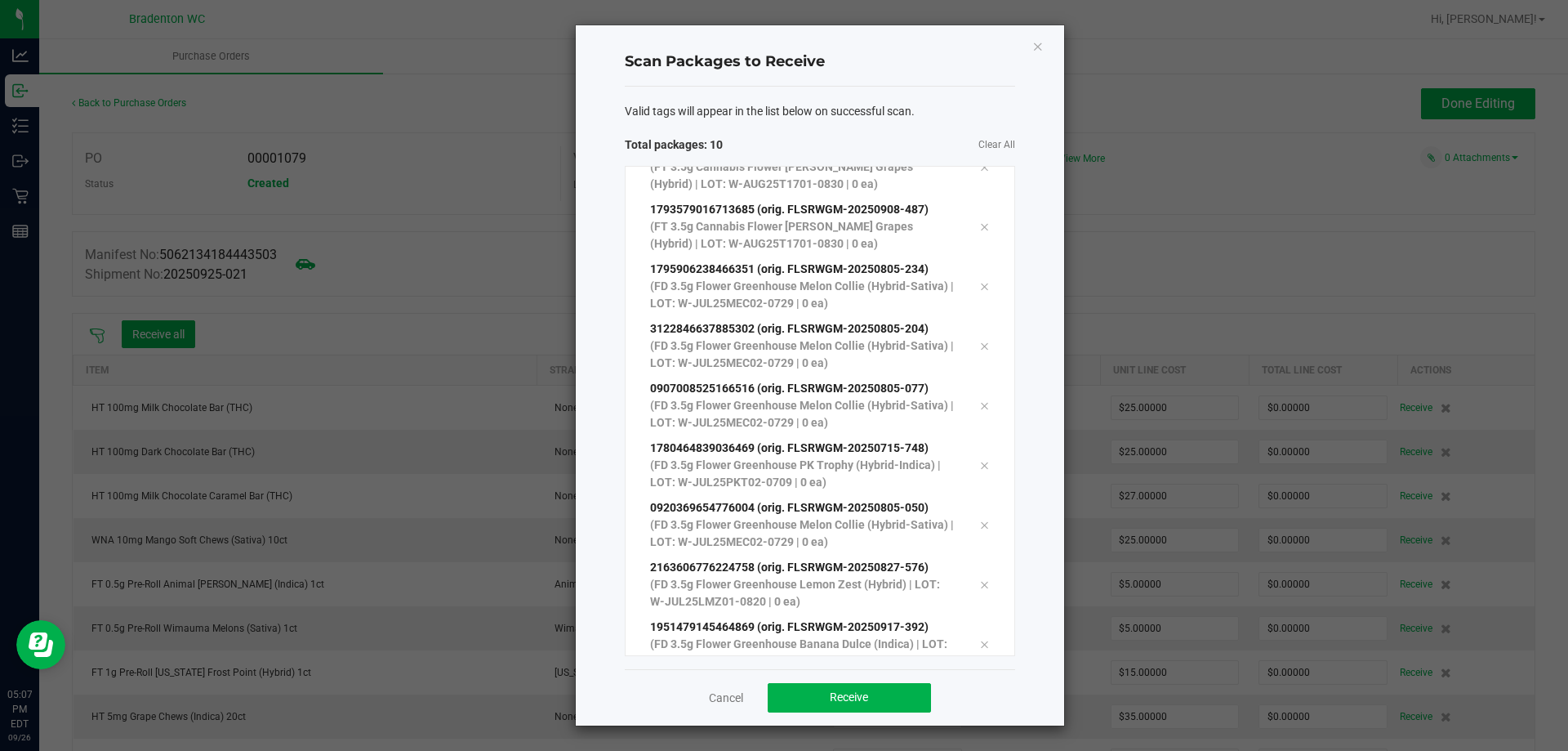
scroll to position [89, 0]
click at [821, 703] on button "Receive" at bounding box center [850, 696] width 164 height 29
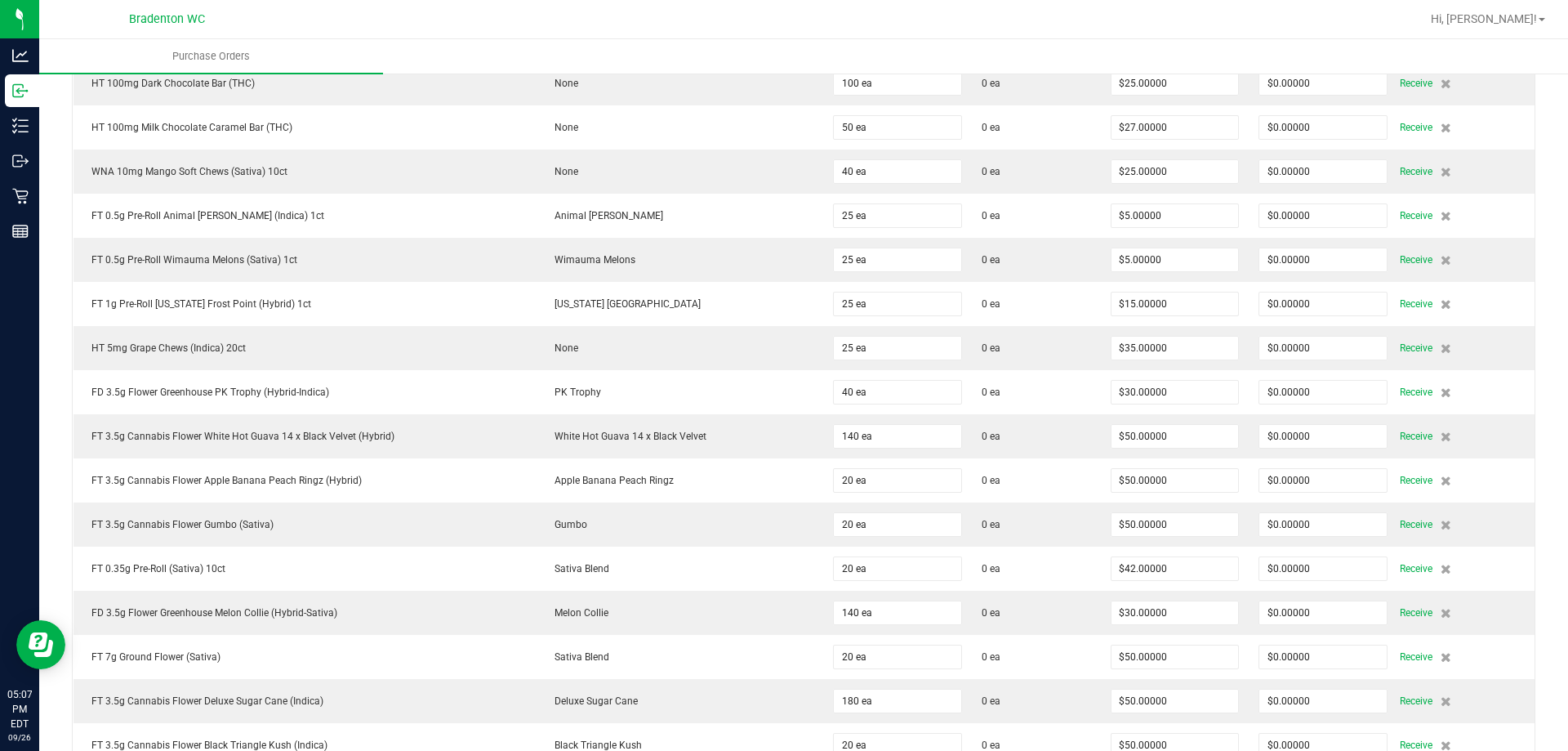
scroll to position [0, 0]
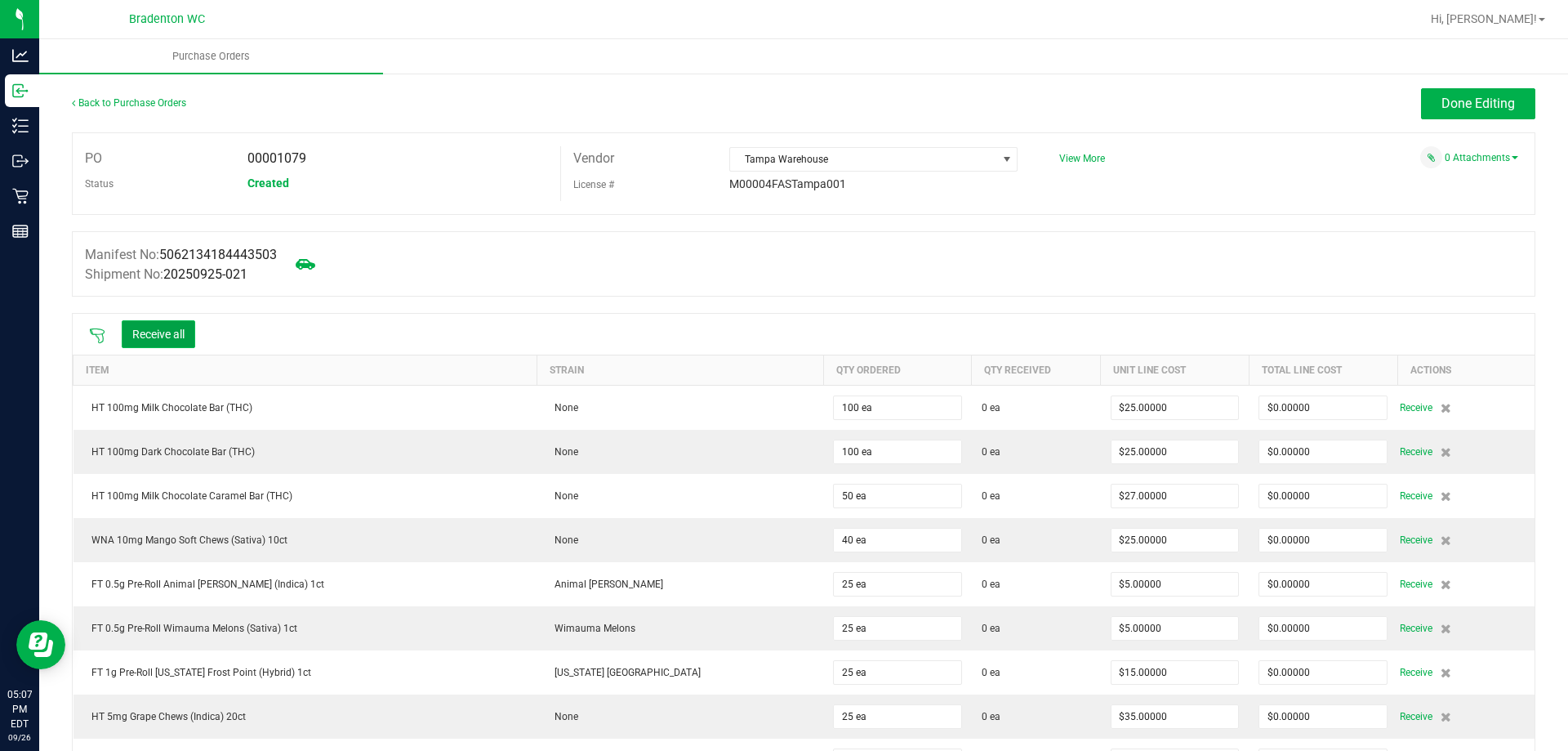
click at [182, 331] on button "Receive all" at bounding box center [158, 334] width 74 height 28
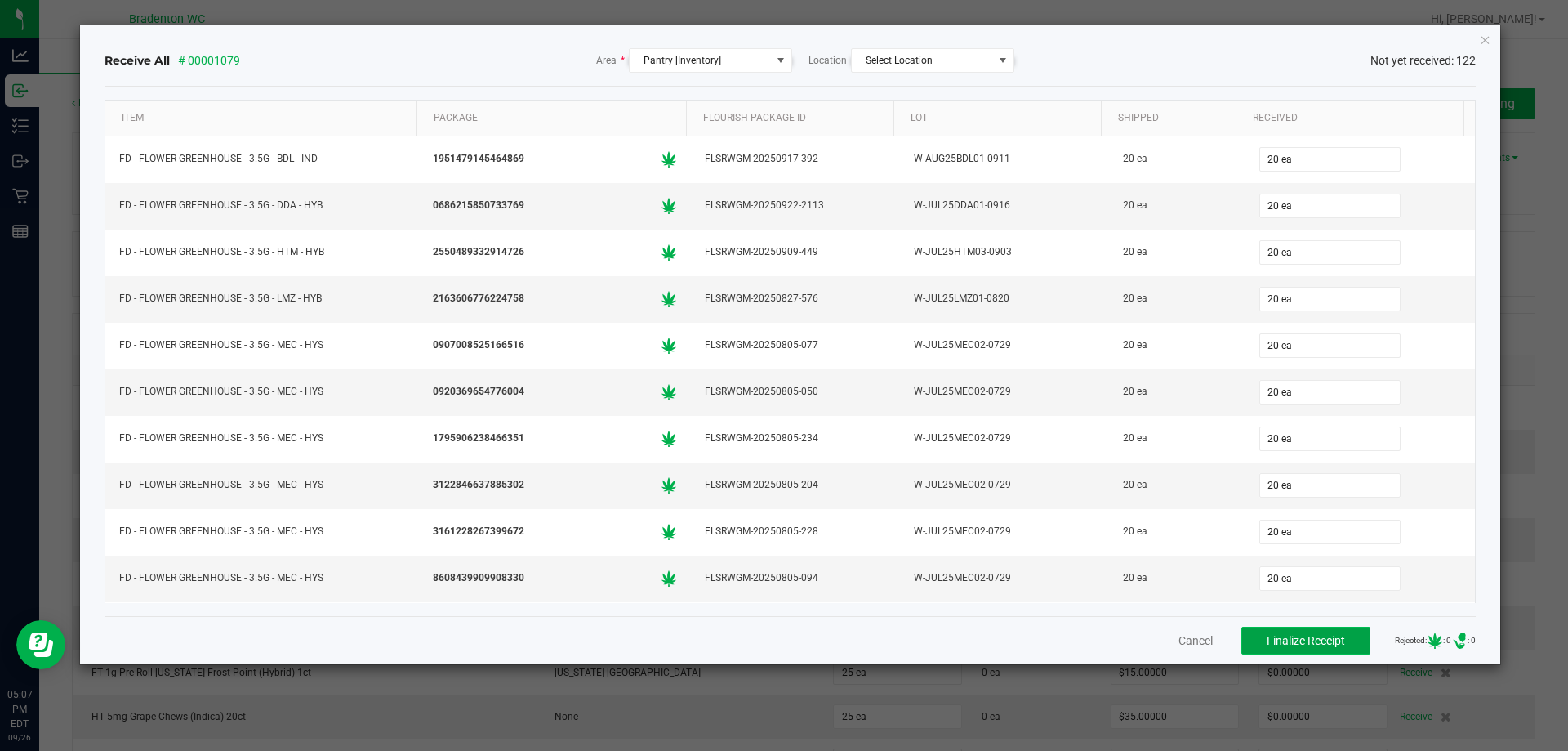
click at [1329, 648] on button "Finalize Receipt" at bounding box center [1306, 640] width 129 height 28
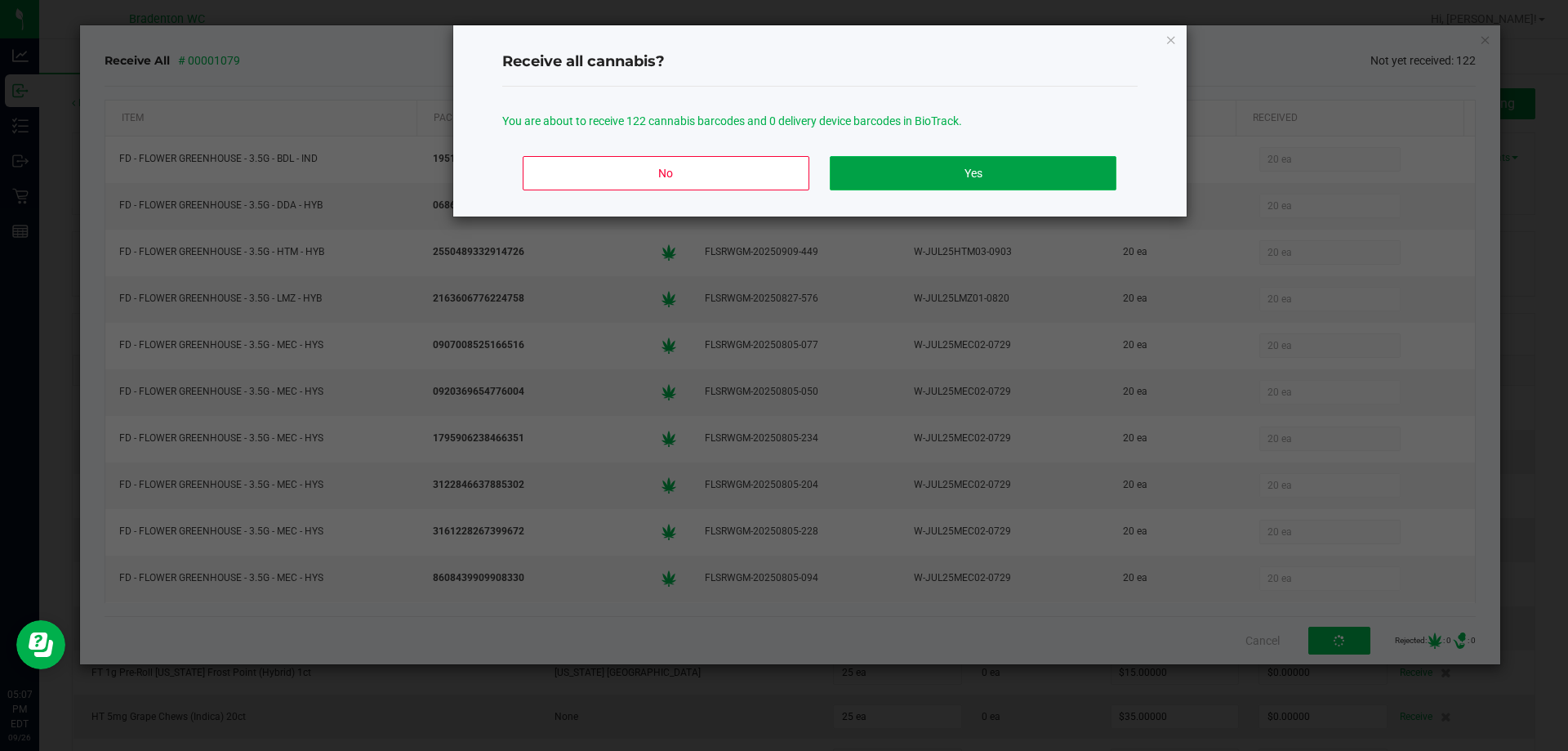
click at [981, 162] on button "Yes" at bounding box center [973, 172] width 286 height 34
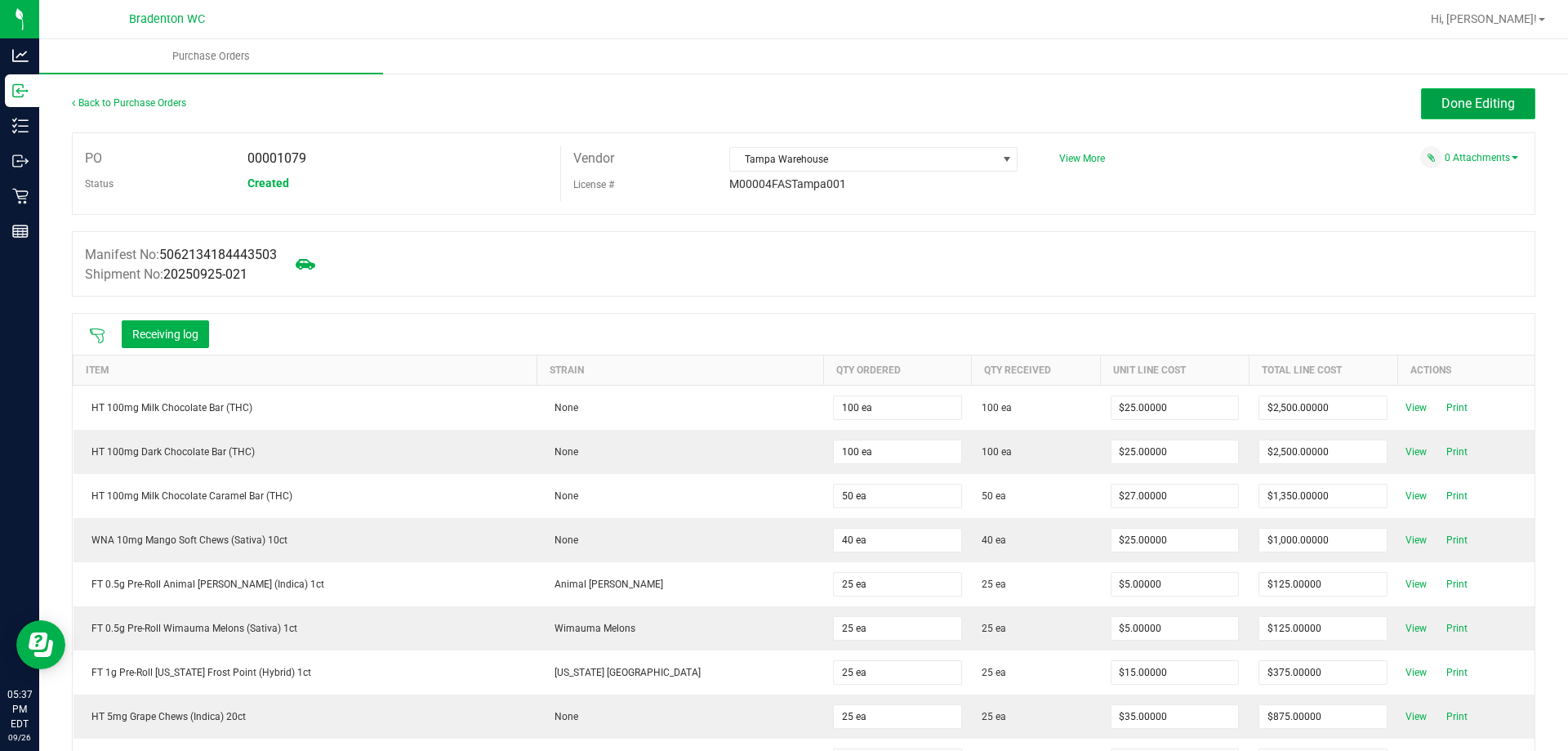
click at [1429, 110] on button "Done Editing" at bounding box center [1478, 103] width 114 height 31
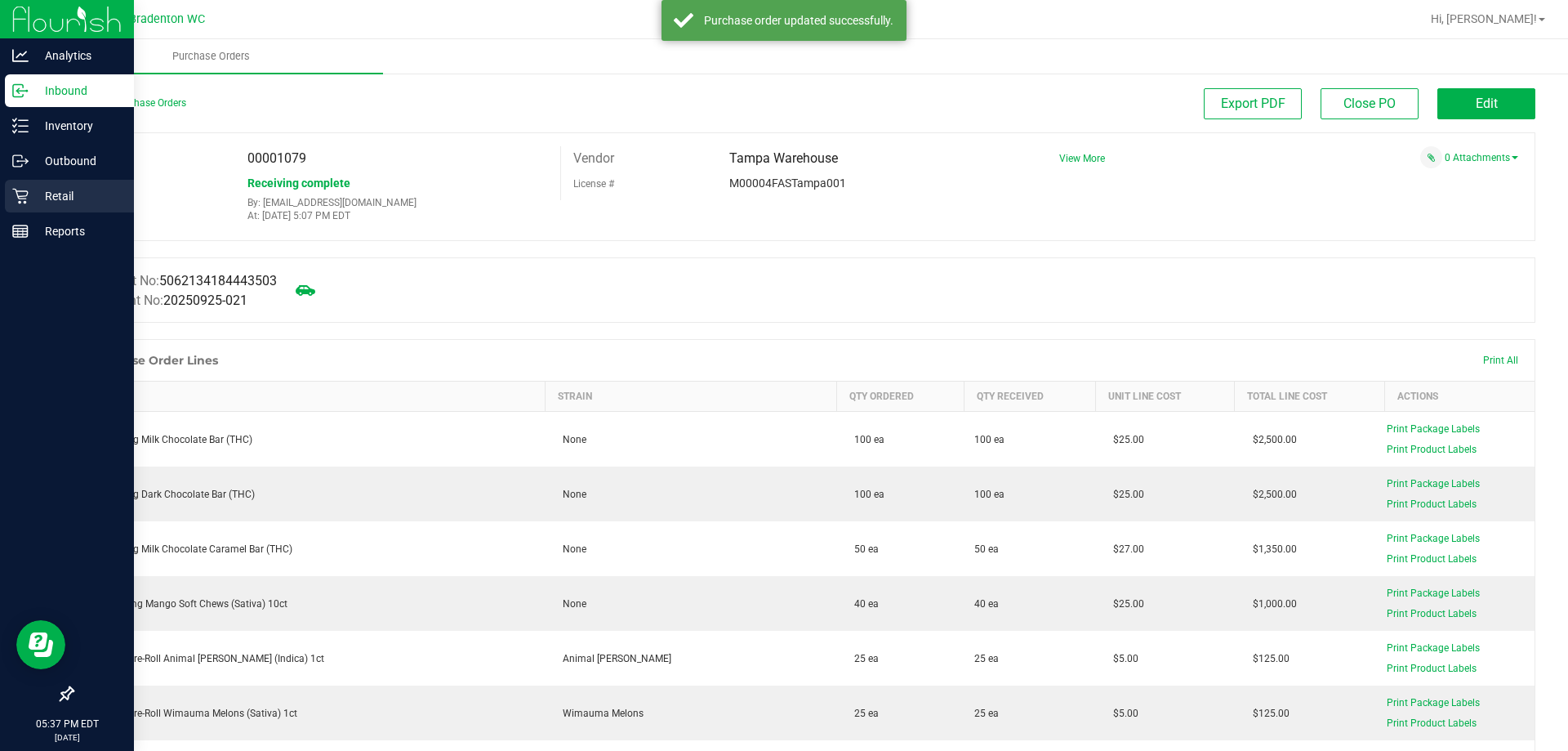
click at [29, 199] on p "Retail" at bounding box center [77, 196] width 98 height 19
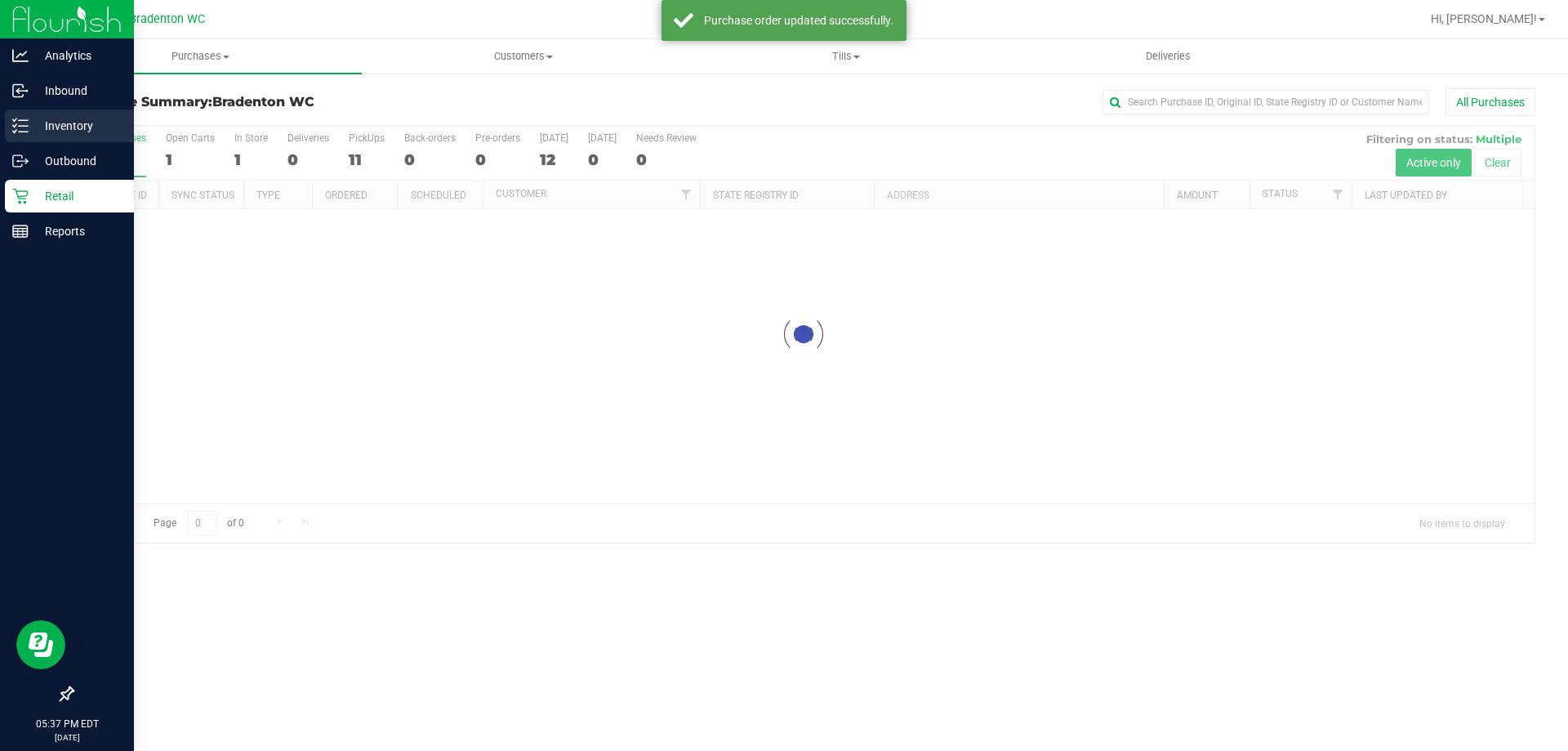
click at [91, 132] on p "Inventory" at bounding box center [77, 126] width 98 height 19
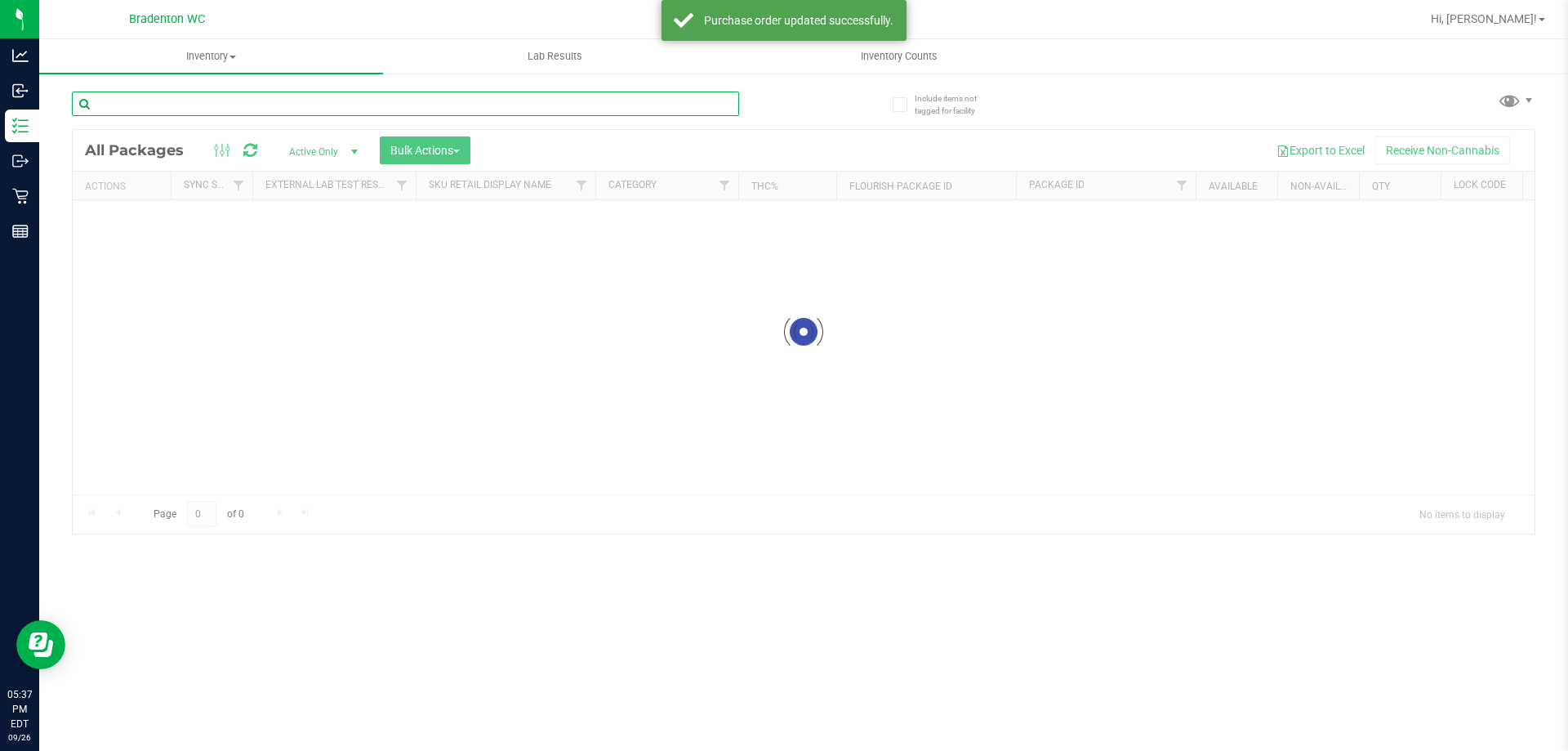
click at [258, 107] on input "text" at bounding box center [405, 104] width 667 height 25
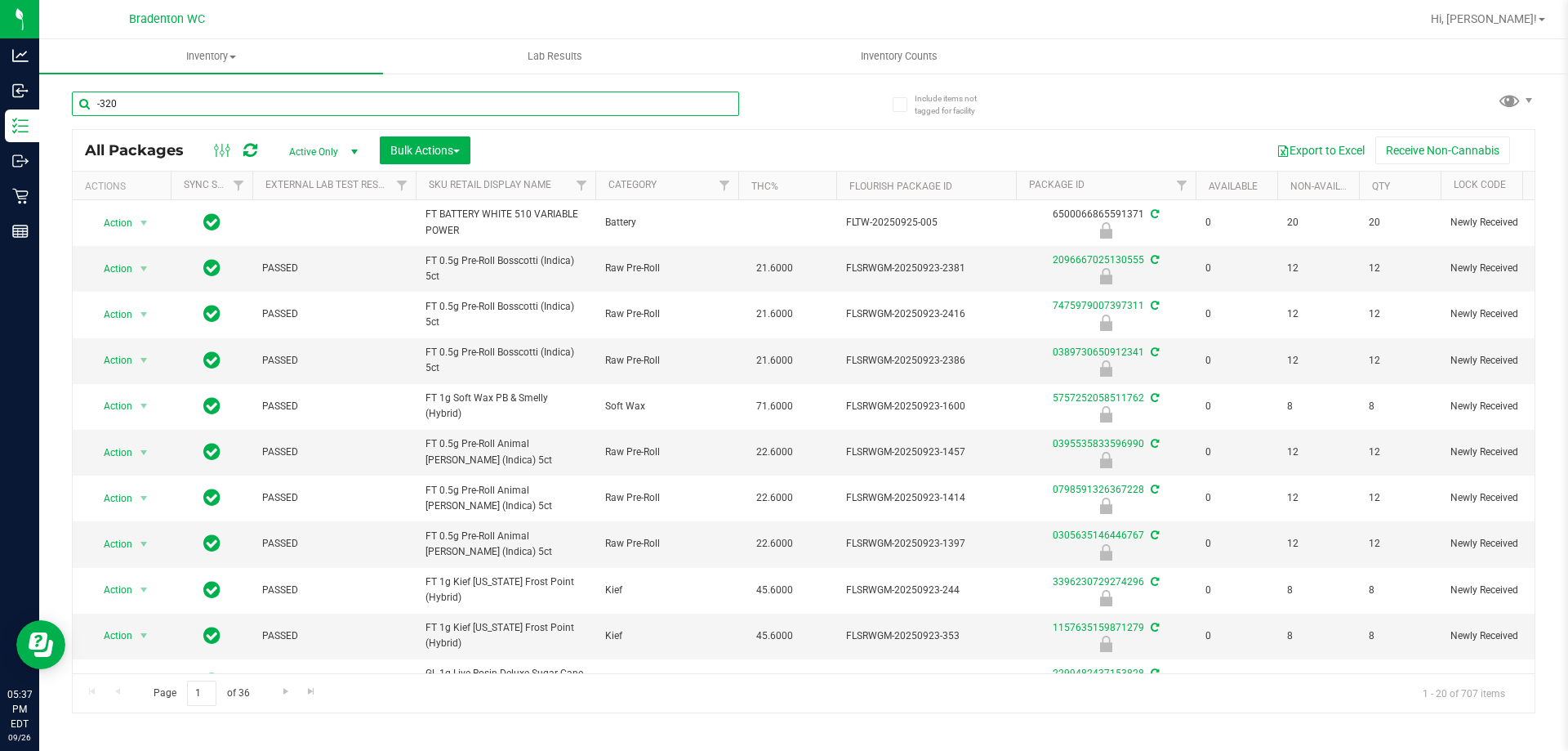
type input "-320"
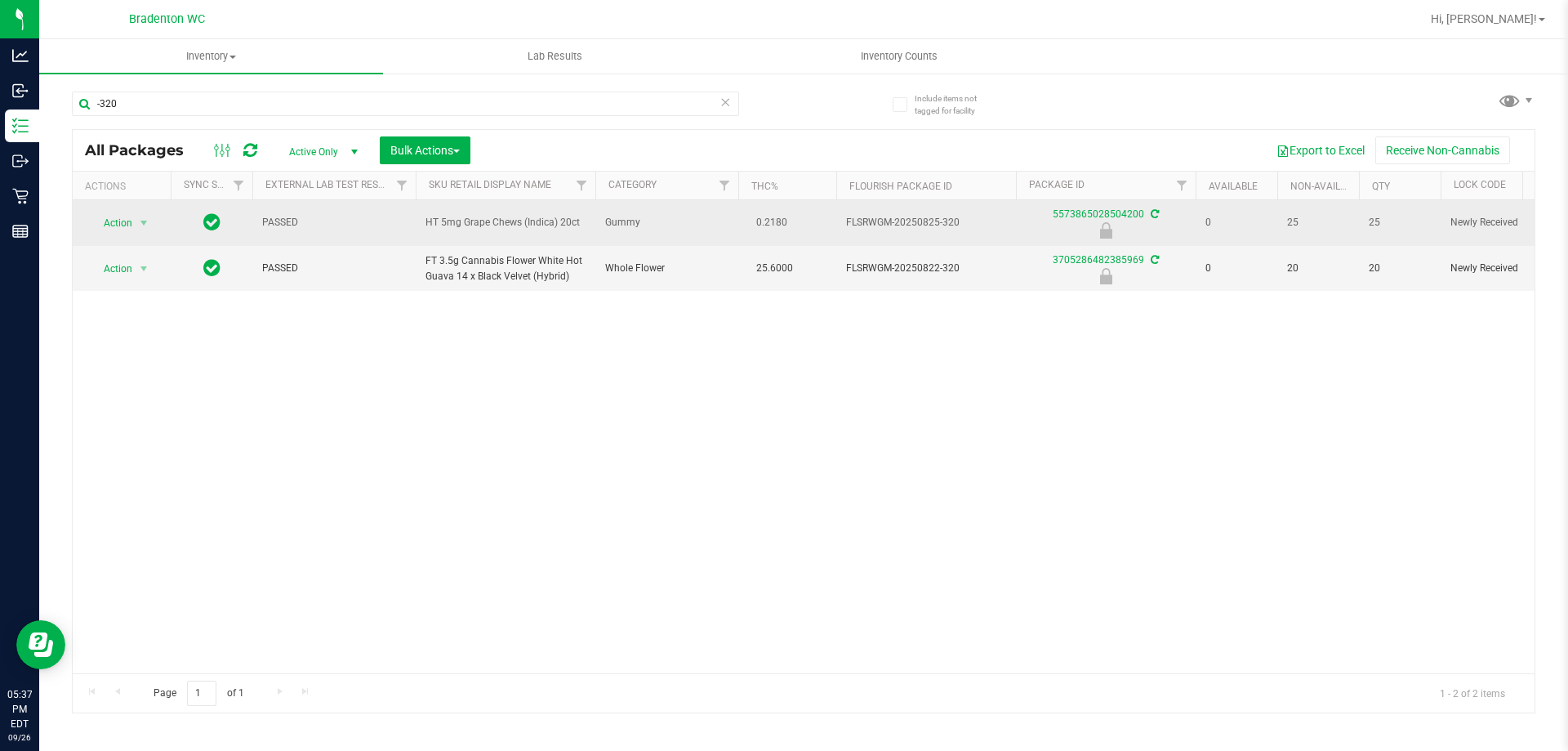
click at [116, 222] on span "Action" at bounding box center [111, 223] width 44 height 23
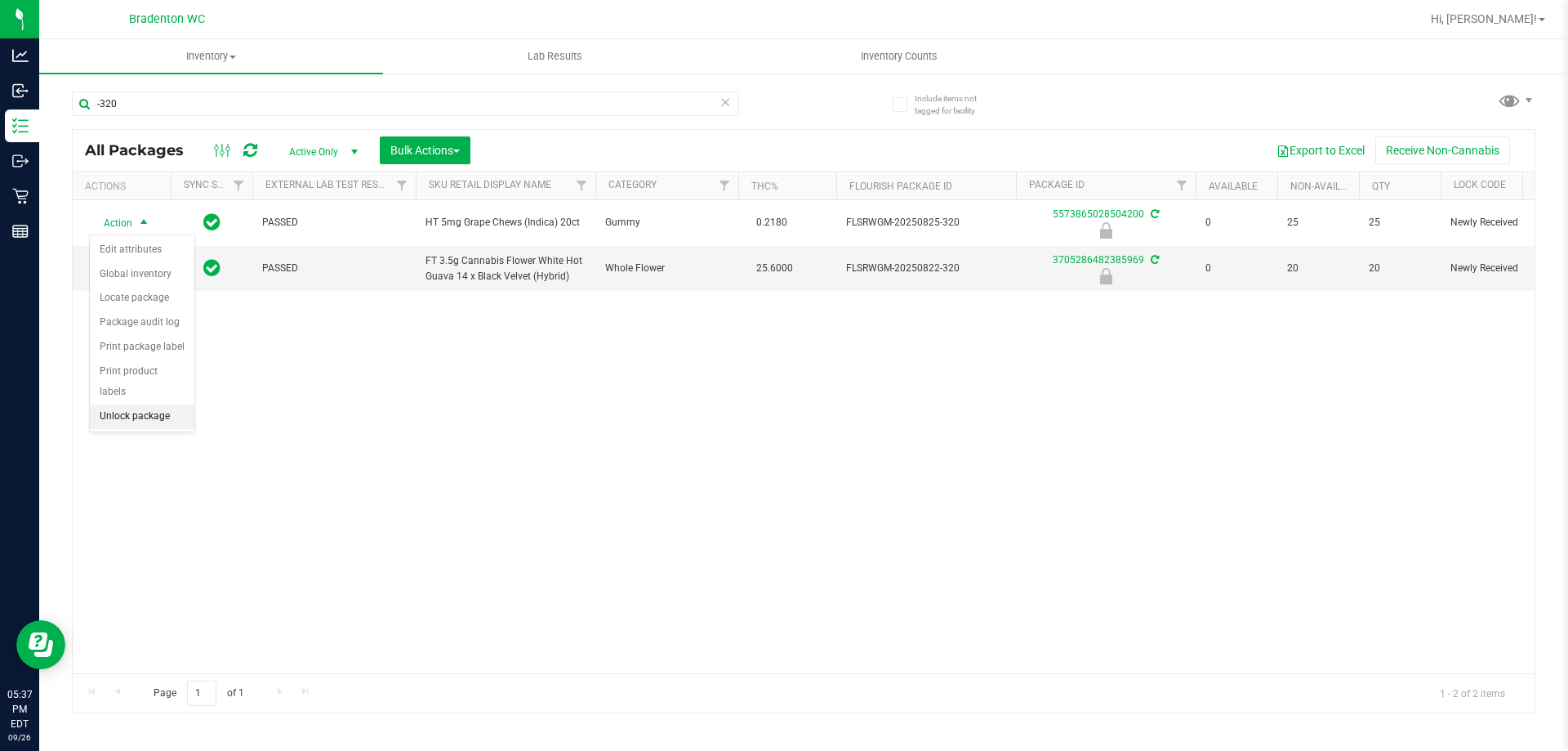
click at [170, 405] on li "Unlock package" at bounding box center [142, 417] width 105 height 25
